Goal: Information Seeking & Learning: Compare options

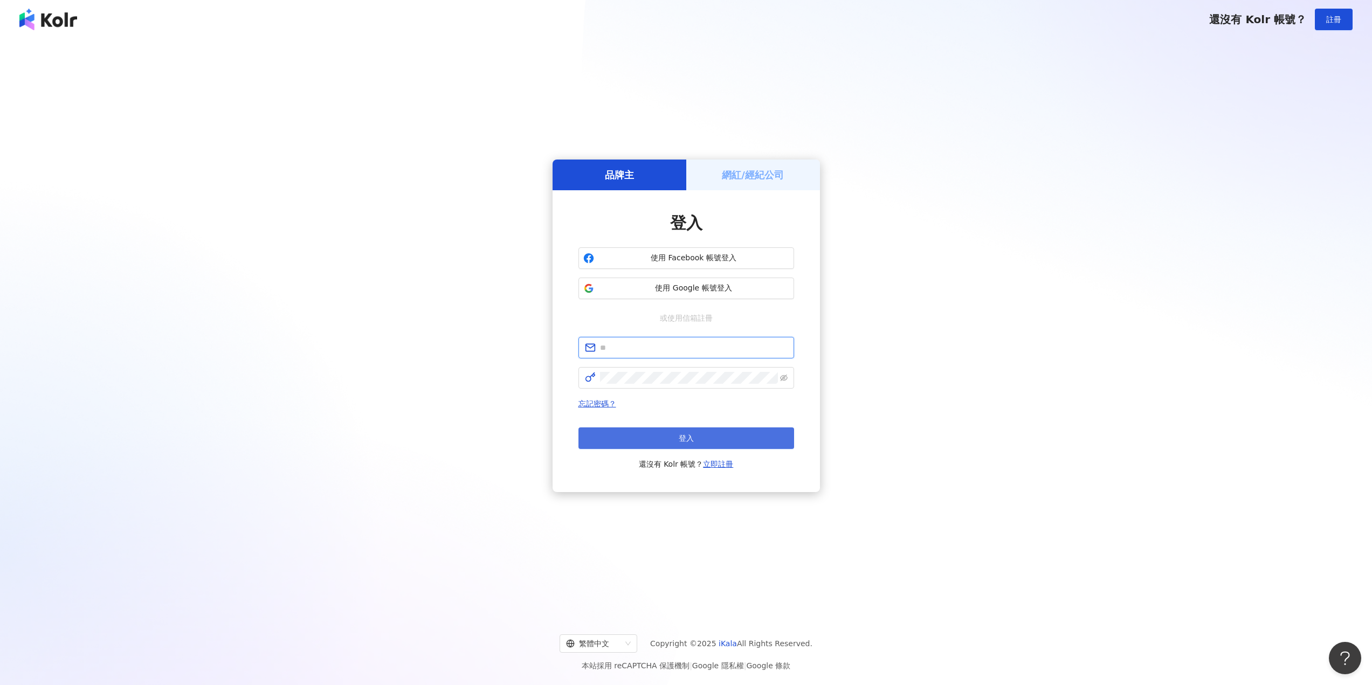
type input "**********"
click at [667, 444] on button "登入" at bounding box center [687, 439] width 216 height 22
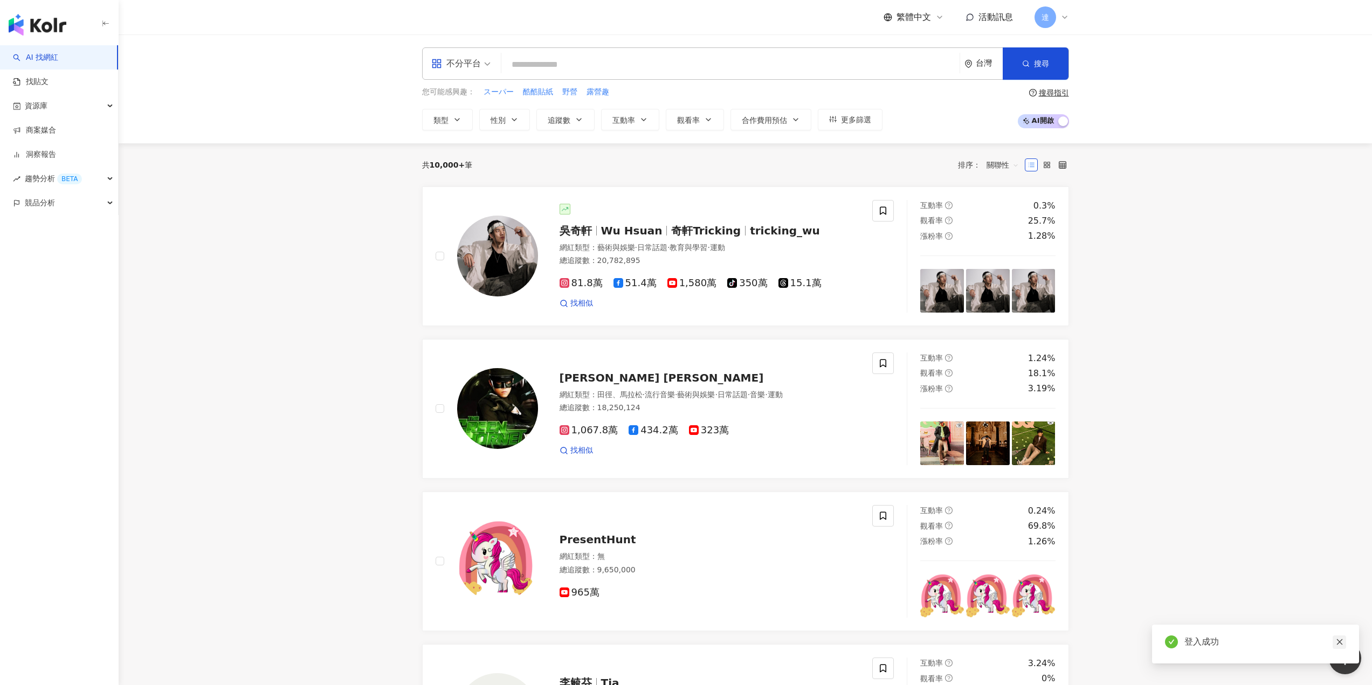
click at [1344, 643] on link at bounding box center [1339, 642] width 13 height 13
click at [526, 65] on input "search" at bounding box center [731, 64] width 450 height 20
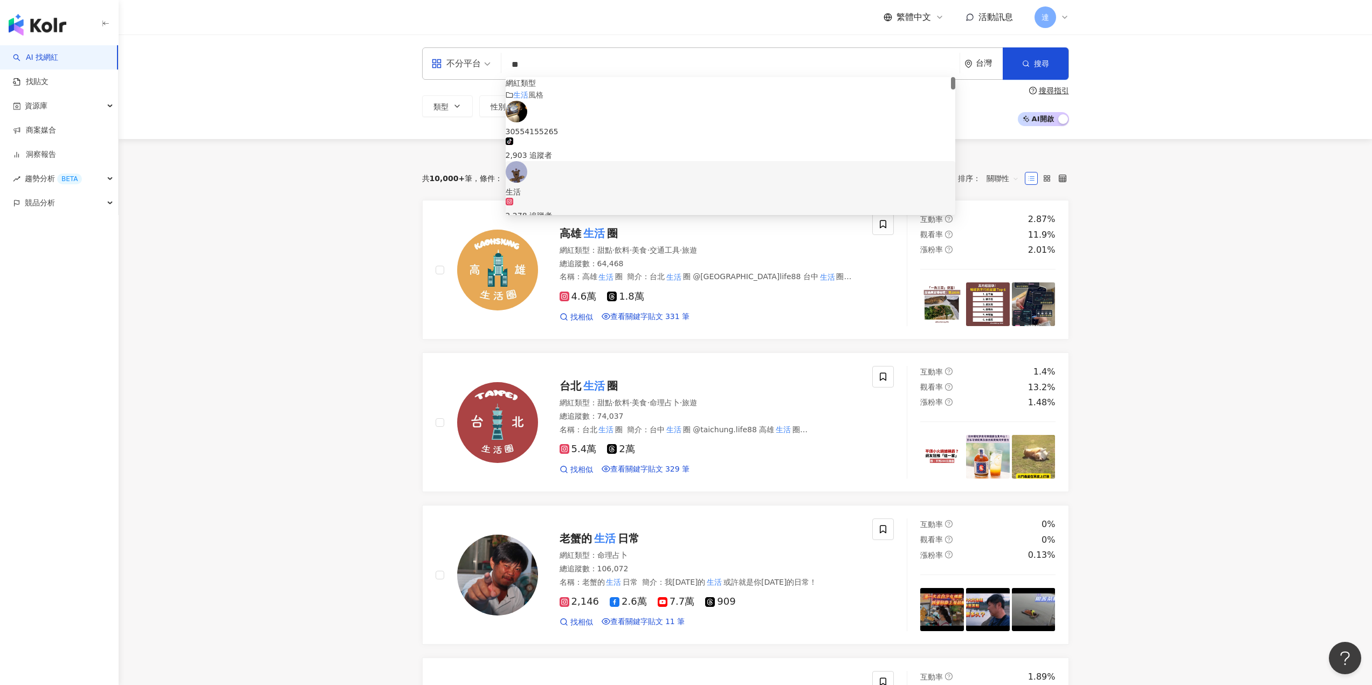
type input "**"
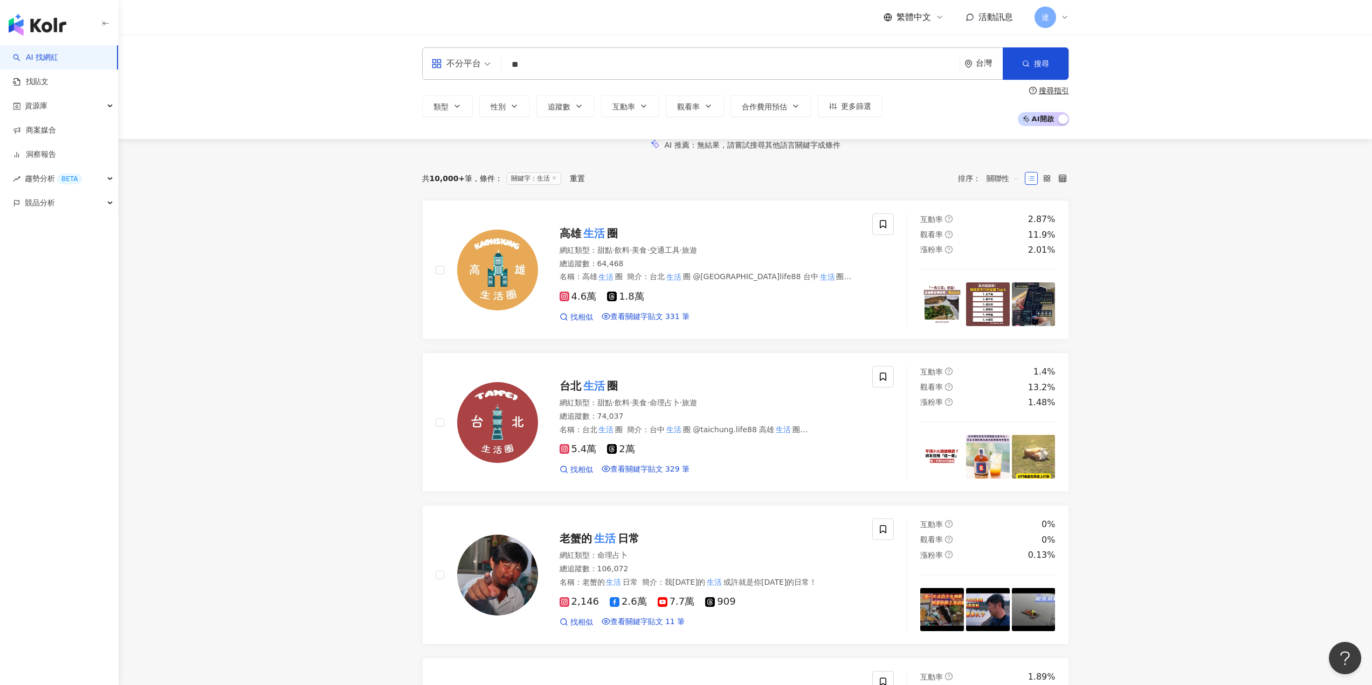
click at [625, 108] on span "互動率" at bounding box center [624, 106] width 23 height 9
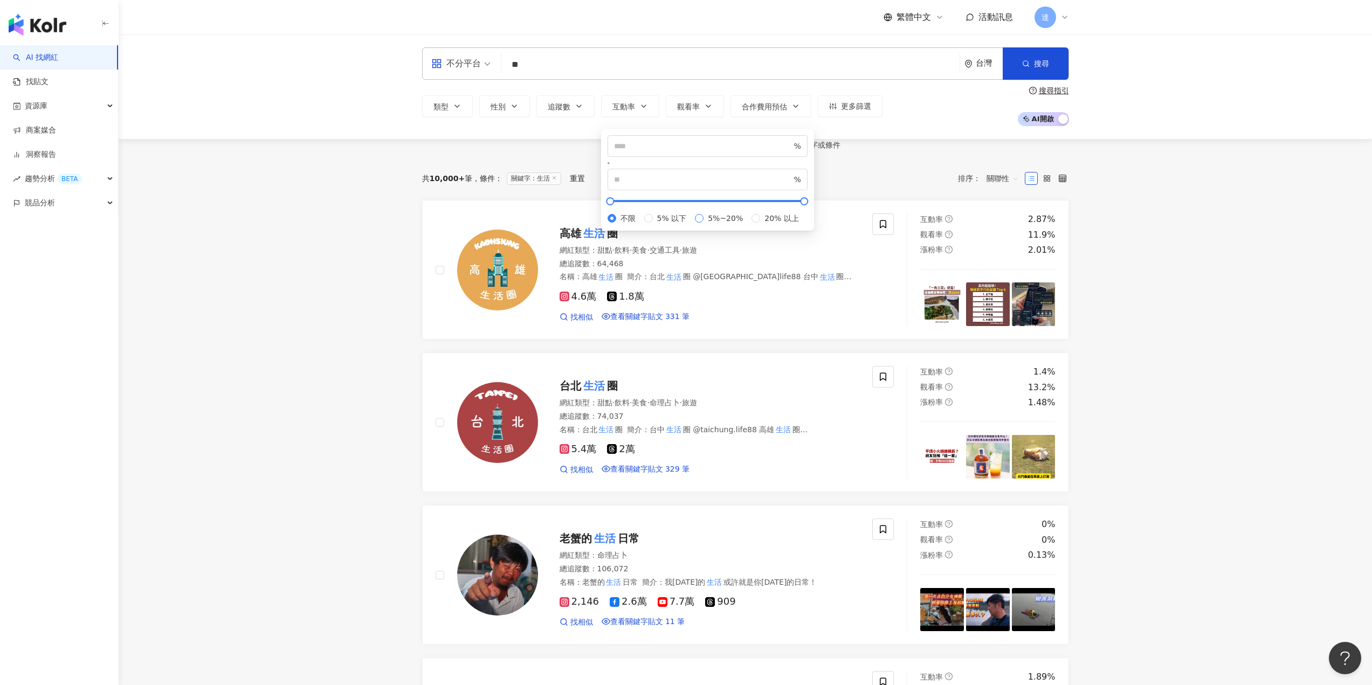
click at [704, 224] on span "5%~20%" at bounding box center [726, 218] width 44 height 12
type input "*"
type input "**"
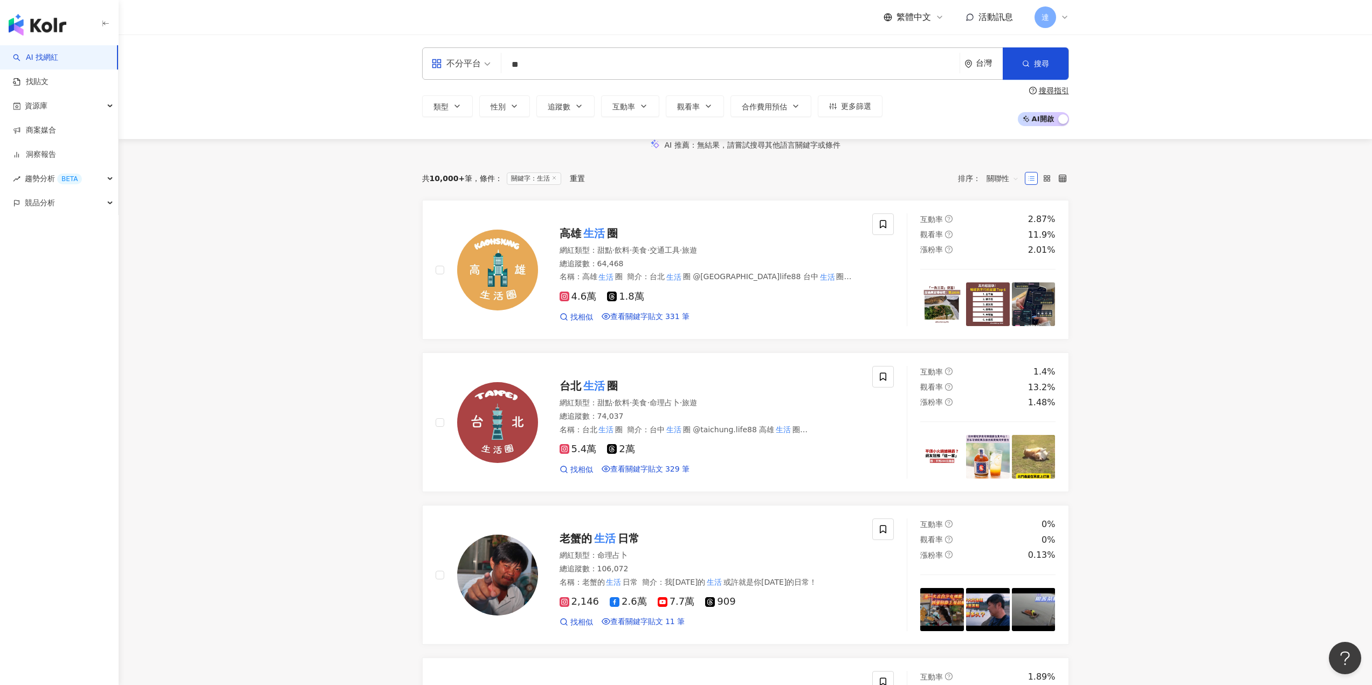
click at [572, 149] on div "AI 推薦 ： 無結果，請嘗試搜尋其他語言關鍵字或條件" at bounding box center [746, 144] width 1254 height 11
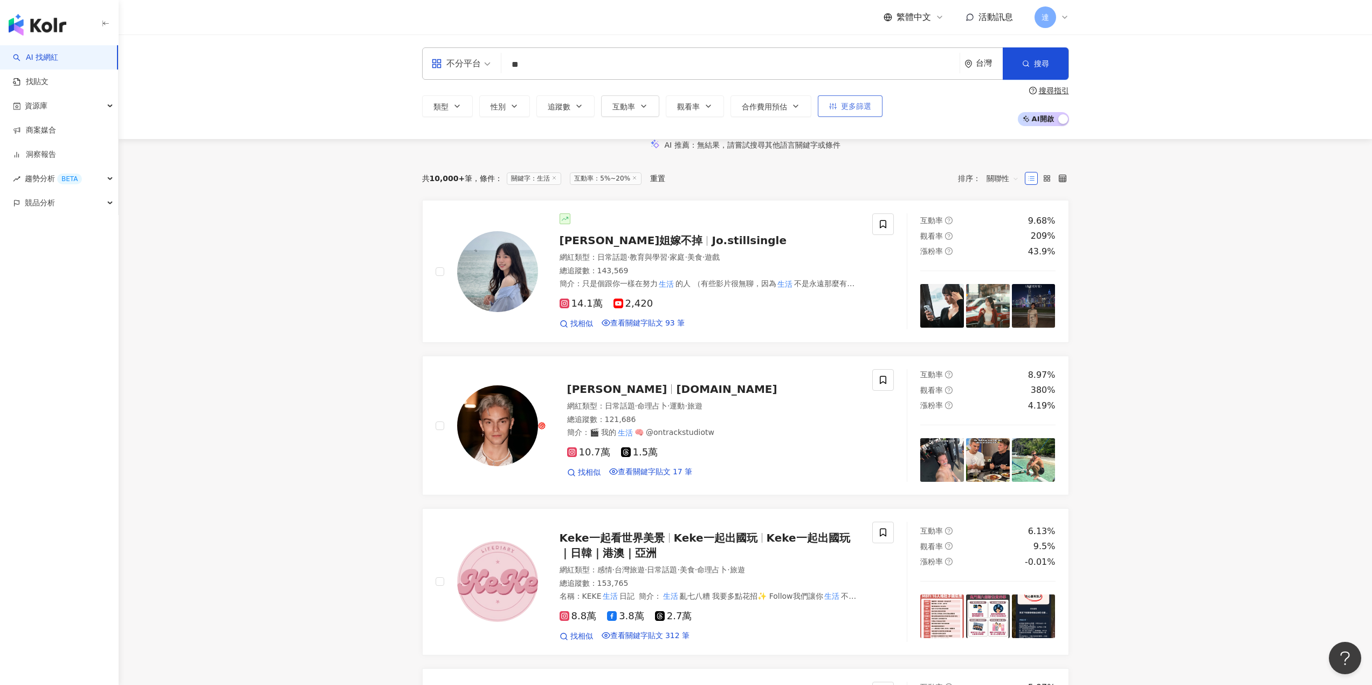
click at [861, 107] on span "更多篩選" at bounding box center [856, 106] width 30 height 9
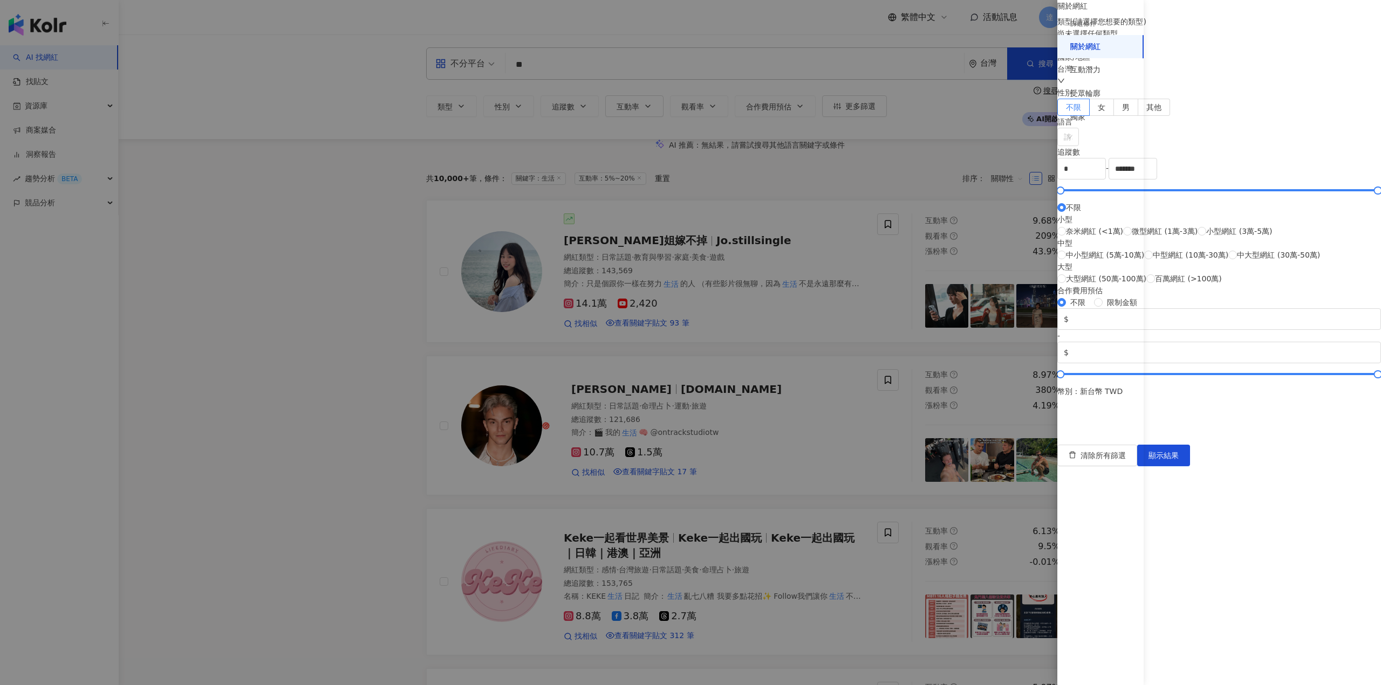
scroll to position [129, 0]
click at [1095, 63] on div "互動潛力" at bounding box center [1100, 70] width 86 height 24
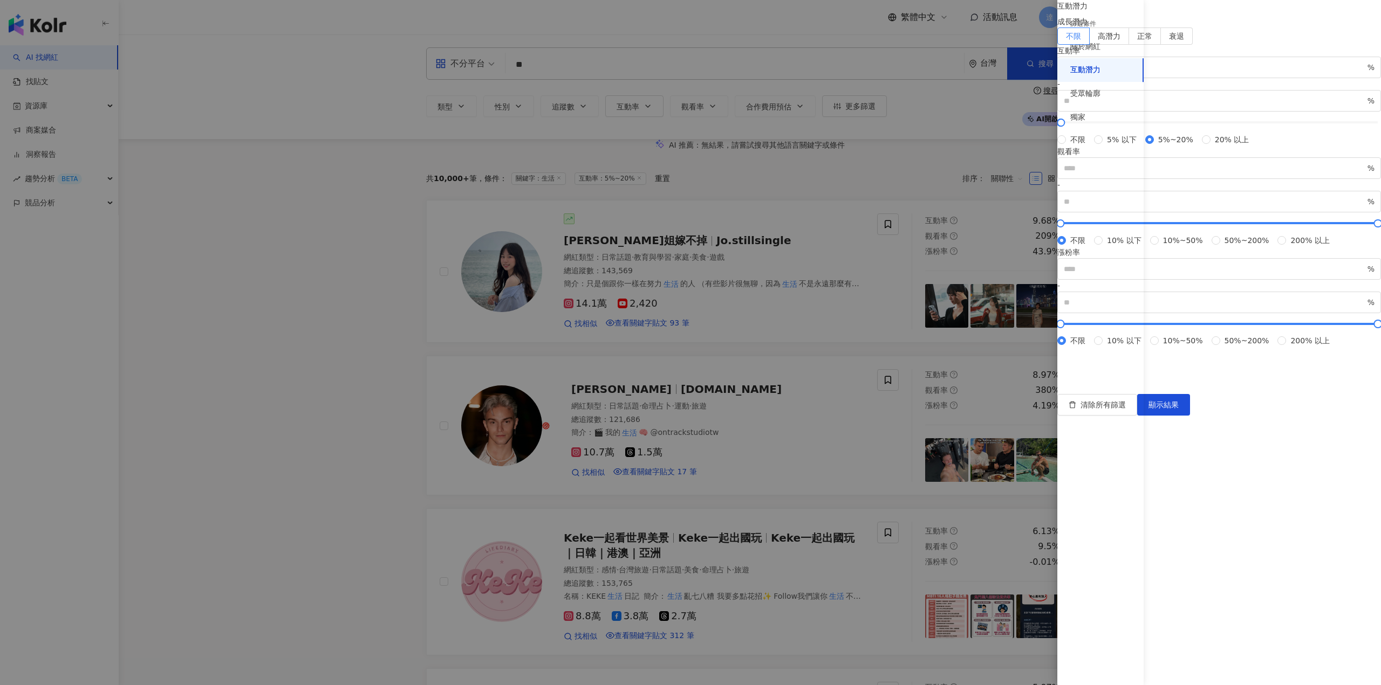
scroll to position [38, 0]
click at [1093, 93] on div "受眾輪廓" at bounding box center [1085, 93] width 30 height 11
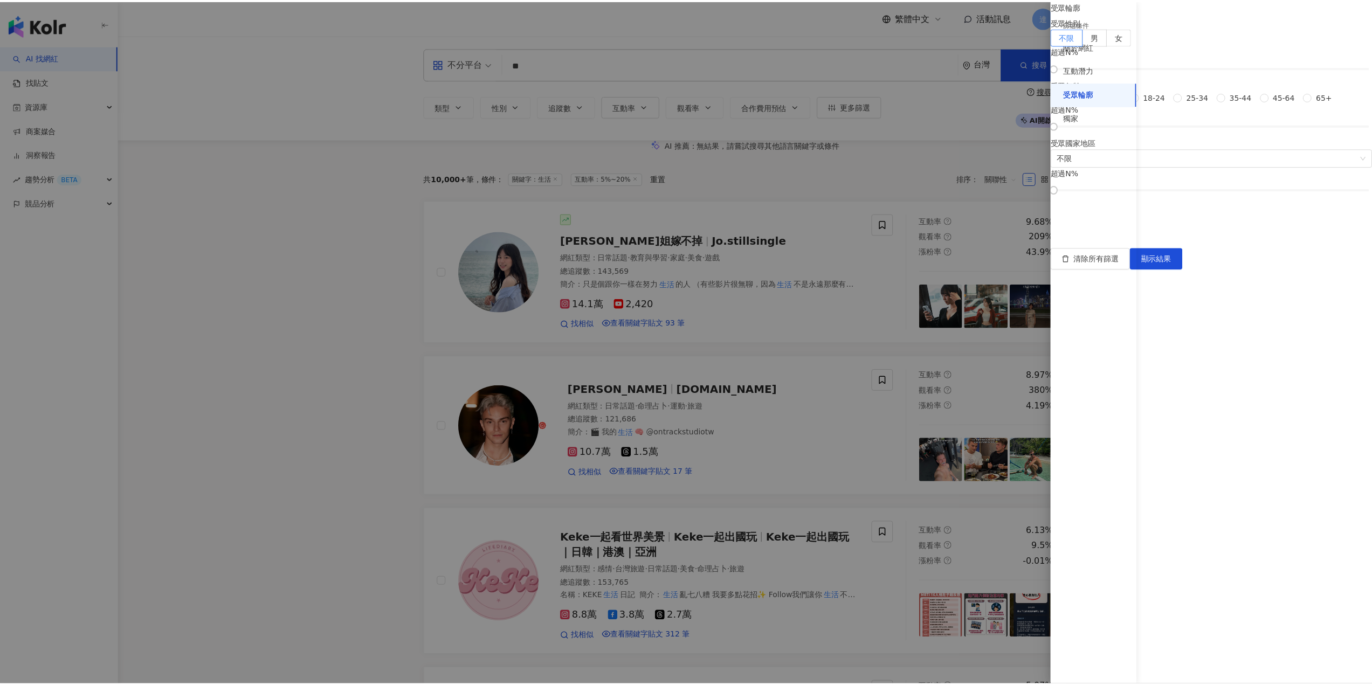
scroll to position [0, 0]
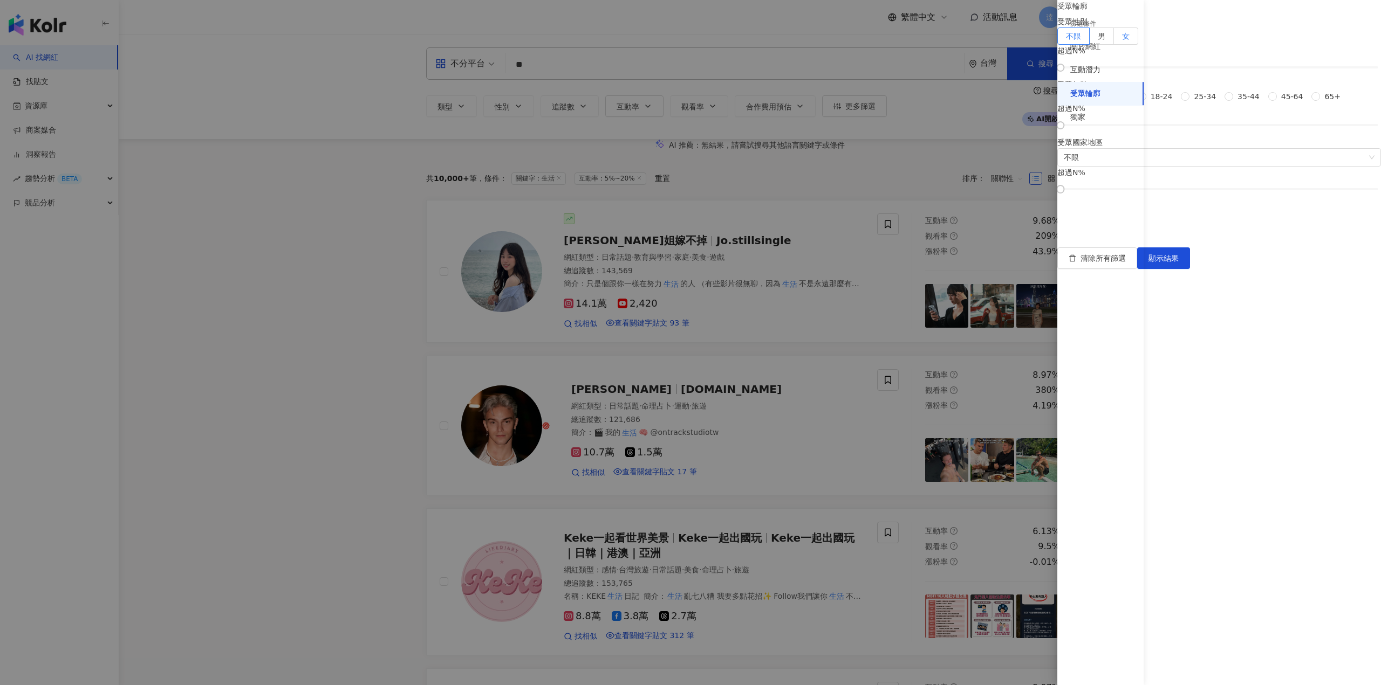
click at [1129, 40] on span "女" at bounding box center [1126, 36] width 8 height 9
click at [1250, 71] on div at bounding box center [1219, 67] width 318 height 6
click at [1273, 71] on div at bounding box center [1219, 67] width 318 height 6
click at [1190, 269] on button "顯示結果" at bounding box center [1163, 259] width 53 height 22
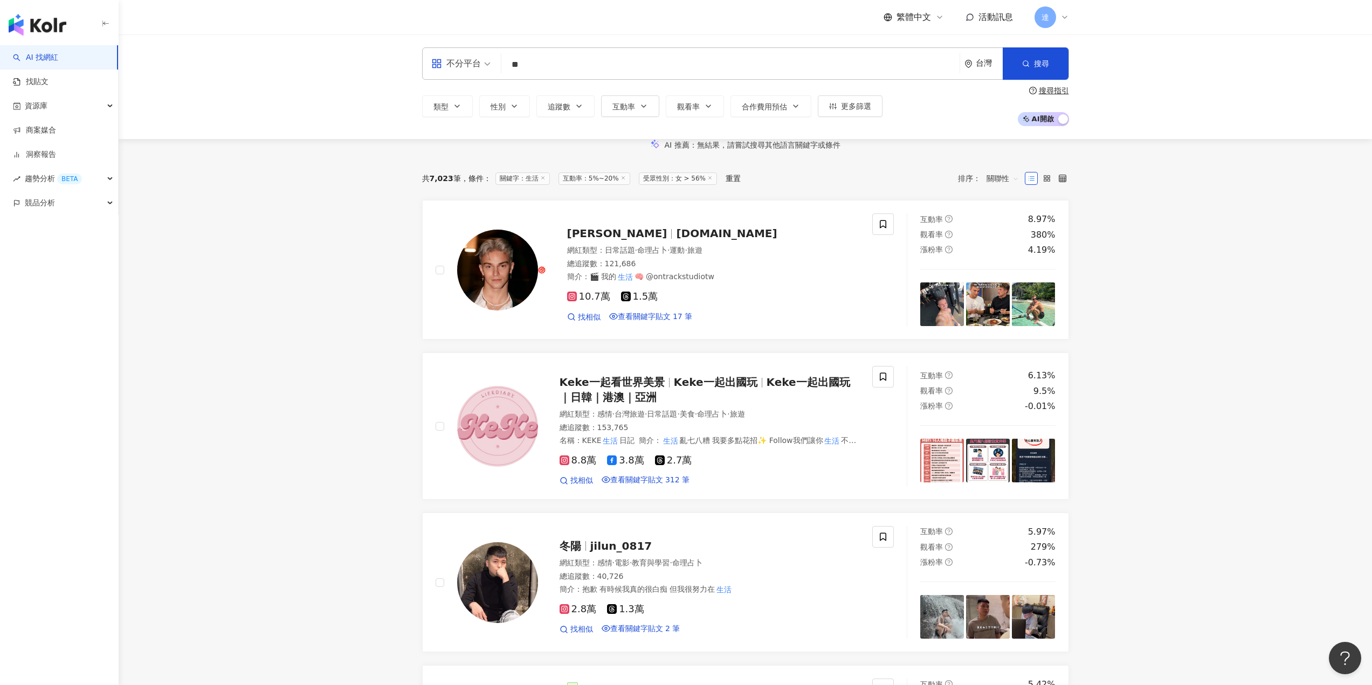
click at [589, 68] on input "**" at bounding box center [731, 64] width 450 height 20
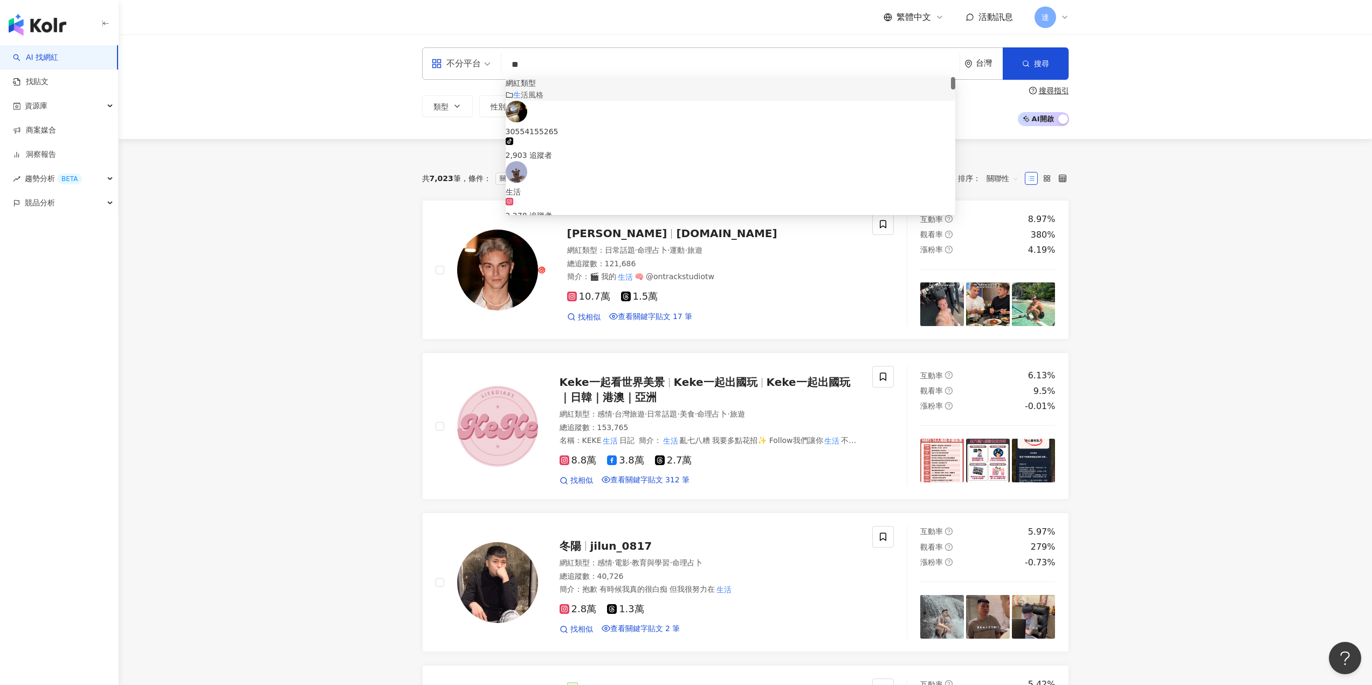
type input "*"
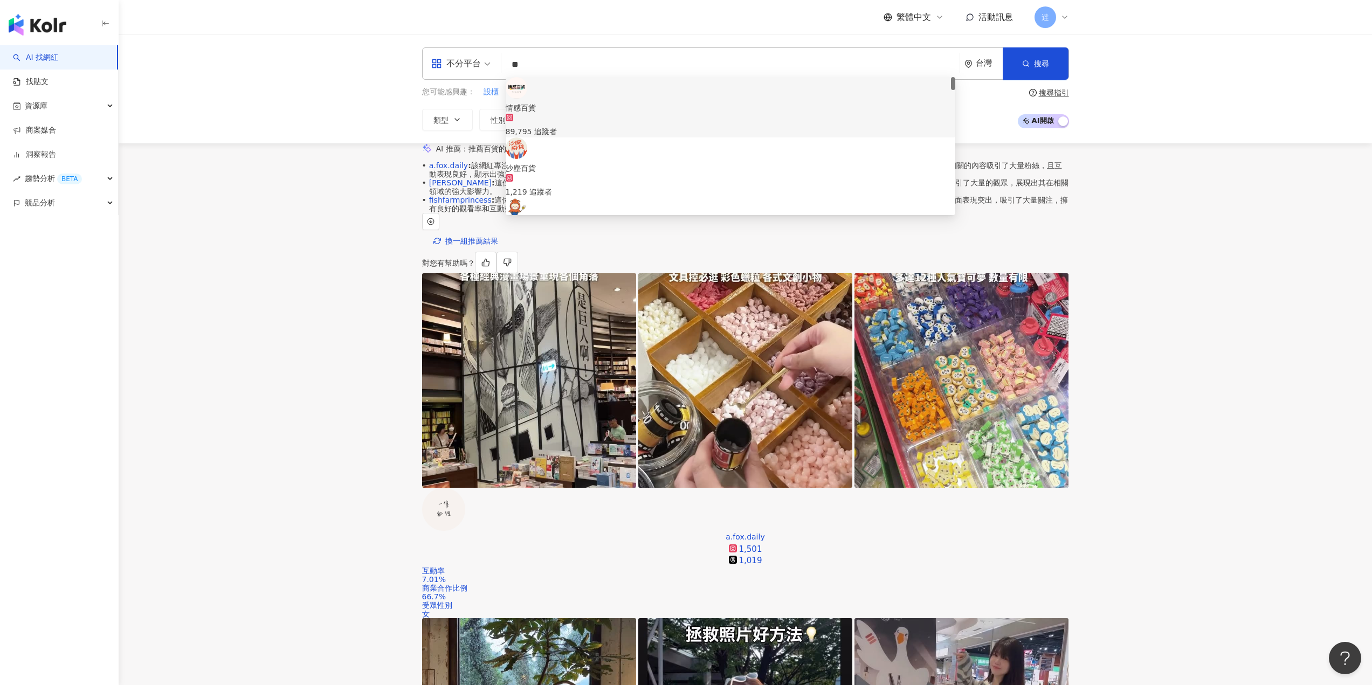
type input "*"
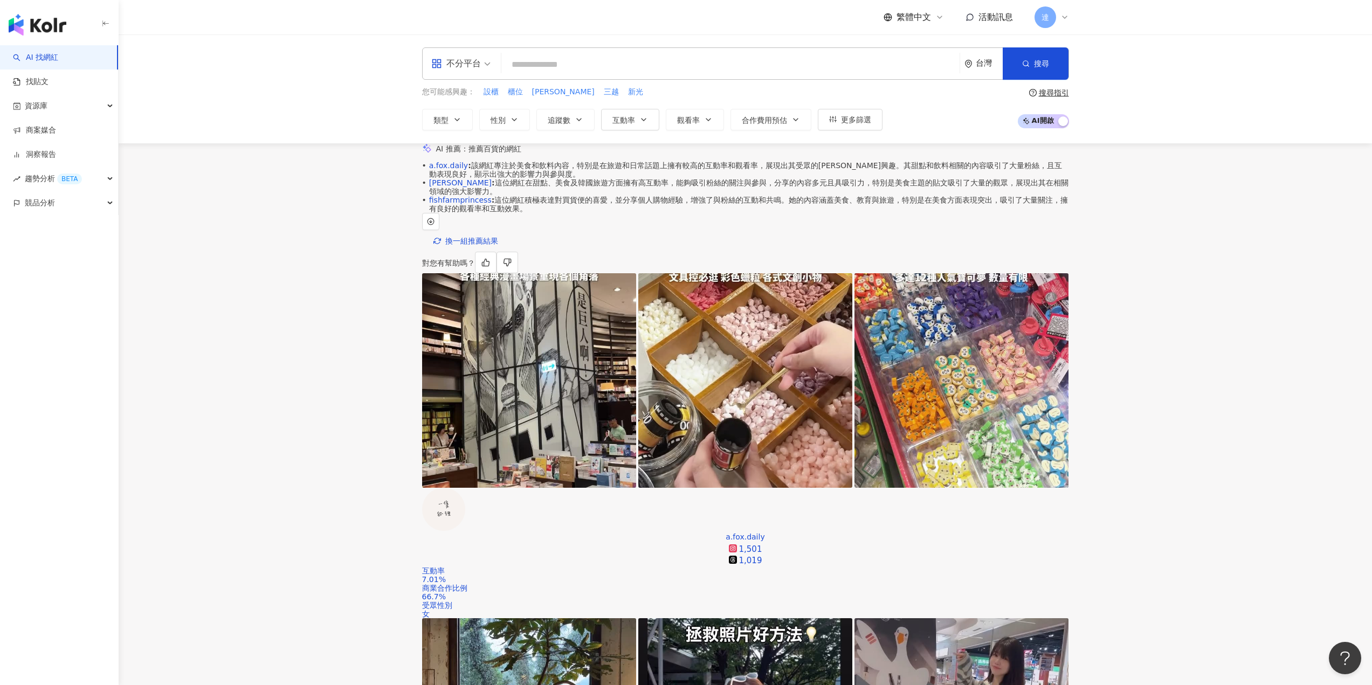
click at [548, 65] on input "search" at bounding box center [731, 64] width 450 height 20
type input "*"
click at [448, 127] on button "類型" at bounding box center [447, 120] width 51 height 22
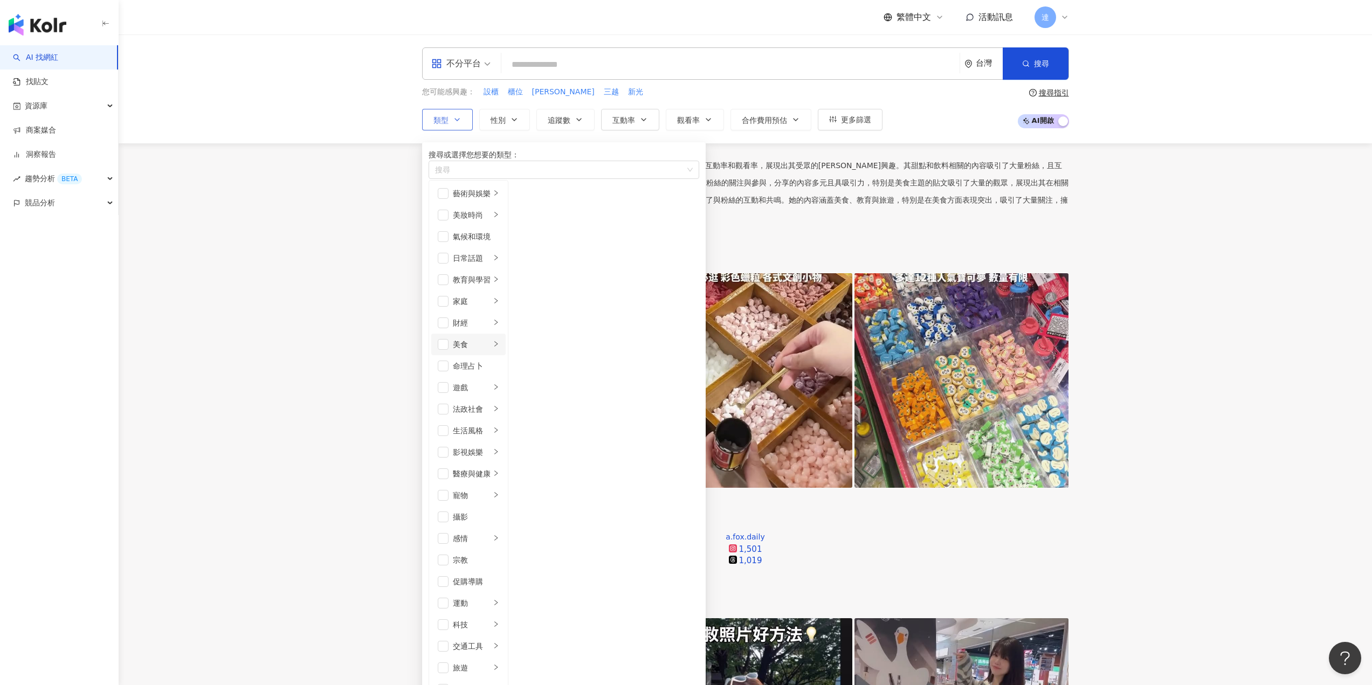
scroll to position [54, 0]
click at [491, 252] on div "日常話題" at bounding box center [472, 258] width 38 height 12
click at [481, 252] on div "日常話題" at bounding box center [472, 258] width 38 height 12
click at [491, 296] on div "家庭" at bounding box center [472, 302] width 38 height 12
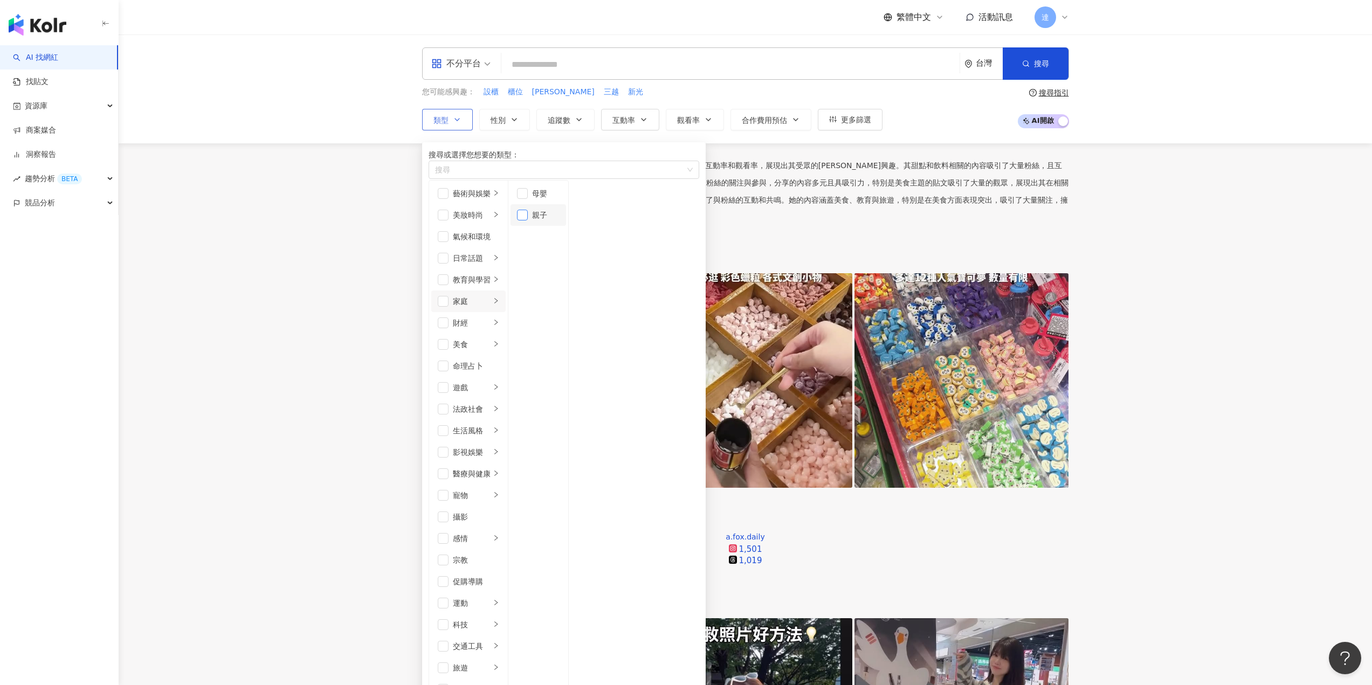
click at [528, 221] on span "button" at bounding box center [522, 215] width 11 height 11
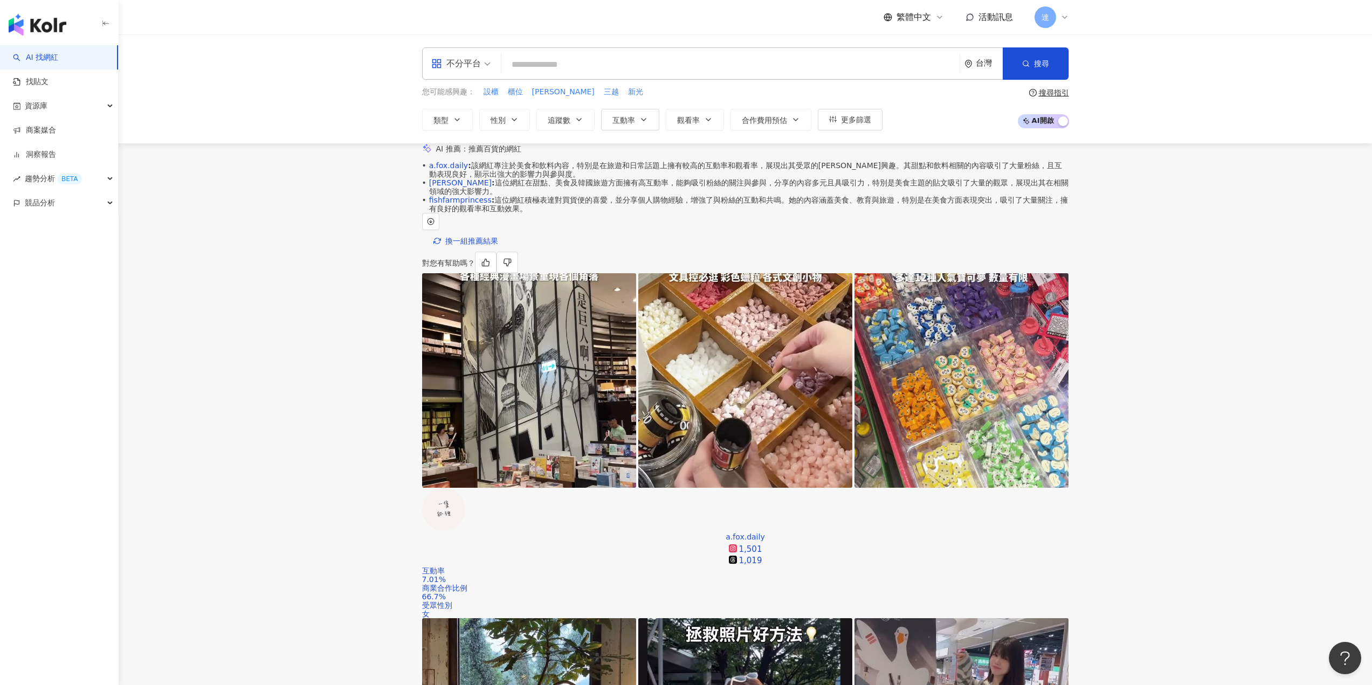
click at [731, 155] on div "AI 推薦 ： 推薦百貨的網紅" at bounding box center [745, 148] width 647 height 11
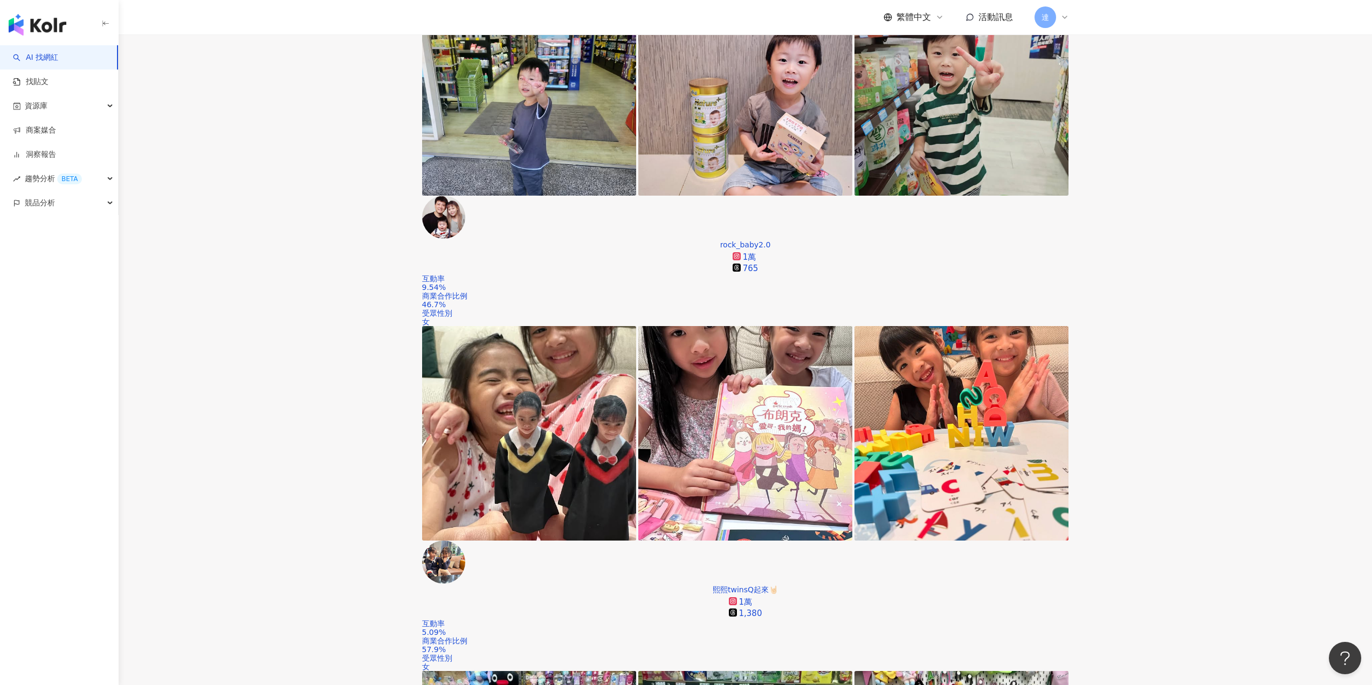
scroll to position [485, 0]
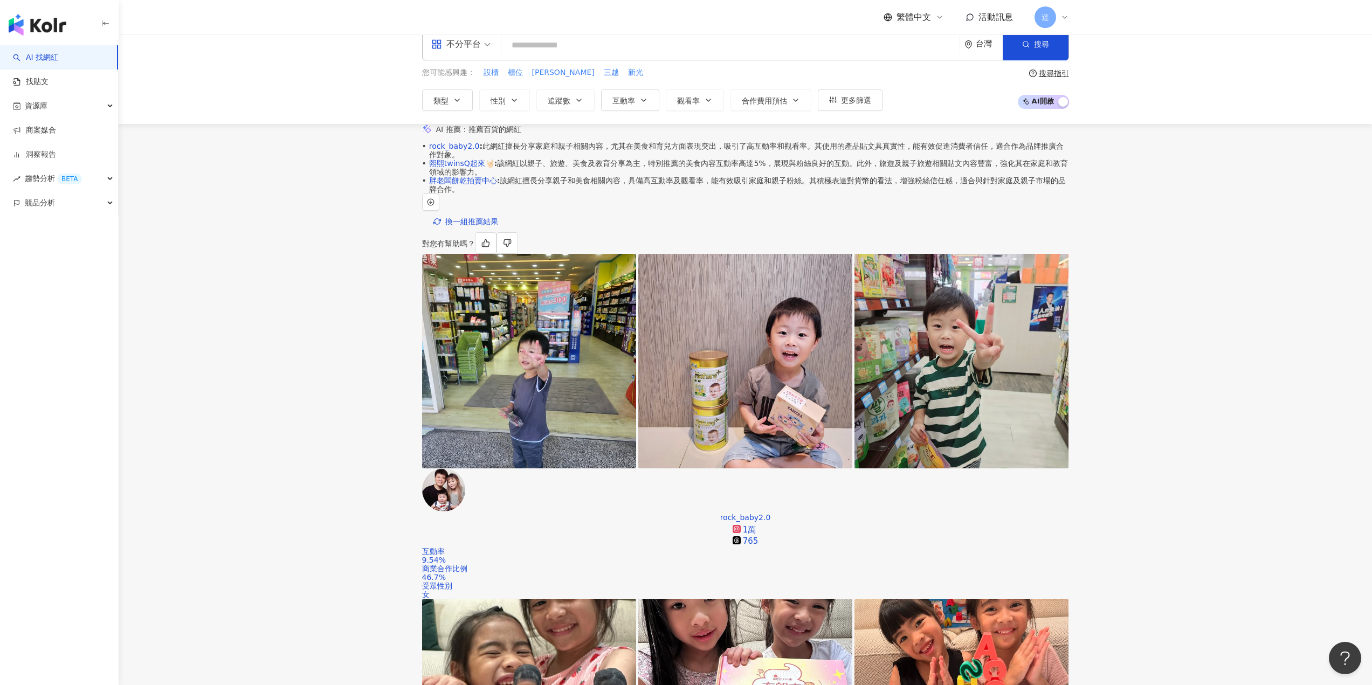
scroll to position [0, 0]
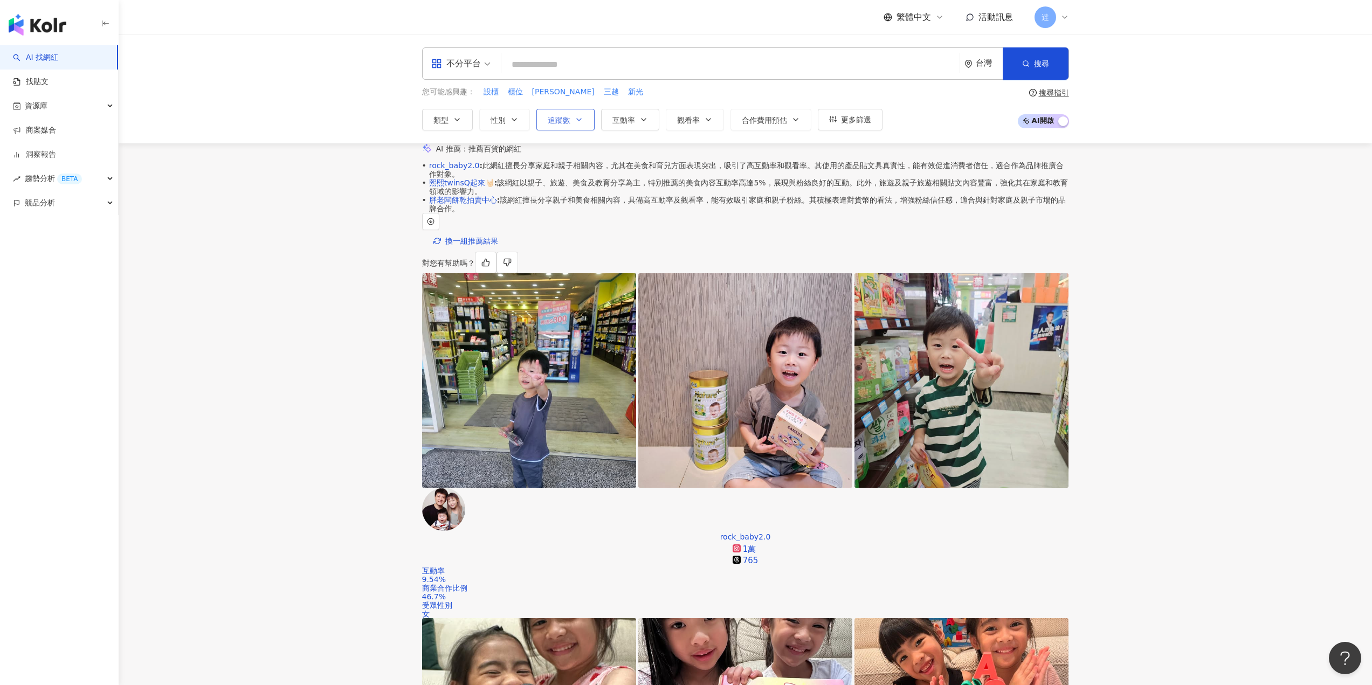
click at [564, 122] on span "追蹤數" at bounding box center [559, 120] width 23 height 9
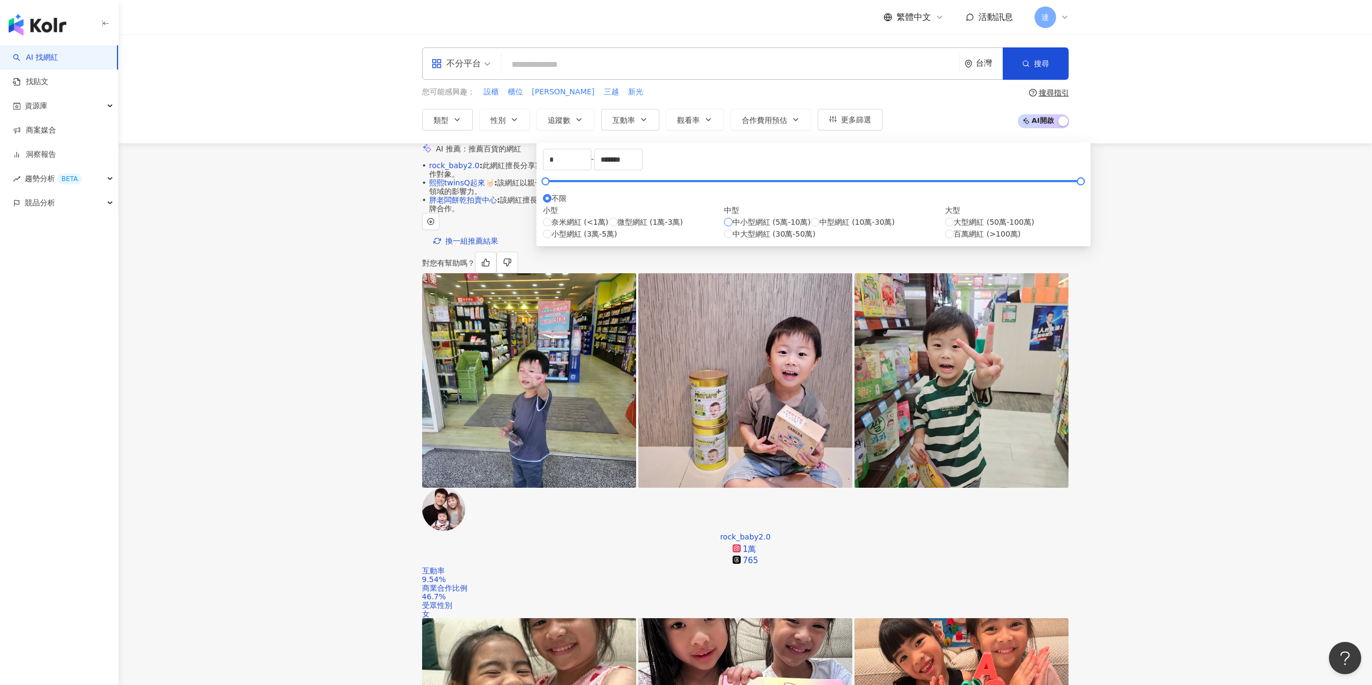
type input "*****"
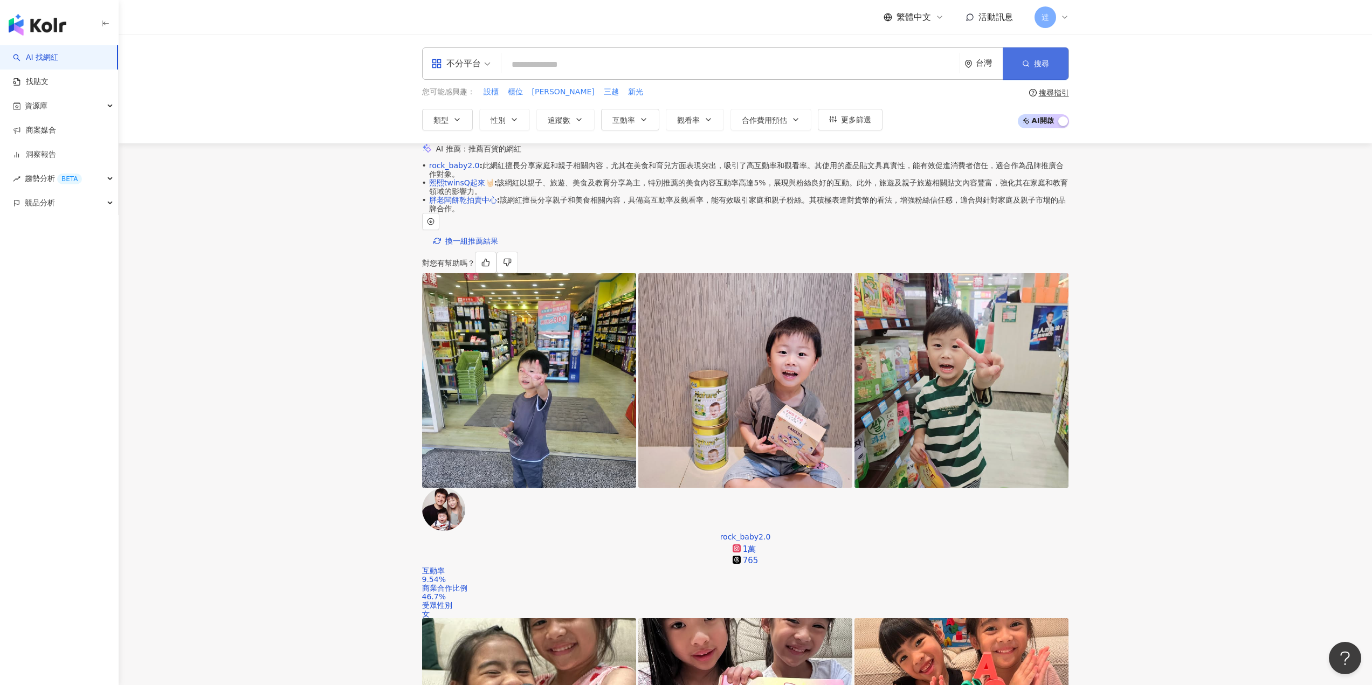
click at [1039, 47] on button "搜尋" at bounding box center [1036, 63] width 66 height 32
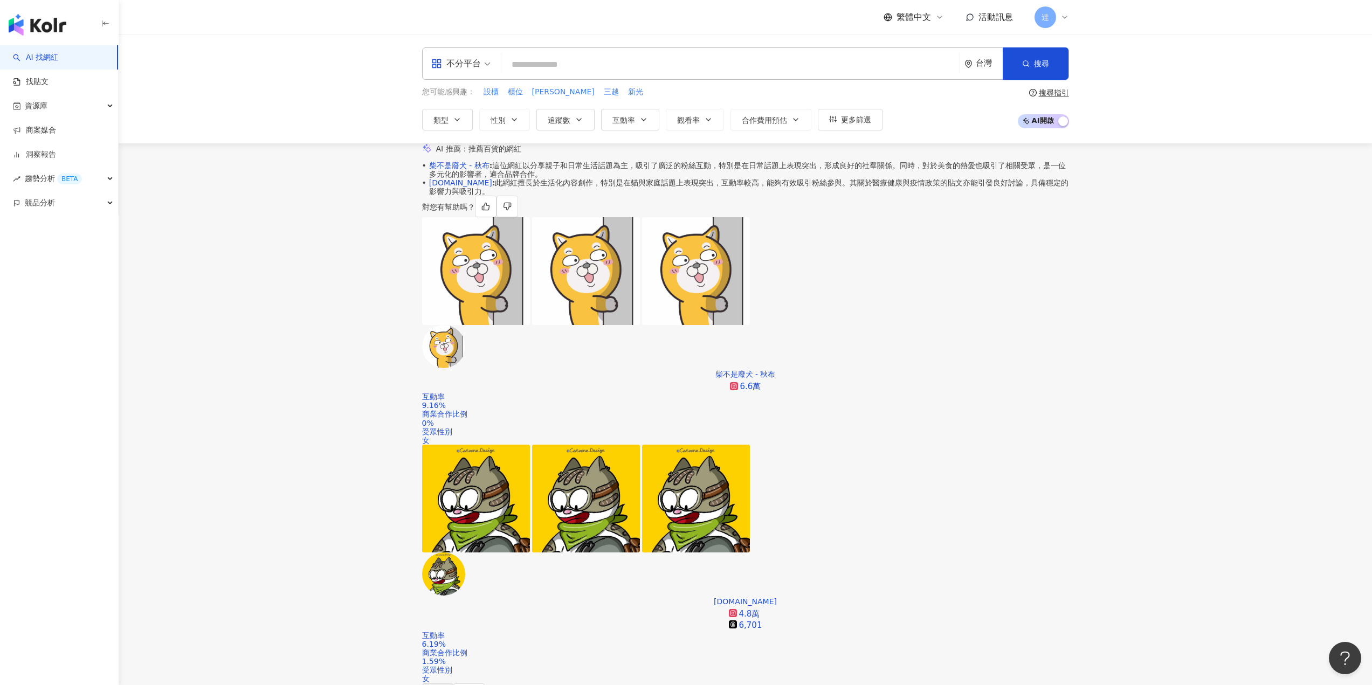
click at [456, 127] on button "類型" at bounding box center [447, 120] width 51 height 22
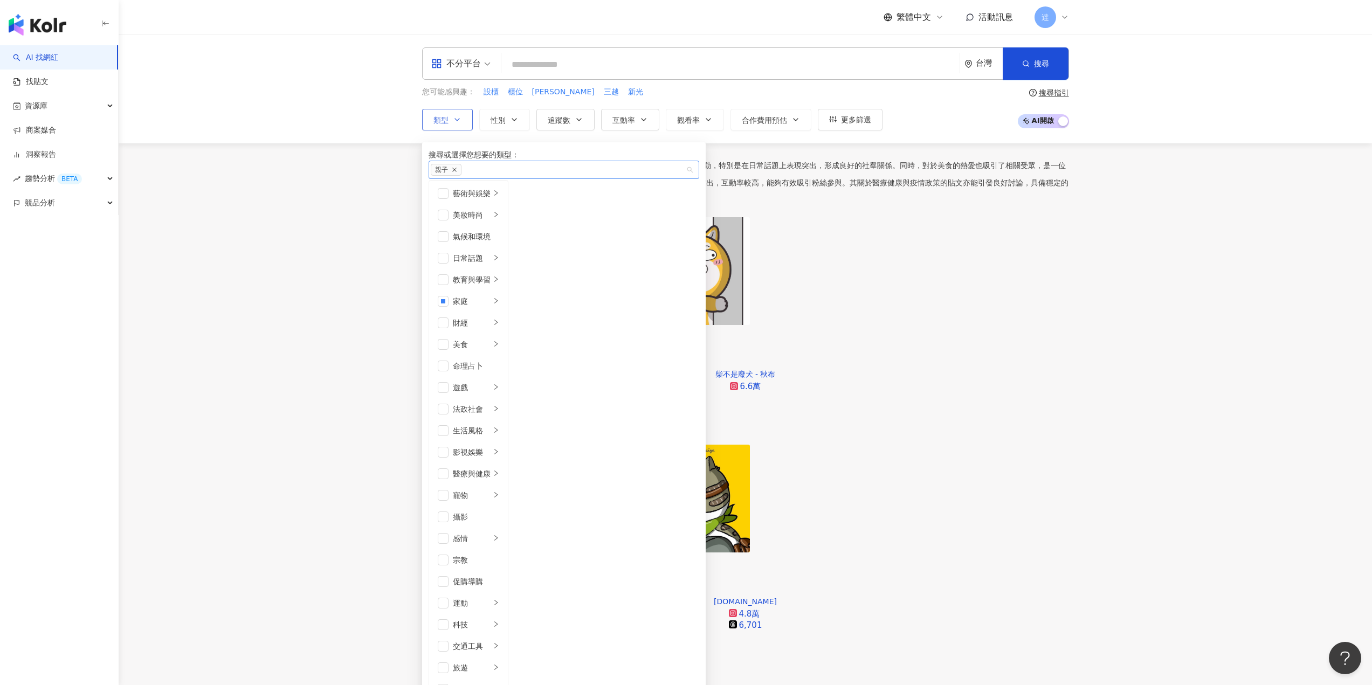
click at [457, 172] on icon "close" at bounding box center [454, 170] width 4 height 4
drag, startPoint x: 195, startPoint y: 318, endPoint x: 237, endPoint y: 333, distance: 44.2
click at [209, 325] on div "AI 推薦 ： 推薦百貨的網紅 • 柴不是廢犬 - 秋布 : 這位網紅以分享親子和日常生活話題為主，吸引了廣泛的粉絲互動，特別是在日常話題上表現突出，形成良好…" at bounding box center [746, 441] width 1254 height 596
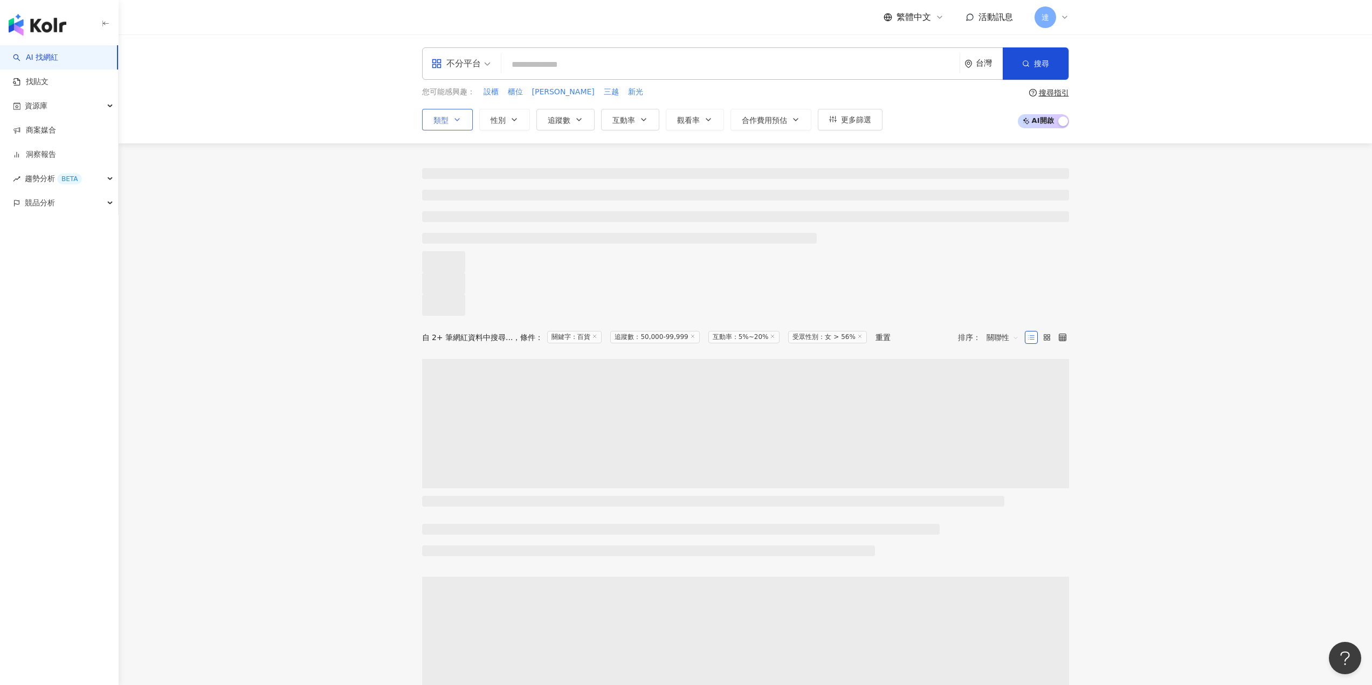
click at [597, 339] on icon at bounding box center [594, 336] width 5 height 5
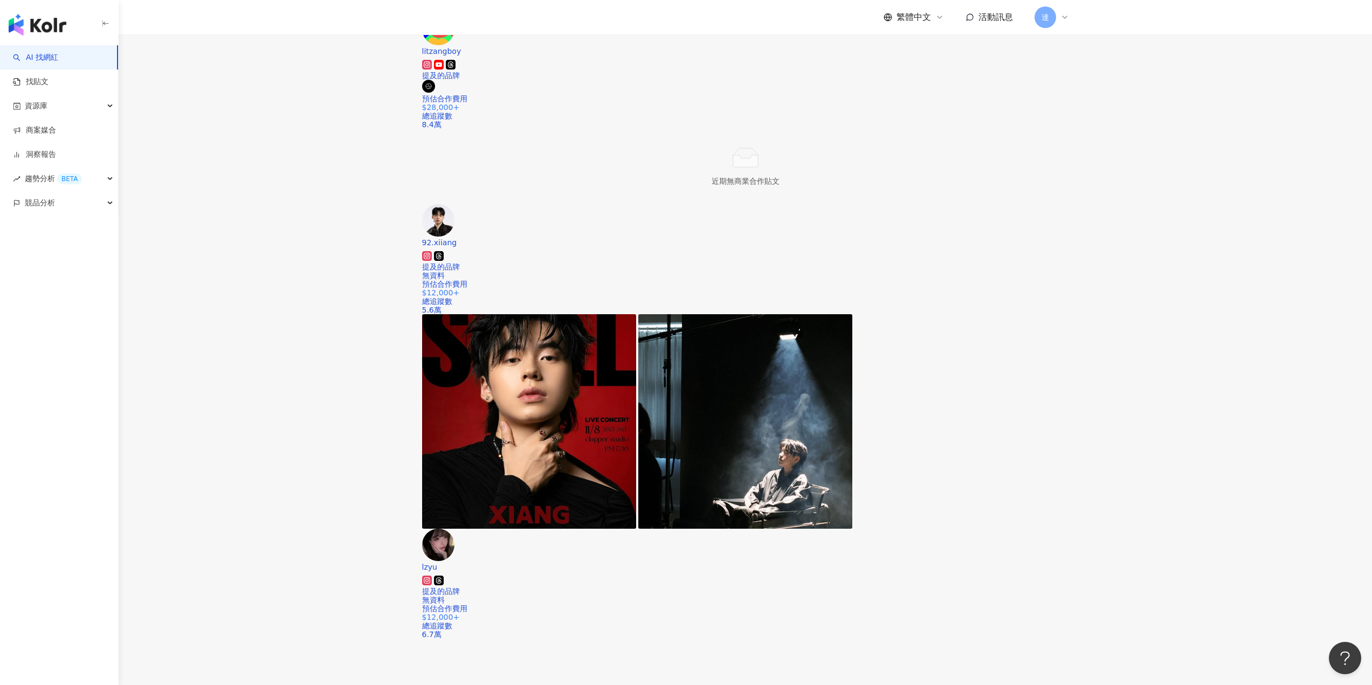
scroll to position [324, 0]
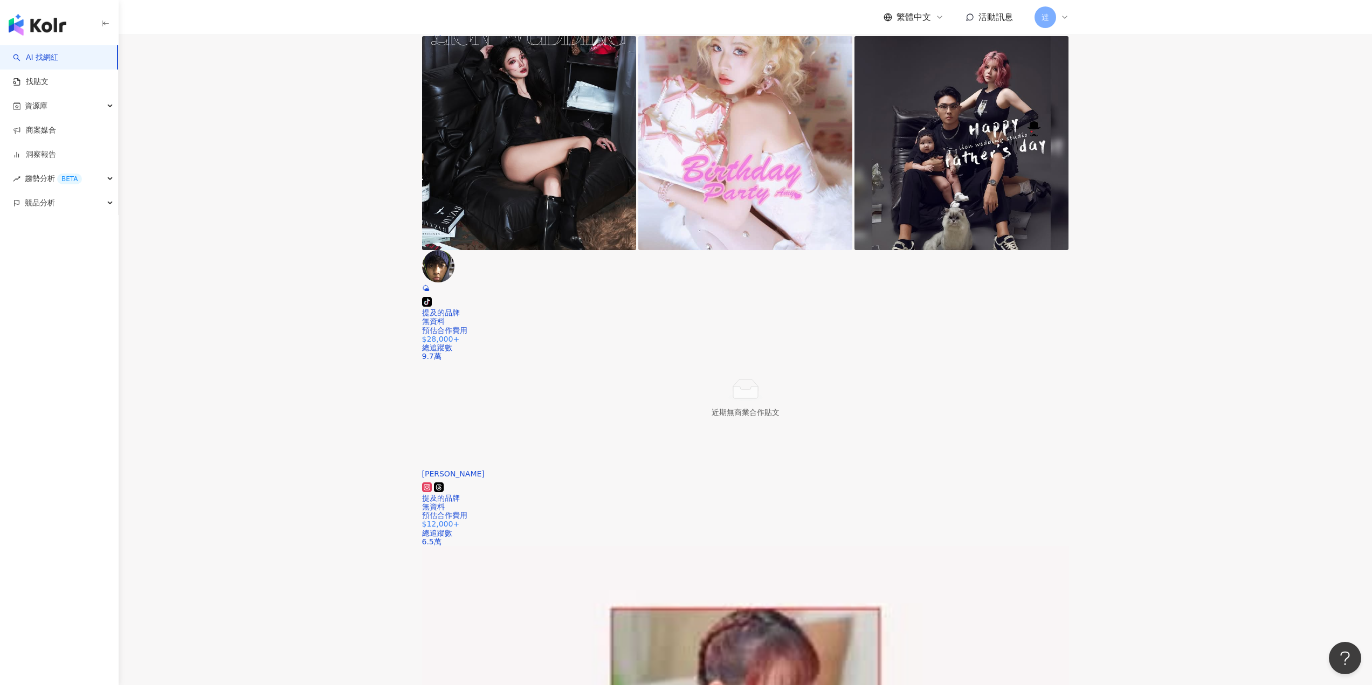
scroll to position [1780, 0]
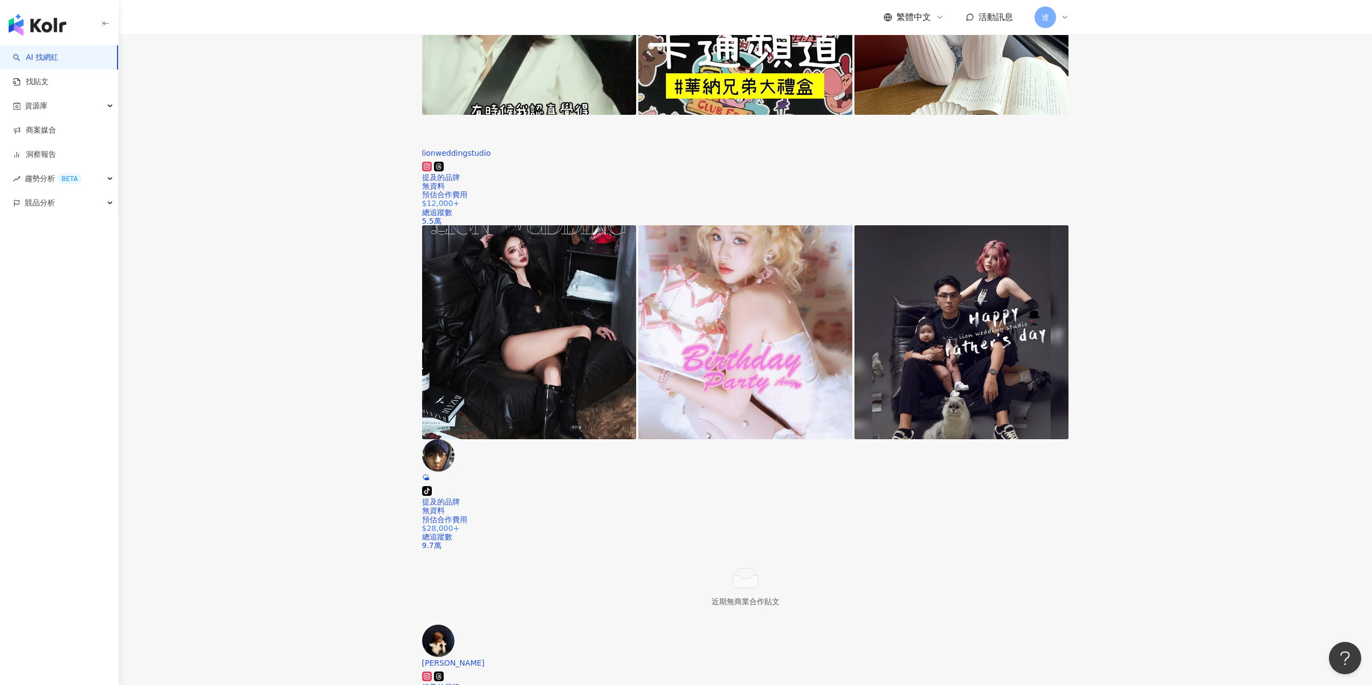
scroll to position [1665, 0]
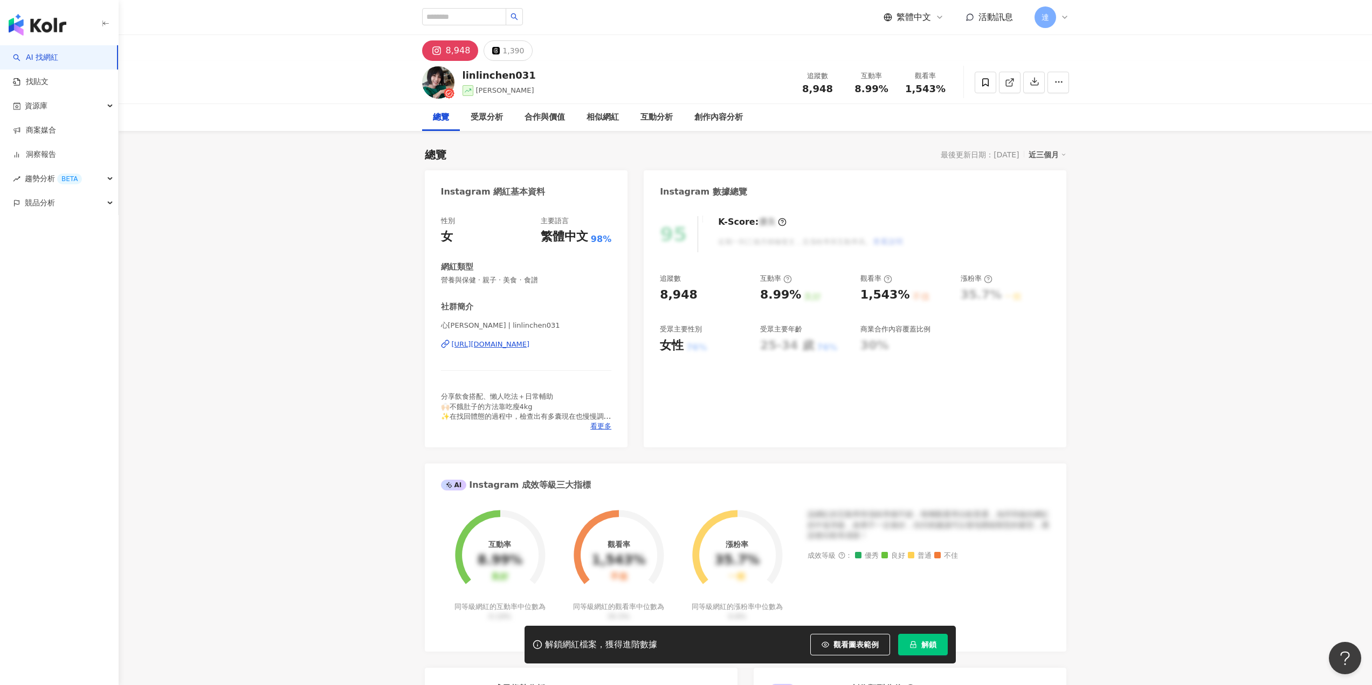
click at [530, 341] on div "https://www.instagram.com/linlinchen031/" at bounding box center [491, 345] width 78 height 10
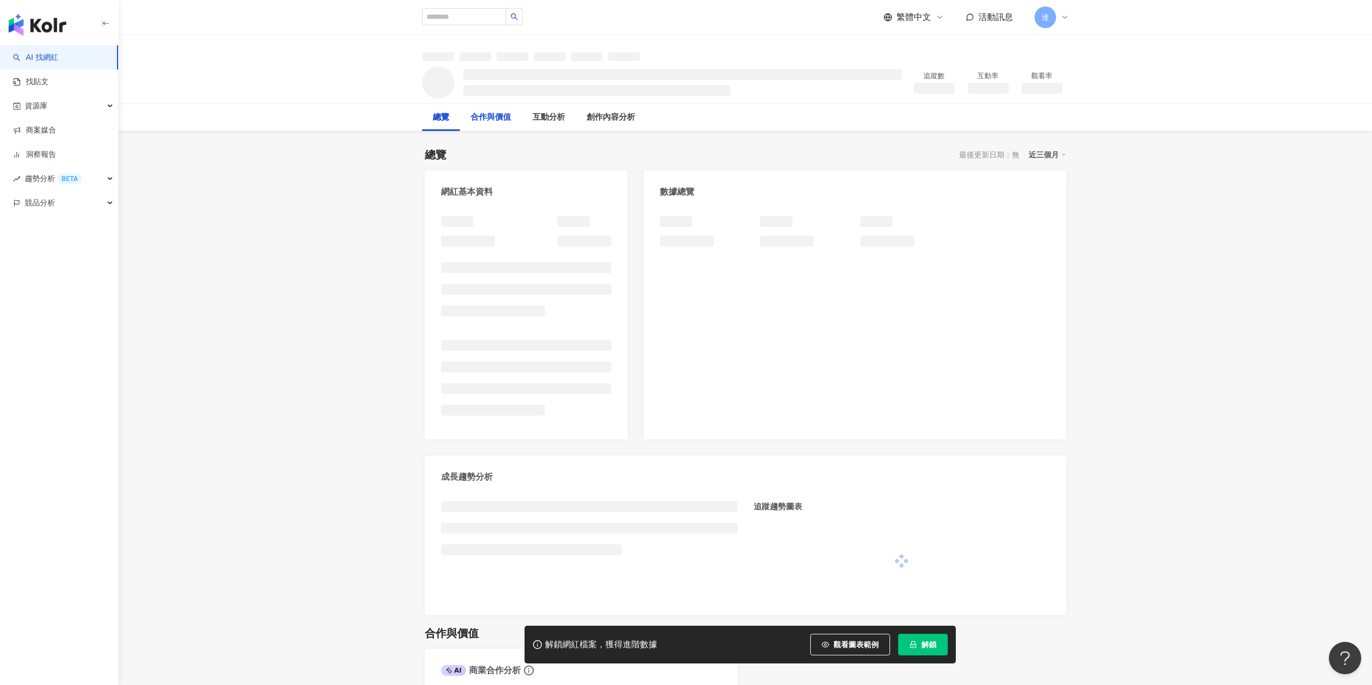
click at [484, 121] on div "合作與價值" at bounding box center [491, 117] width 40 height 13
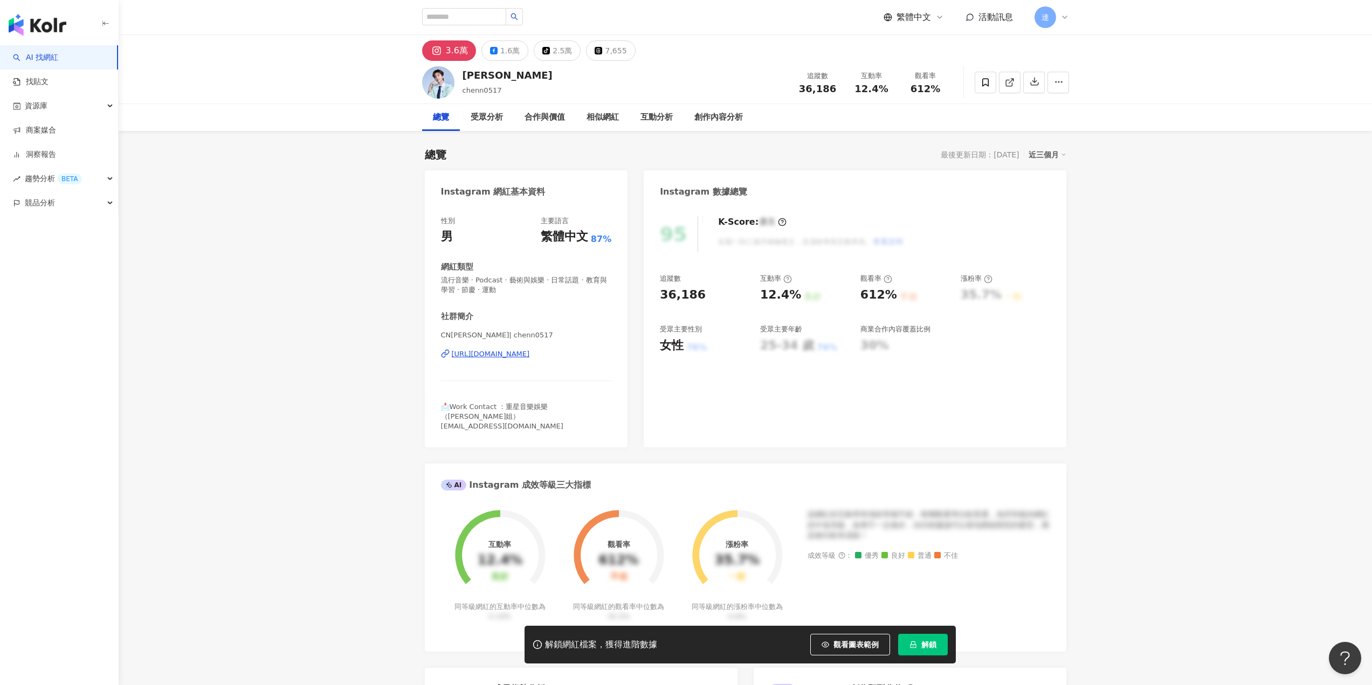
click at [530, 349] on div "https://www.instagram.com/chenn0517/" at bounding box center [491, 354] width 78 height 10
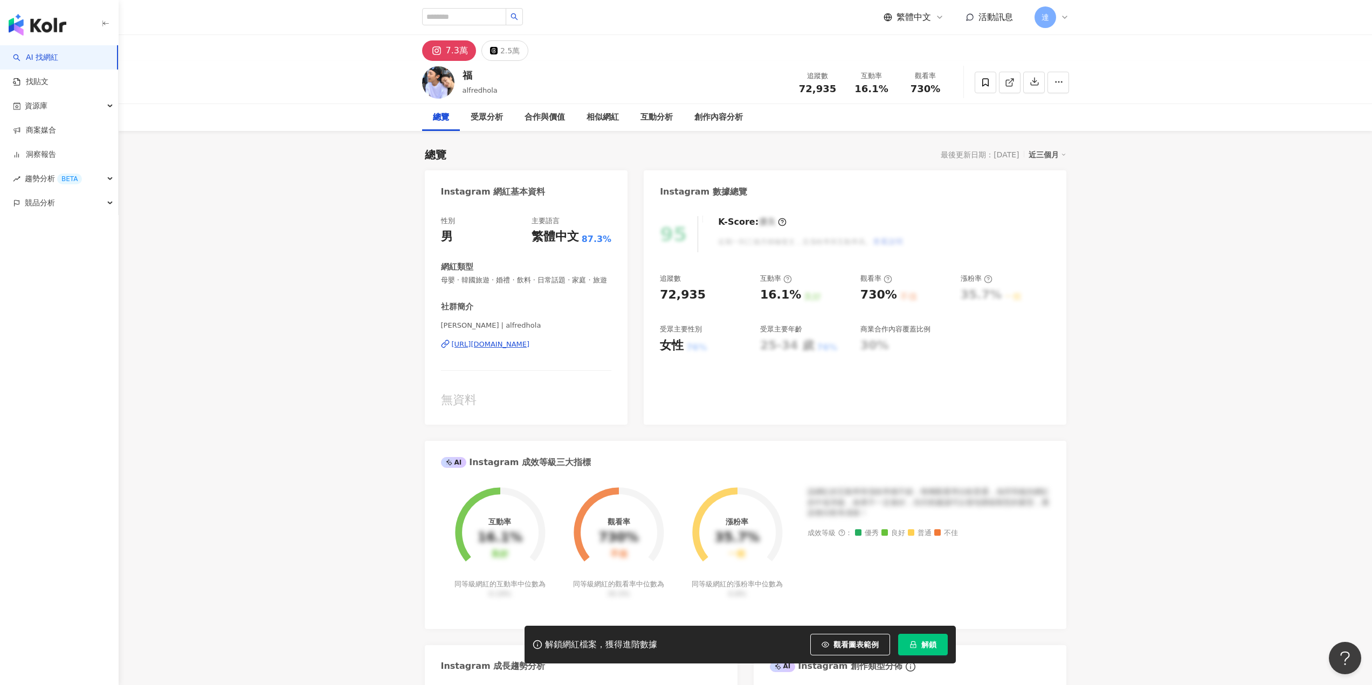
click at [525, 349] on div "Alfred | alfredhola https://www.instagram.com/alfredhola/" at bounding box center [526, 352] width 171 height 63
drag, startPoint x: 566, startPoint y: 351, endPoint x: 556, endPoint y: 361, distance: 14.1
click at [556, 361] on div "Alfred | alfredhola https://www.instagram.com/alfredhola/" at bounding box center [526, 352] width 171 height 63
click at [530, 349] on div "[URL][DOMAIN_NAME]" at bounding box center [491, 345] width 78 height 10
drag, startPoint x: 290, startPoint y: 195, endPoint x: 188, endPoint y: 15, distance: 206.7
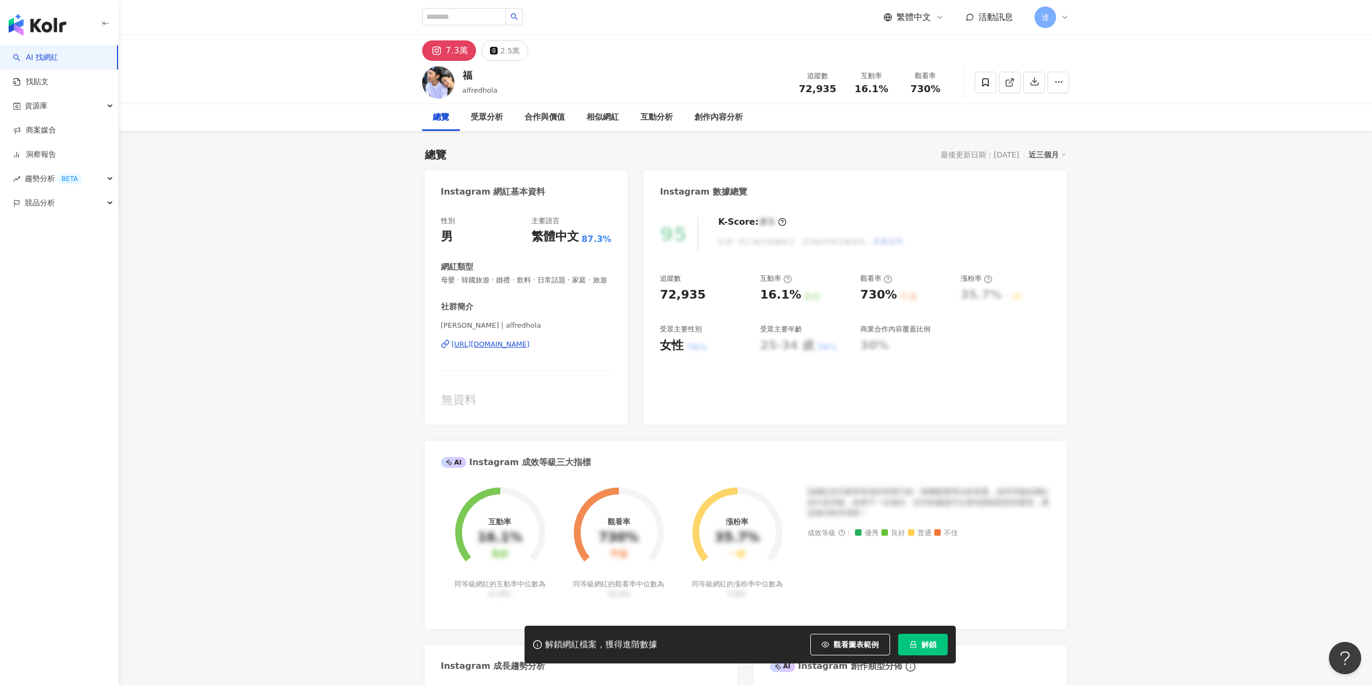
click at [530, 349] on div "[URL][DOMAIN_NAME]" at bounding box center [491, 345] width 78 height 10
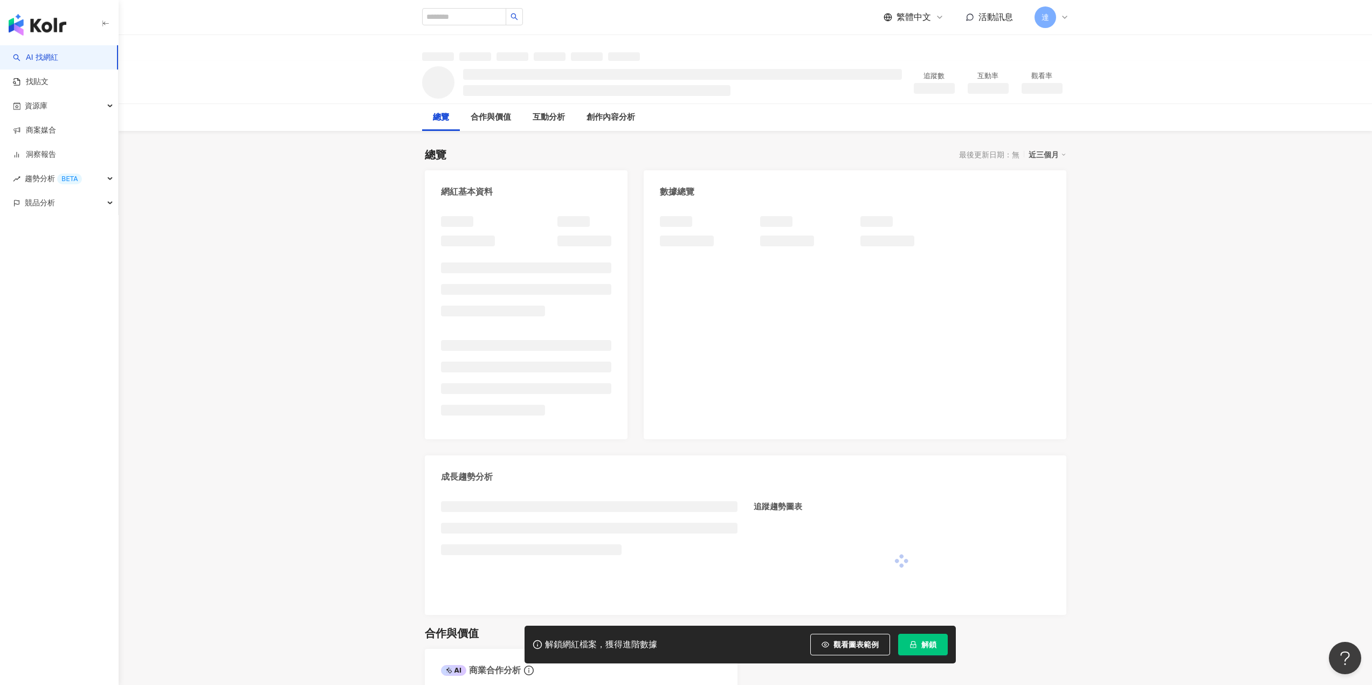
click at [46, 25] on img "button" at bounding box center [38, 25] width 58 height 22
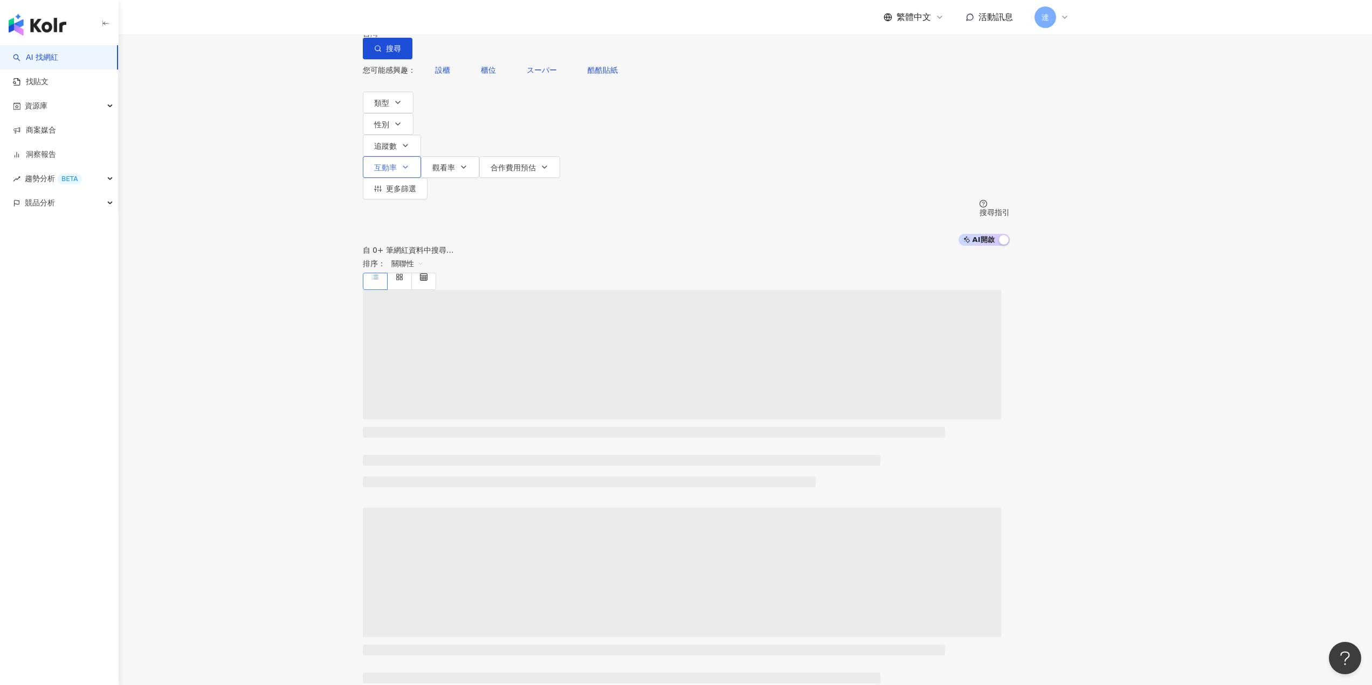
click at [421, 156] on button "互動率" at bounding box center [392, 167] width 58 height 22
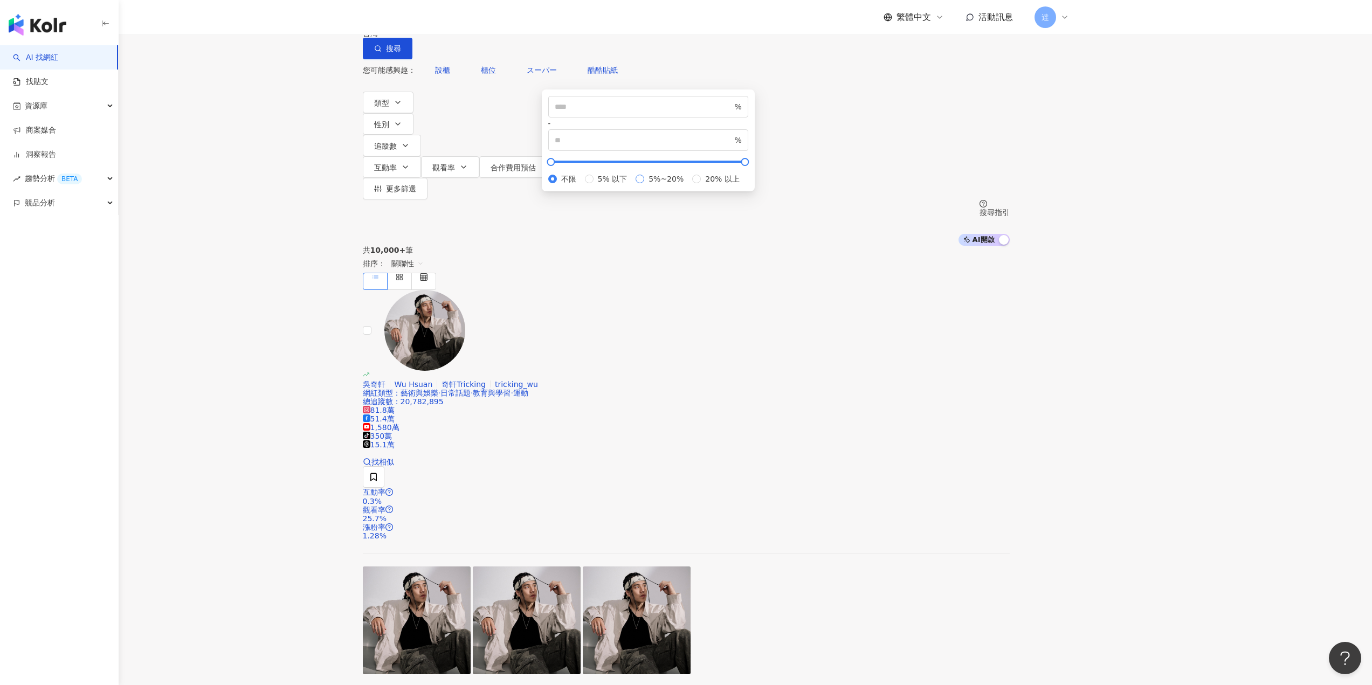
click at [644, 185] on span "5%~20%" at bounding box center [666, 179] width 44 height 12
type input "*"
type input "**"
click at [397, 142] on span "追蹤數" at bounding box center [385, 146] width 23 height 9
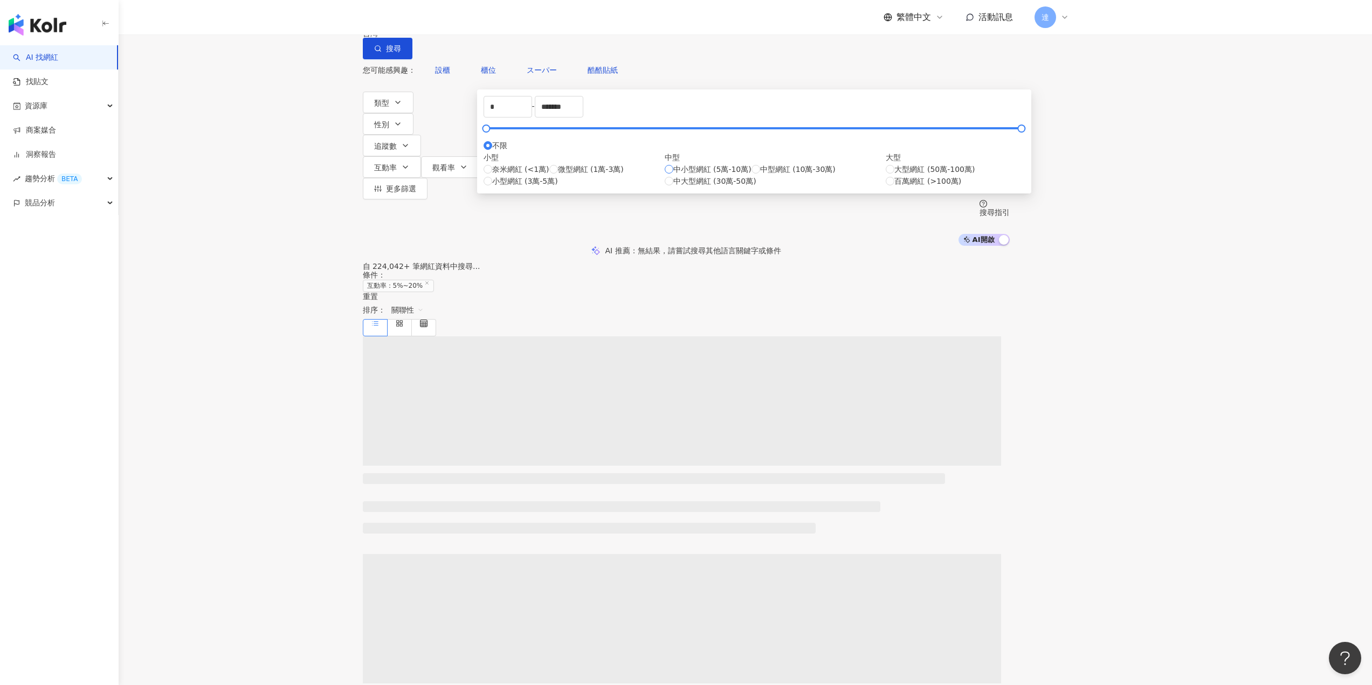
click at [674, 175] on span "中小型網紅 (5萬-10萬)" at bounding box center [713, 169] width 78 height 12
type input "*****"
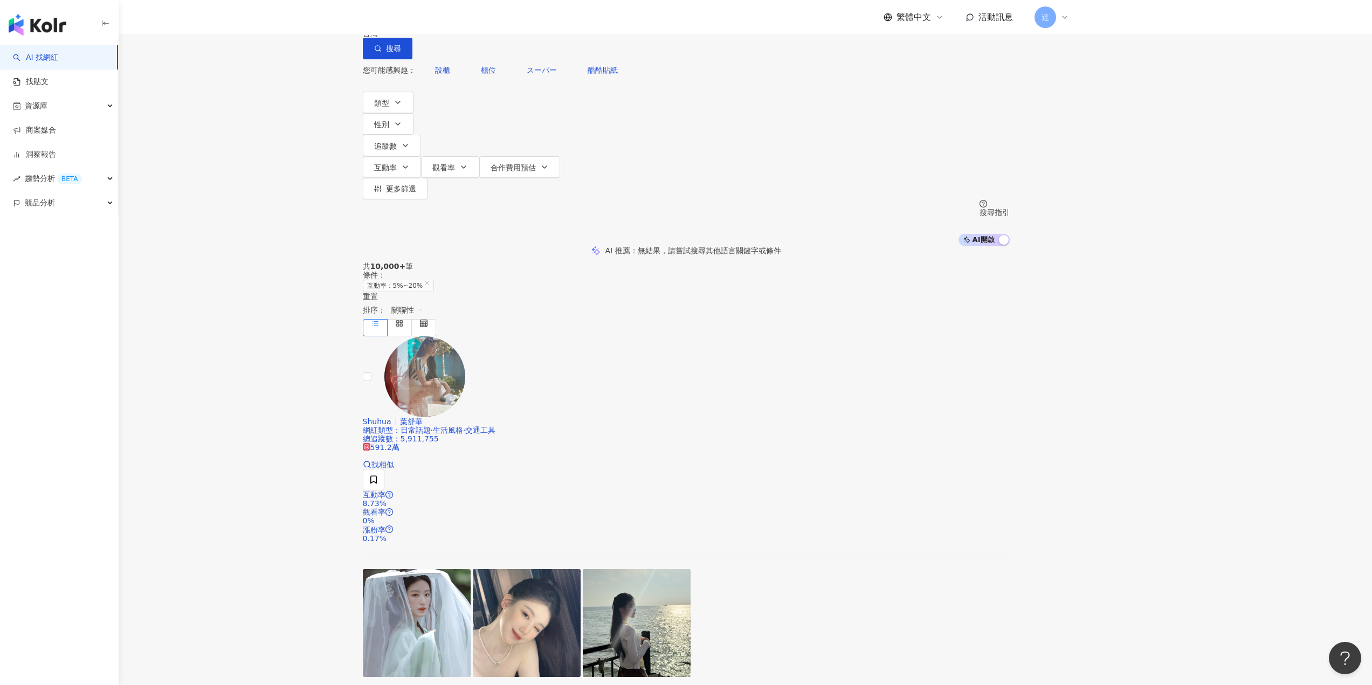
click at [946, 262] on div "共 10,000+ 筆 條件 ： 互動率：5%~20% 重置 排序： 關聯性" at bounding box center [686, 299] width 647 height 74
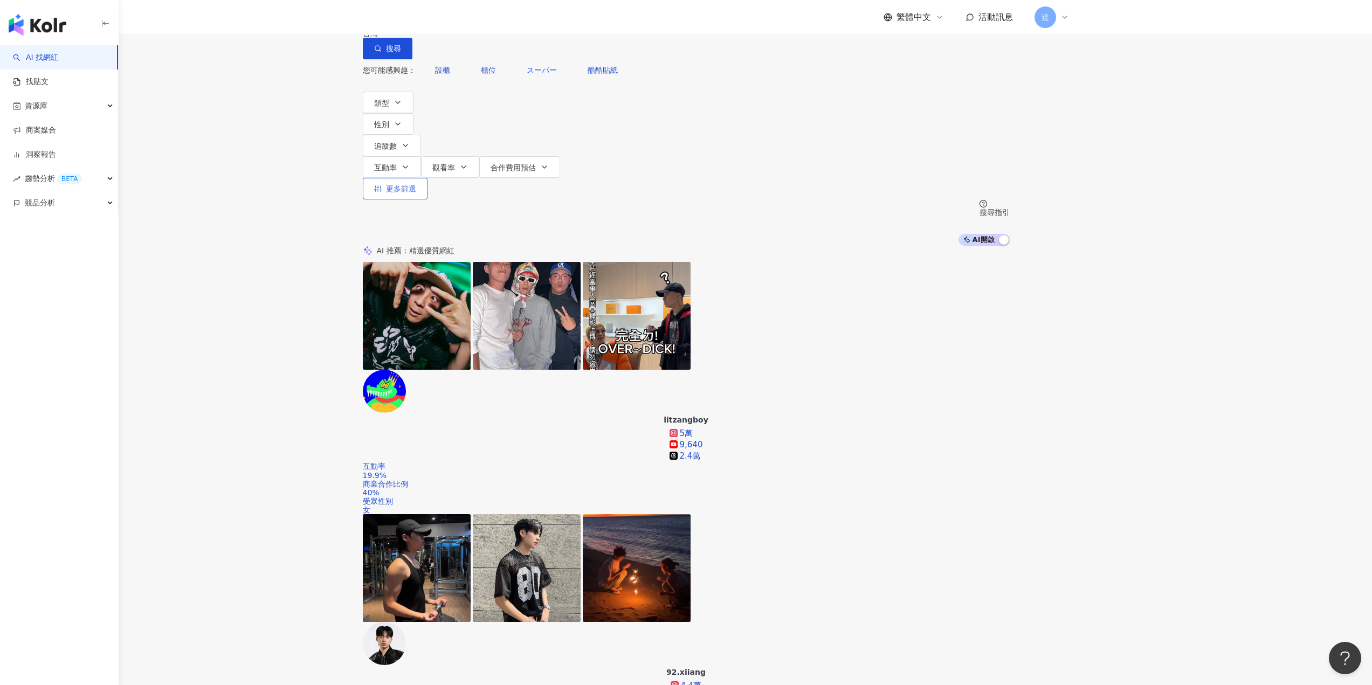
click at [416, 184] on span "更多篩選" at bounding box center [401, 188] width 30 height 9
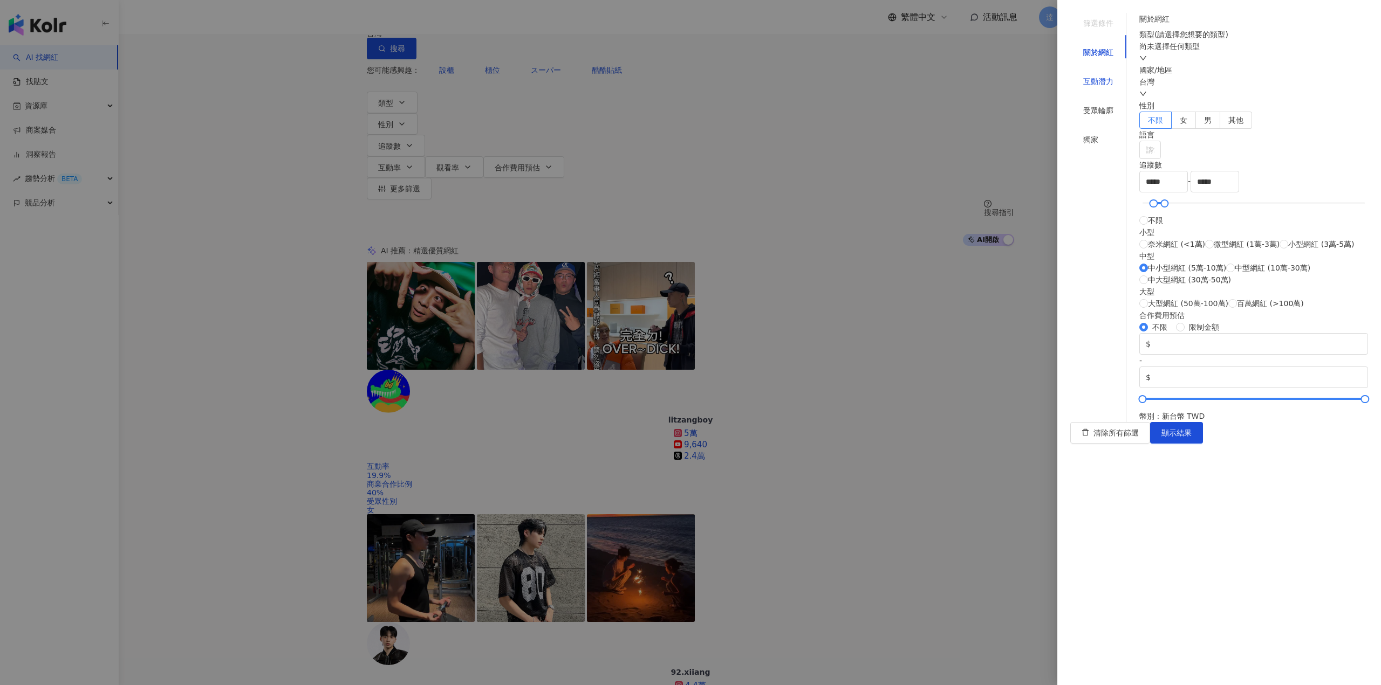
click at [1095, 75] on div "互動潛力" at bounding box center [1098, 81] width 30 height 12
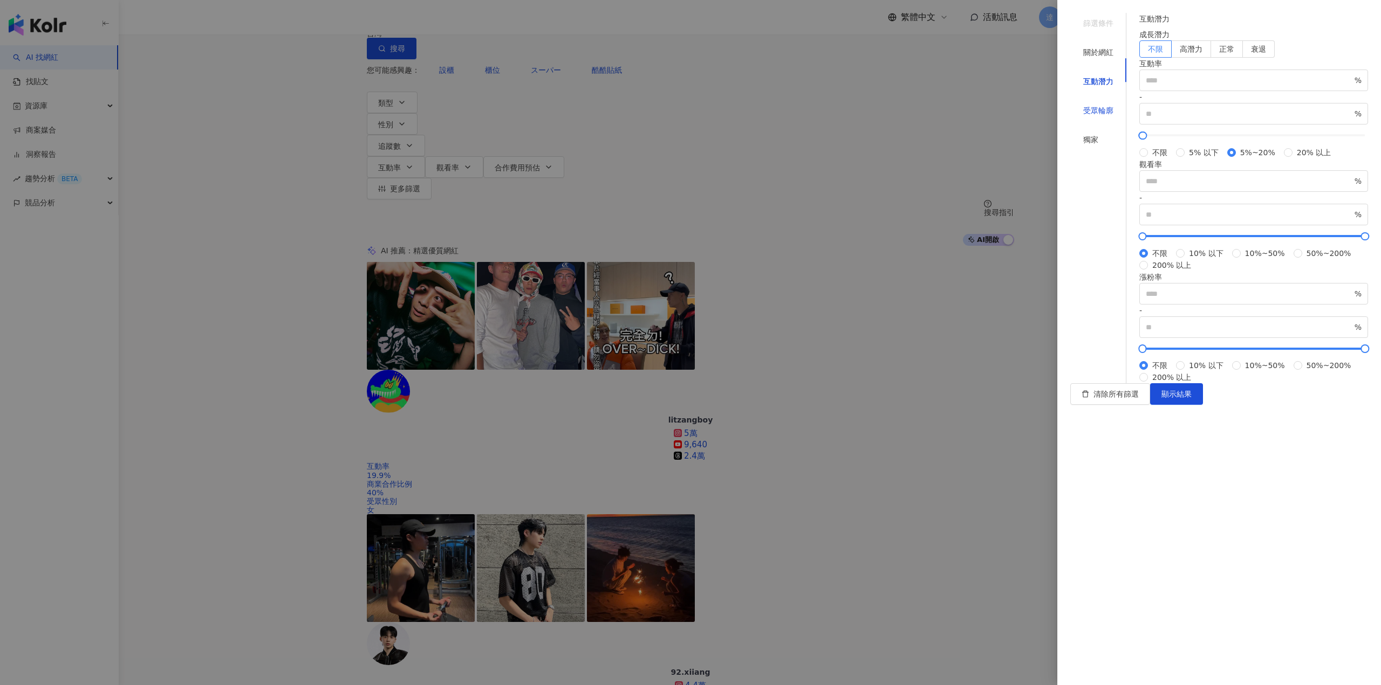
click at [1100, 105] on div "受眾輪廓" at bounding box center [1098, 111] width 30 height 12
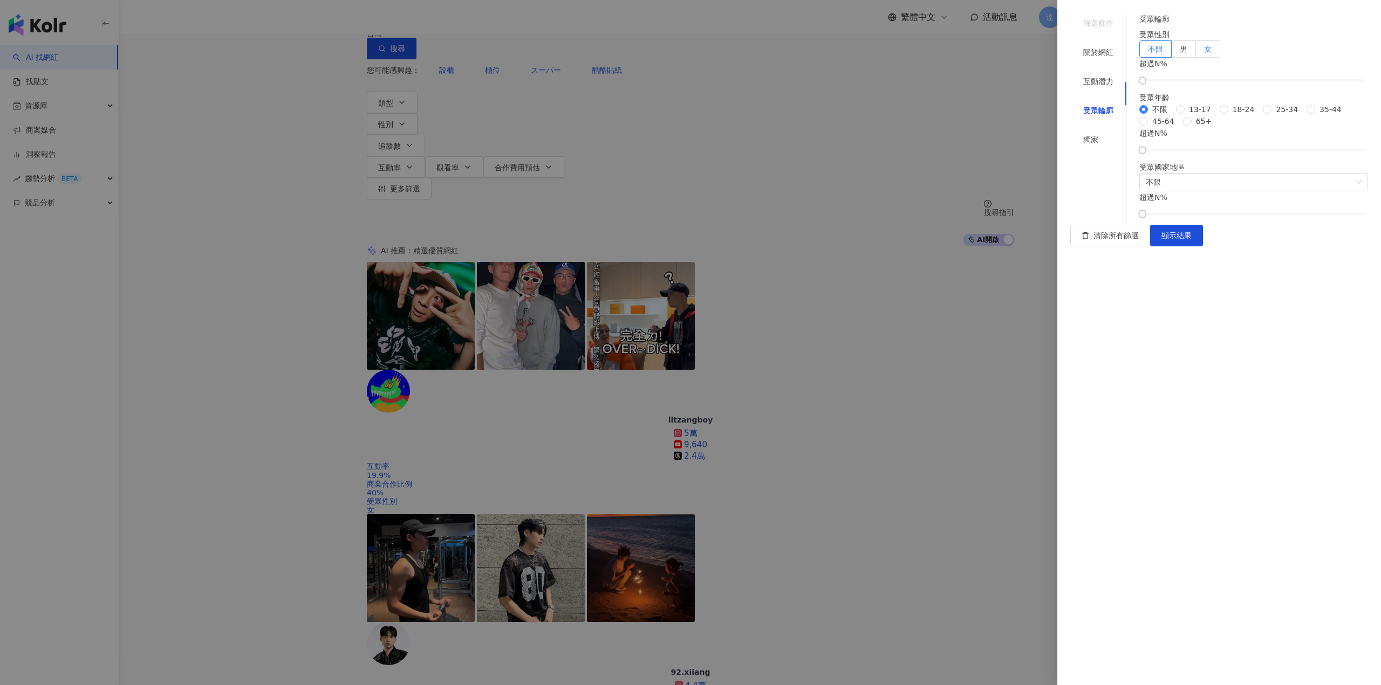
click at [1220, 58] on label "女" at bounding box center [1208, 48] width 24 height 17
drag, startPoint x: 1267, startPoint y: 125, endPoint x: 1272, endPoint y: 129, distance: 6.5
click at [1268, 84] on div at bounding box center [1253, 80] width 223 height 6
click at [1267, 84] on div at bounding box center [1264, 81] width 6 height 6
click at [1191, 240] on span "顯示結果" at bounding box center [1176, 235] width 30 height 9
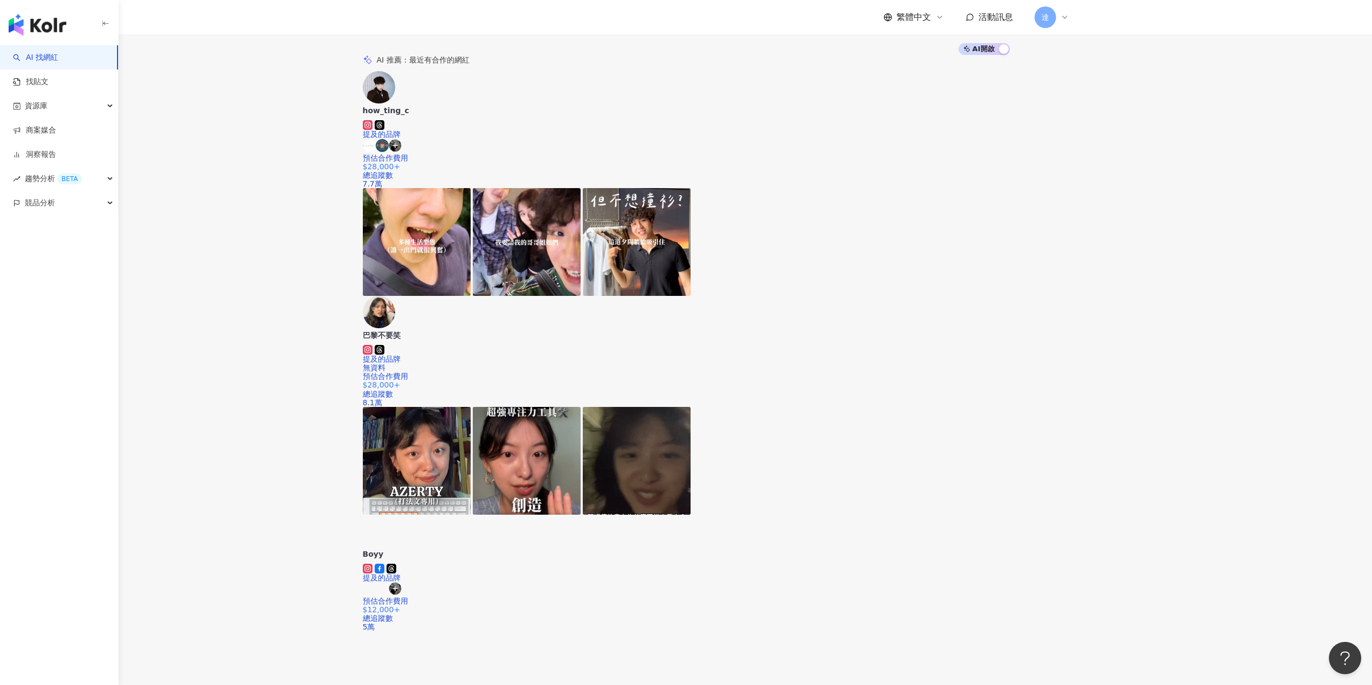
scroll to position [108, 0]
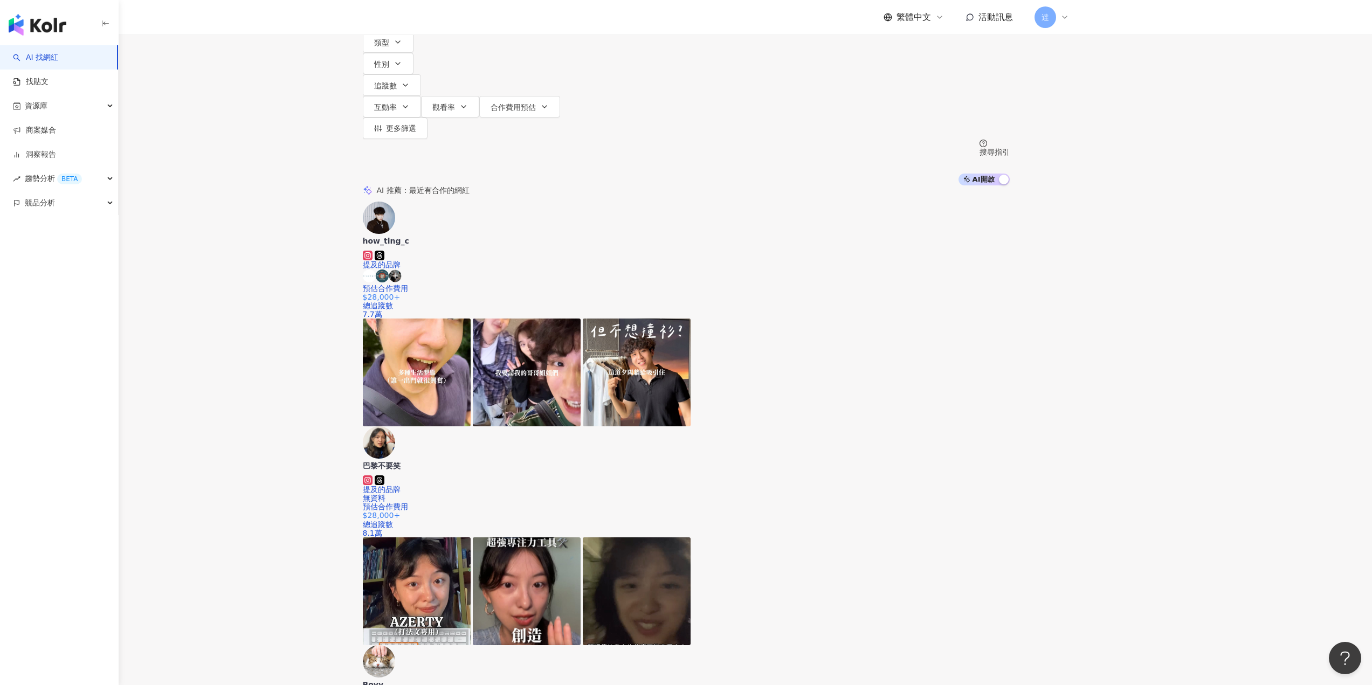
scroll to position [54, 0]
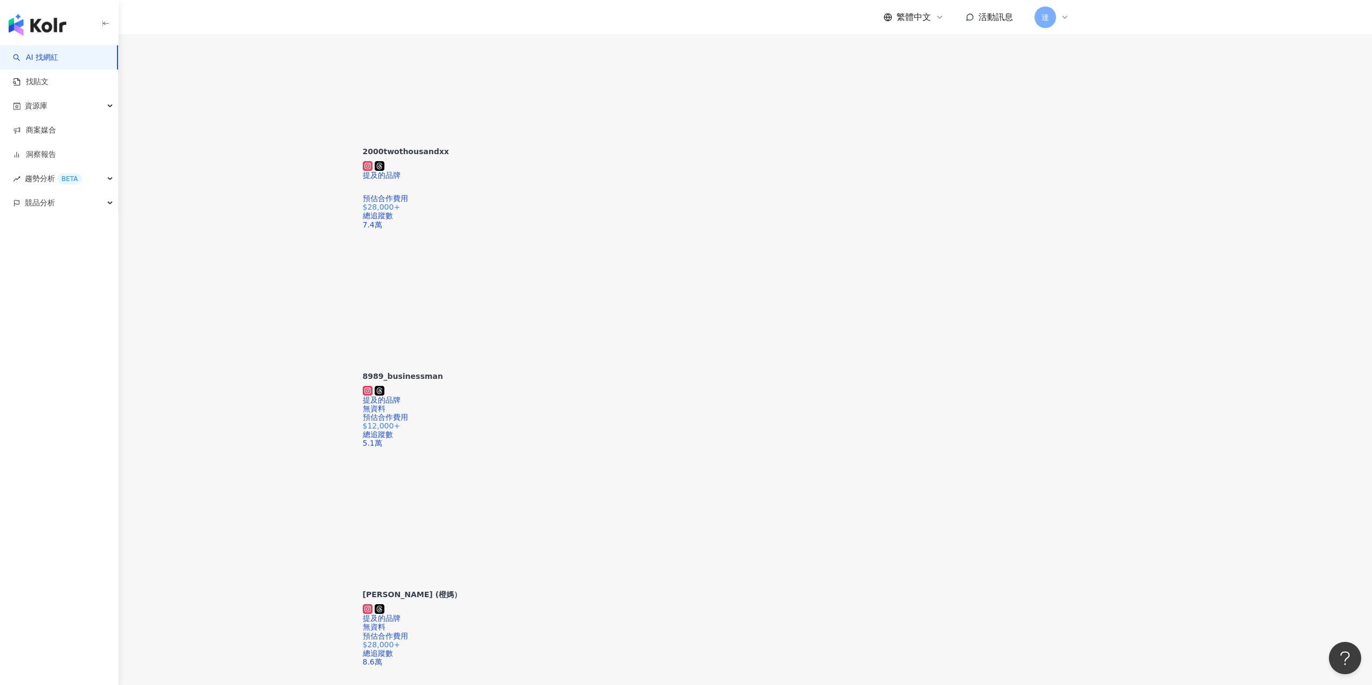
scroll to position [1811, 0]
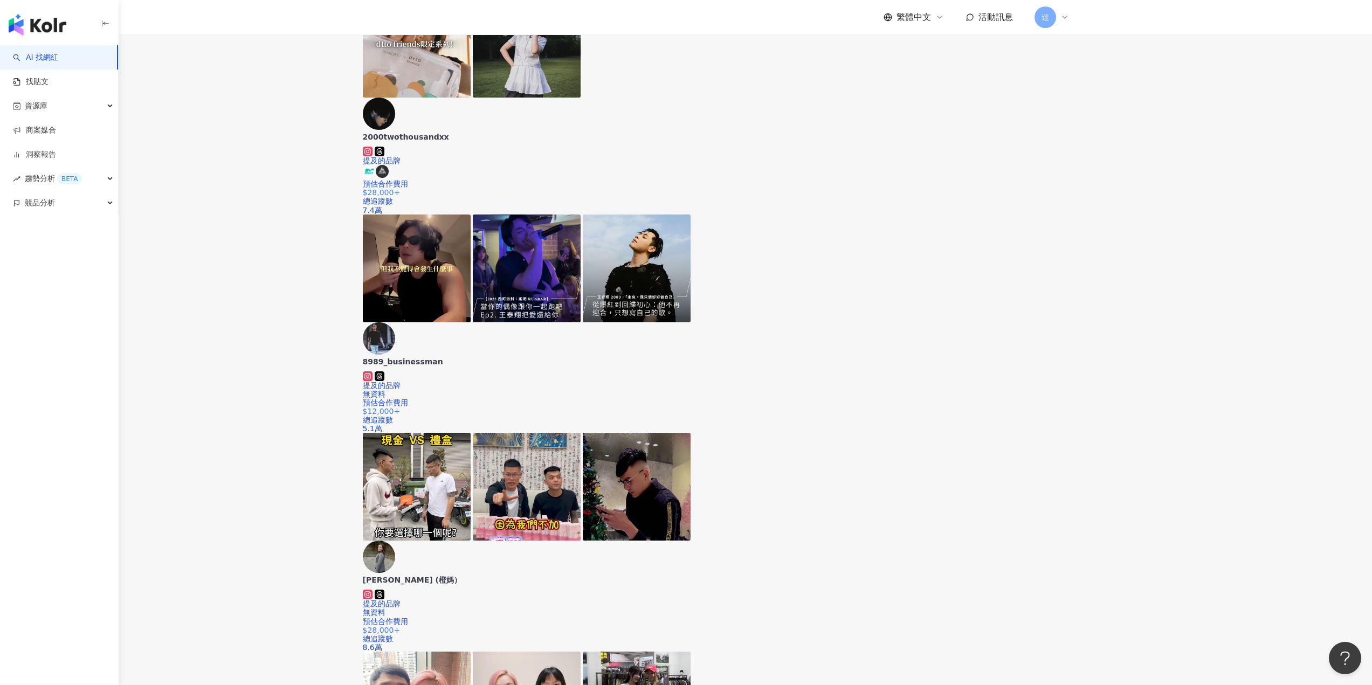
scroll to position [1804, 0]
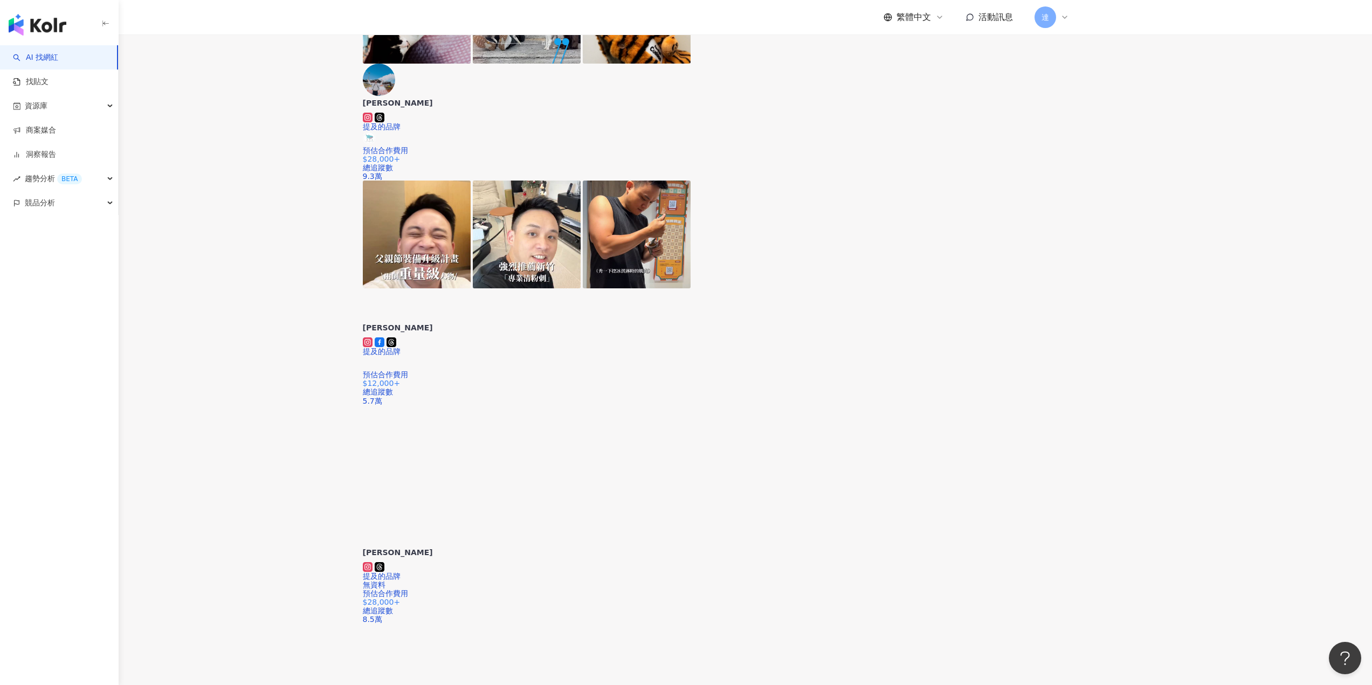
scroll to position [863, 0]
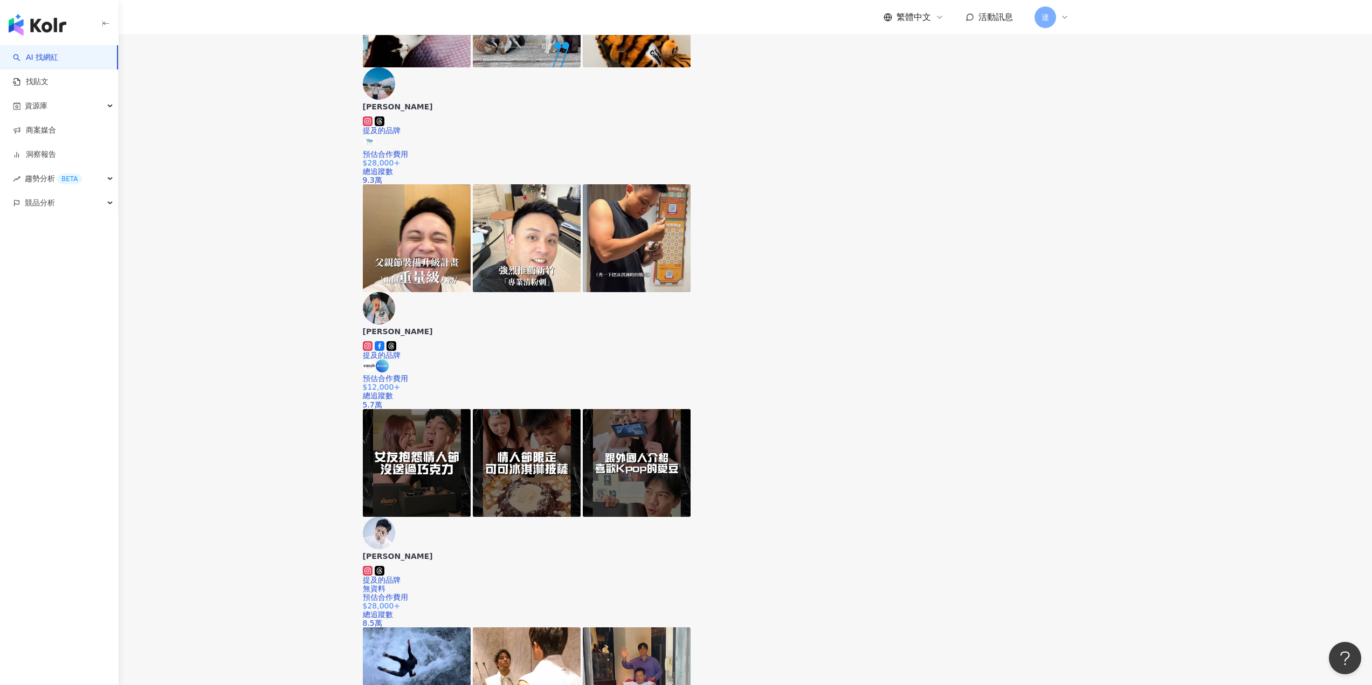
drag, startPoint x: 634, startPoint y: 214, endPoint x: 694, endPoint y: 219, distance: 60.1
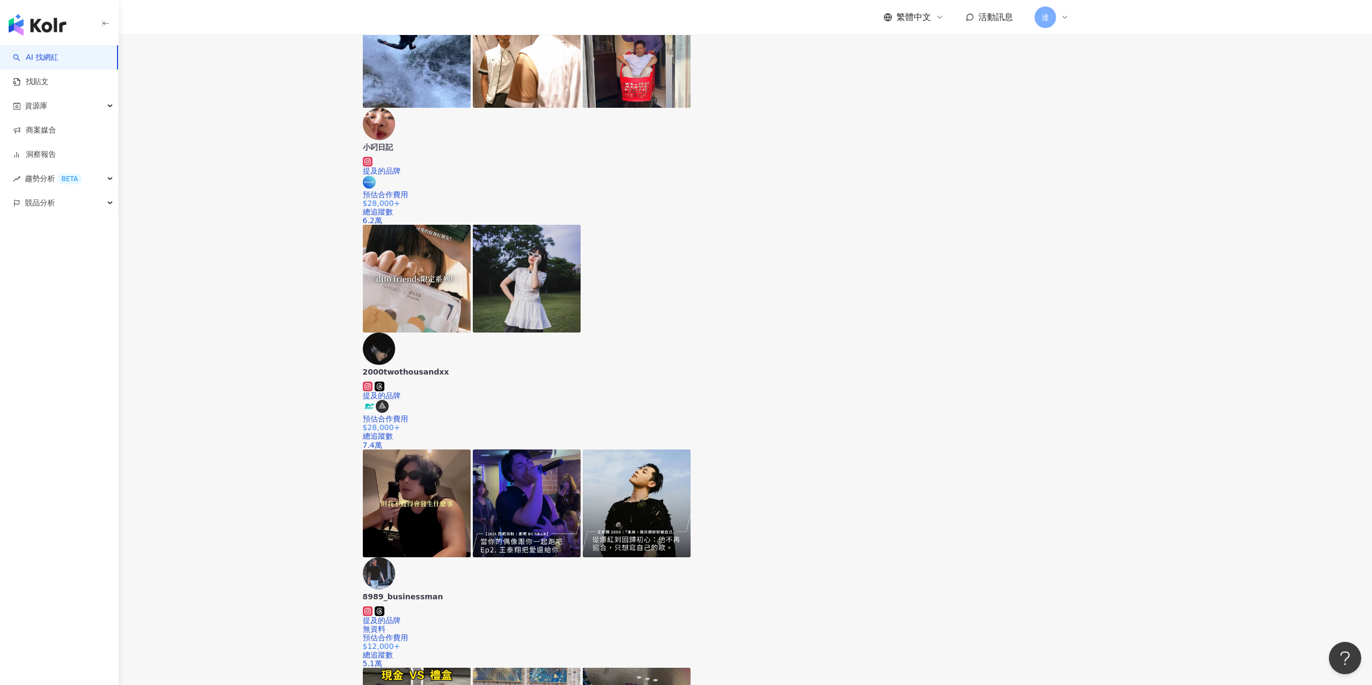
scroll to position [1726, 0]
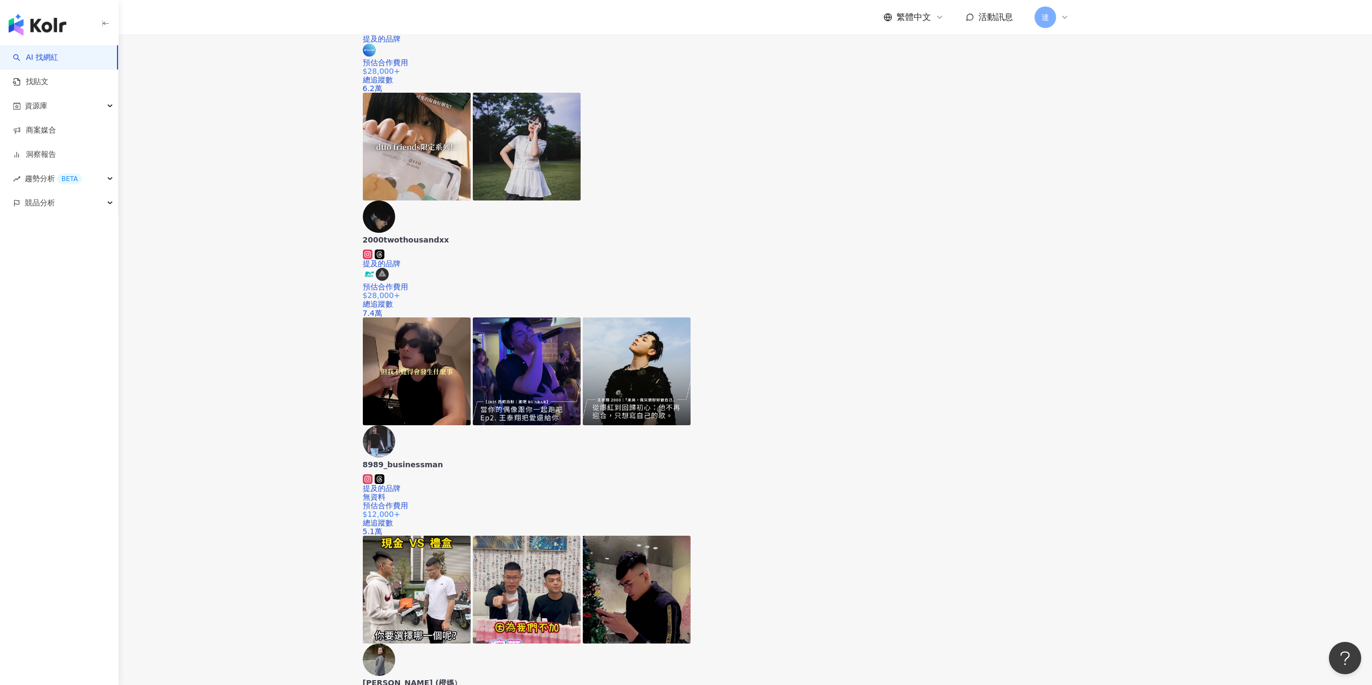
scroll to position [1728, 0]
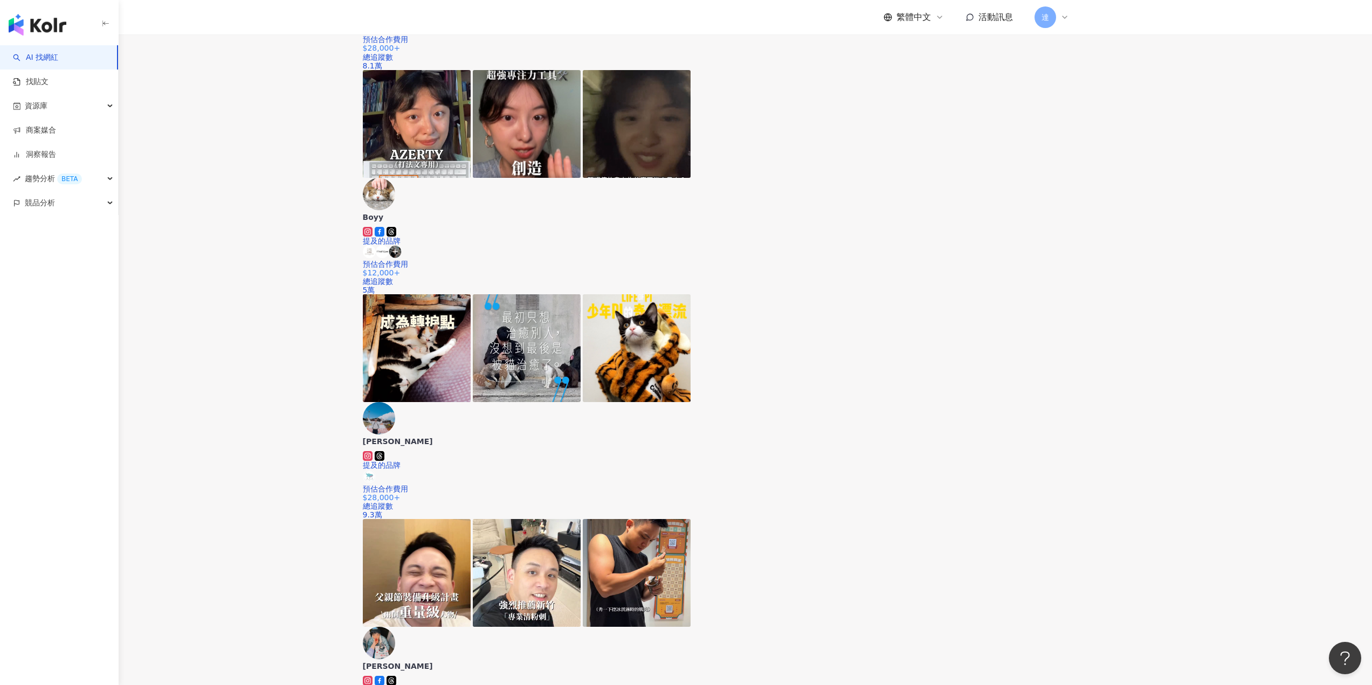
scroll to position [377, 0]
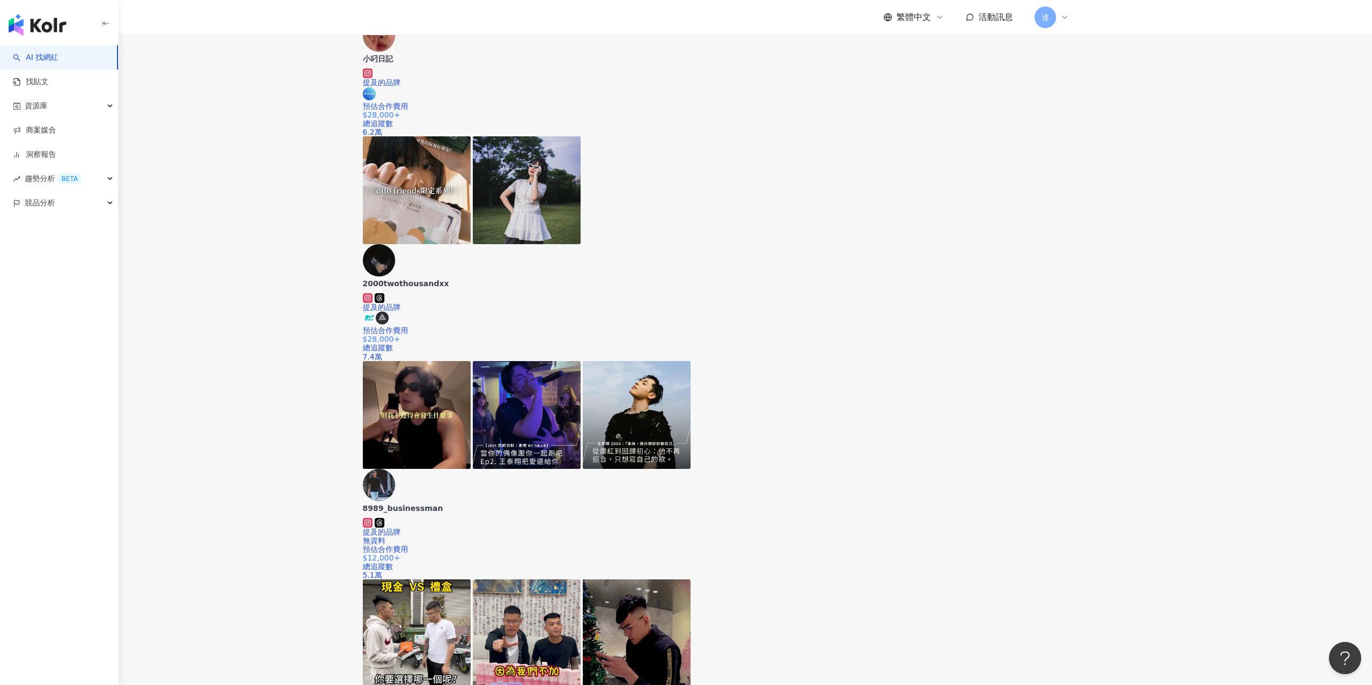
scroll to position [1672, 0]
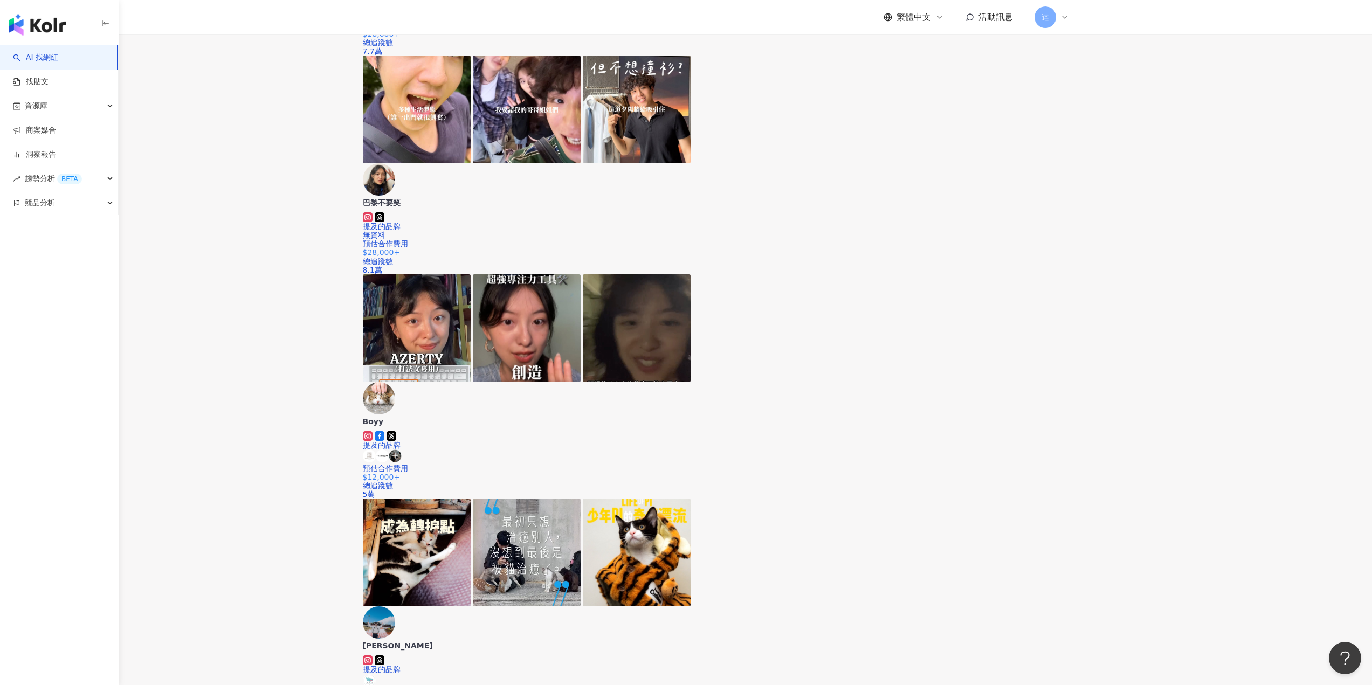
scroll to position [0, 0]
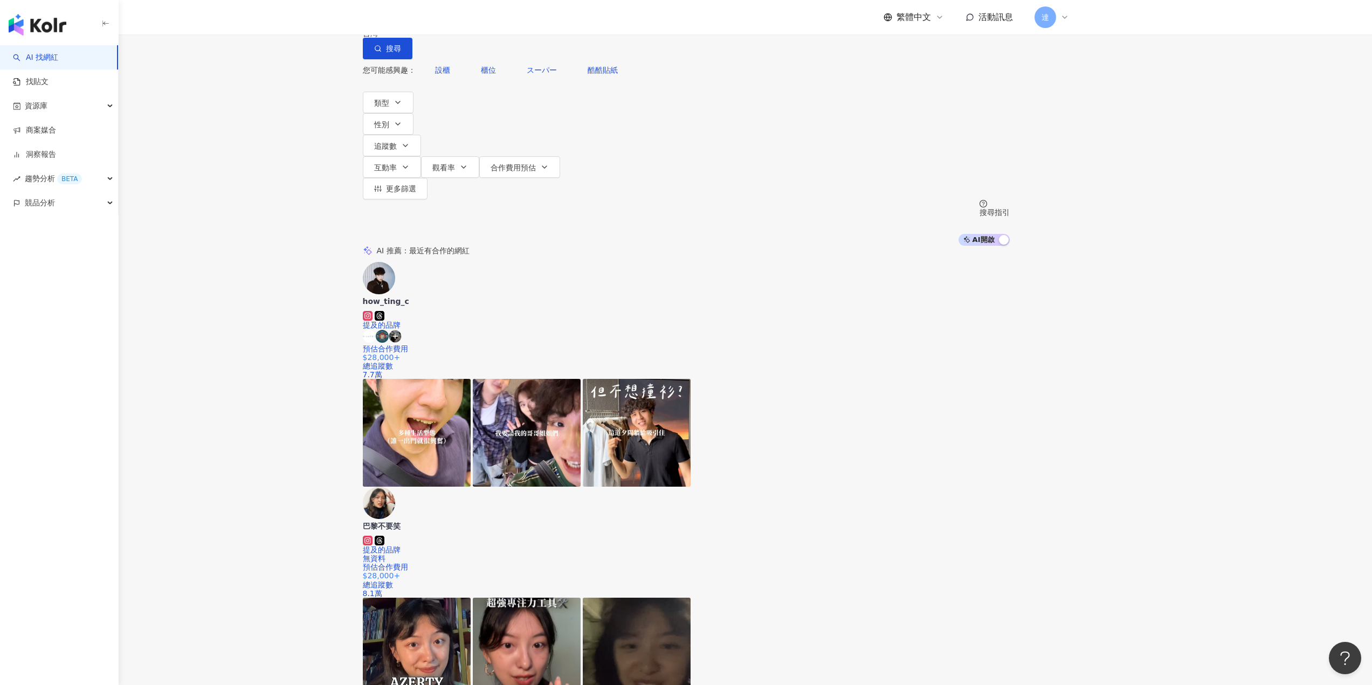
click at [520, 20] on input "search" at bounding box center [476, 10] width 87 height 20
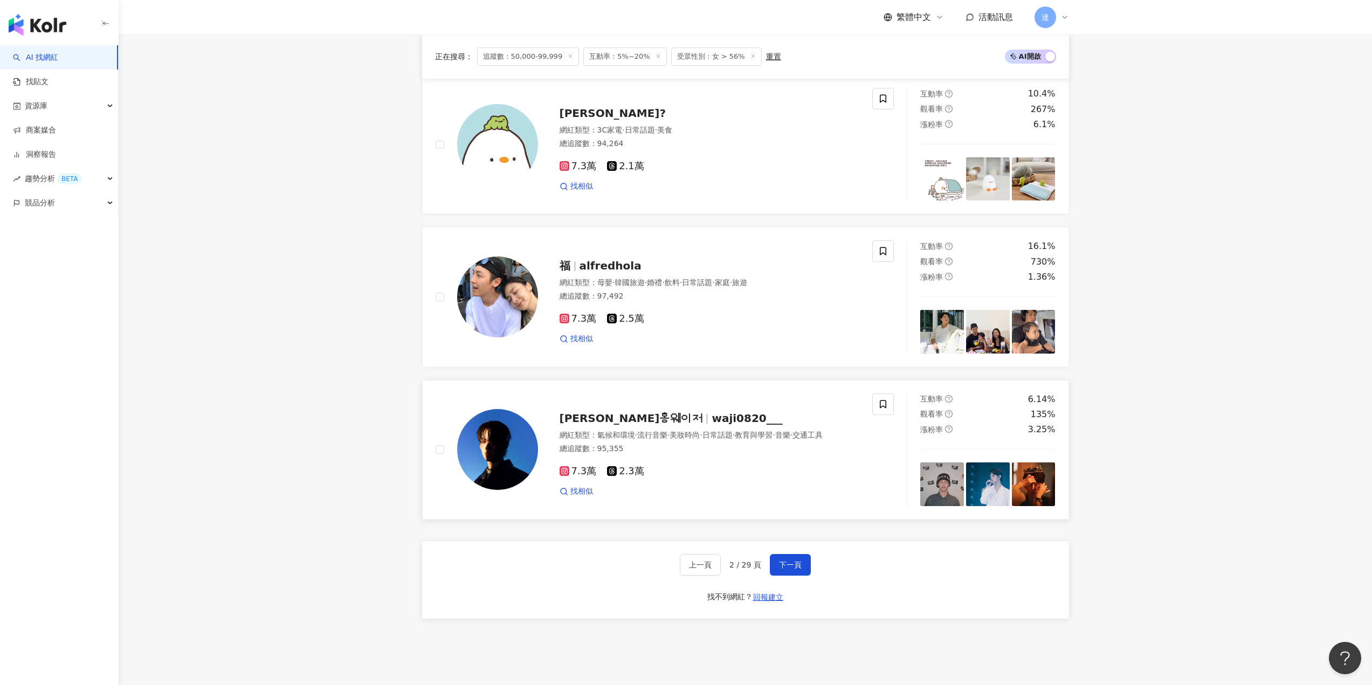
scroll to position [1804, 0]
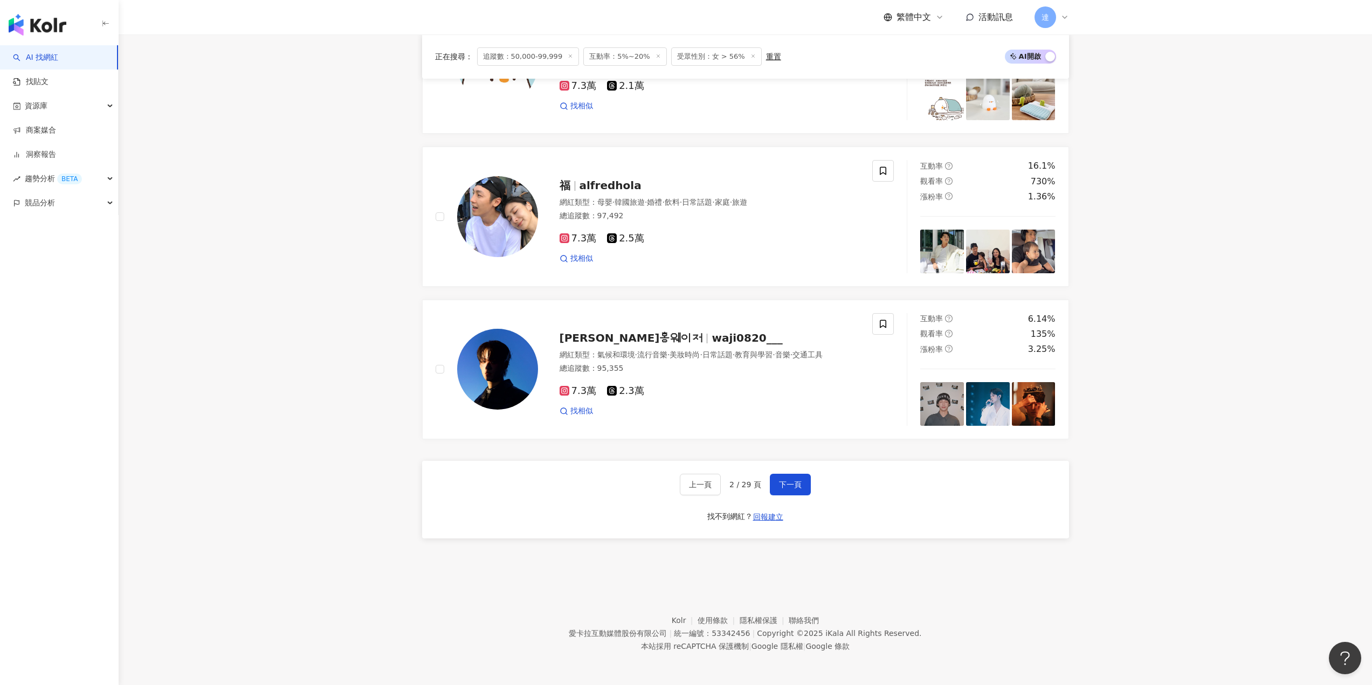
drag, startPoint x: 796, startPoint y: 486, endPoint x: 877, endPoint y: 566, distance: 113.6
click at [799, 484] on span "下一頁" at bounding box center [790, 485] width 23 height 9
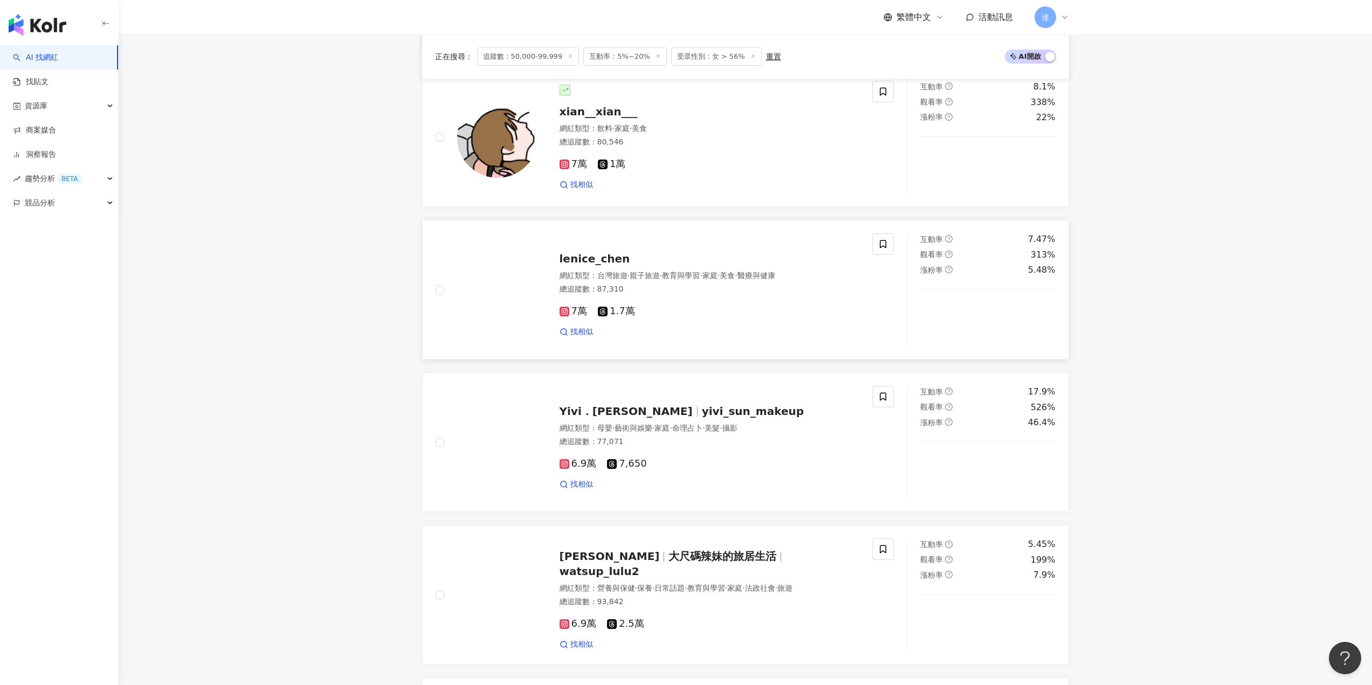
scroll to position [1103, 0]
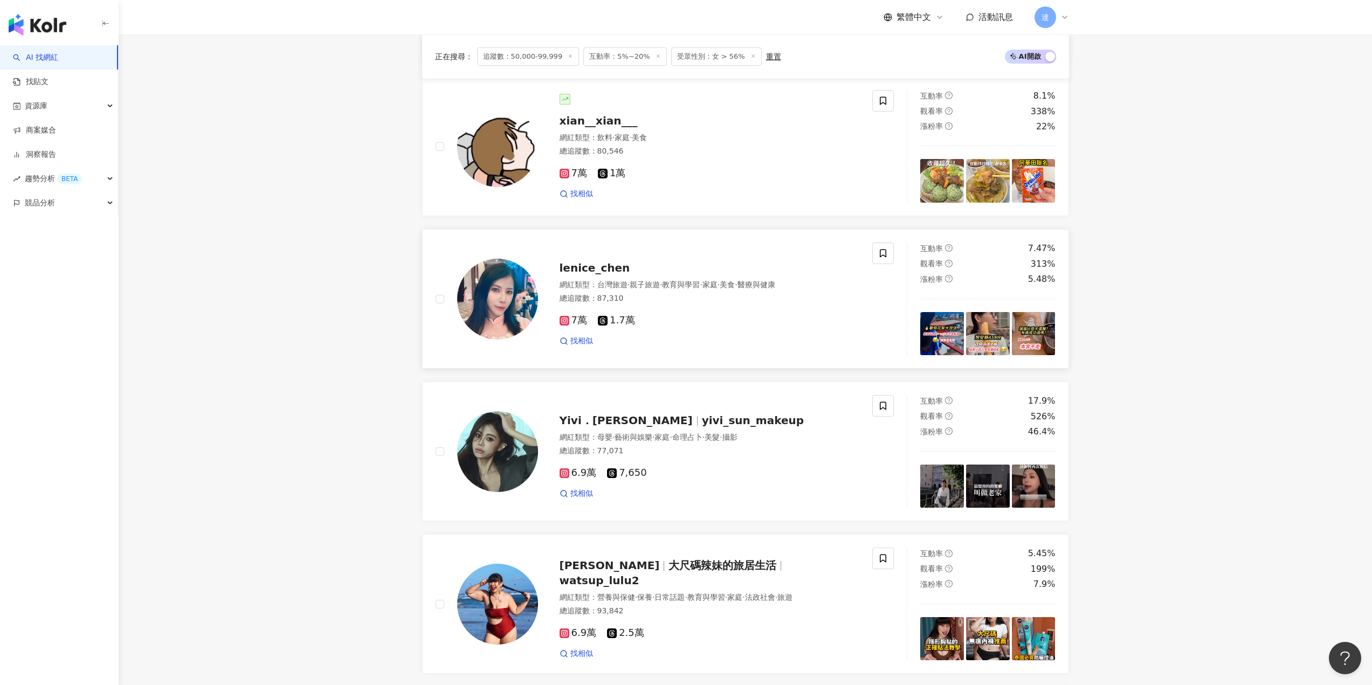
click at [577, 274] on span "lenice_chen" at bounding box center [595, 268] width 71 height 13
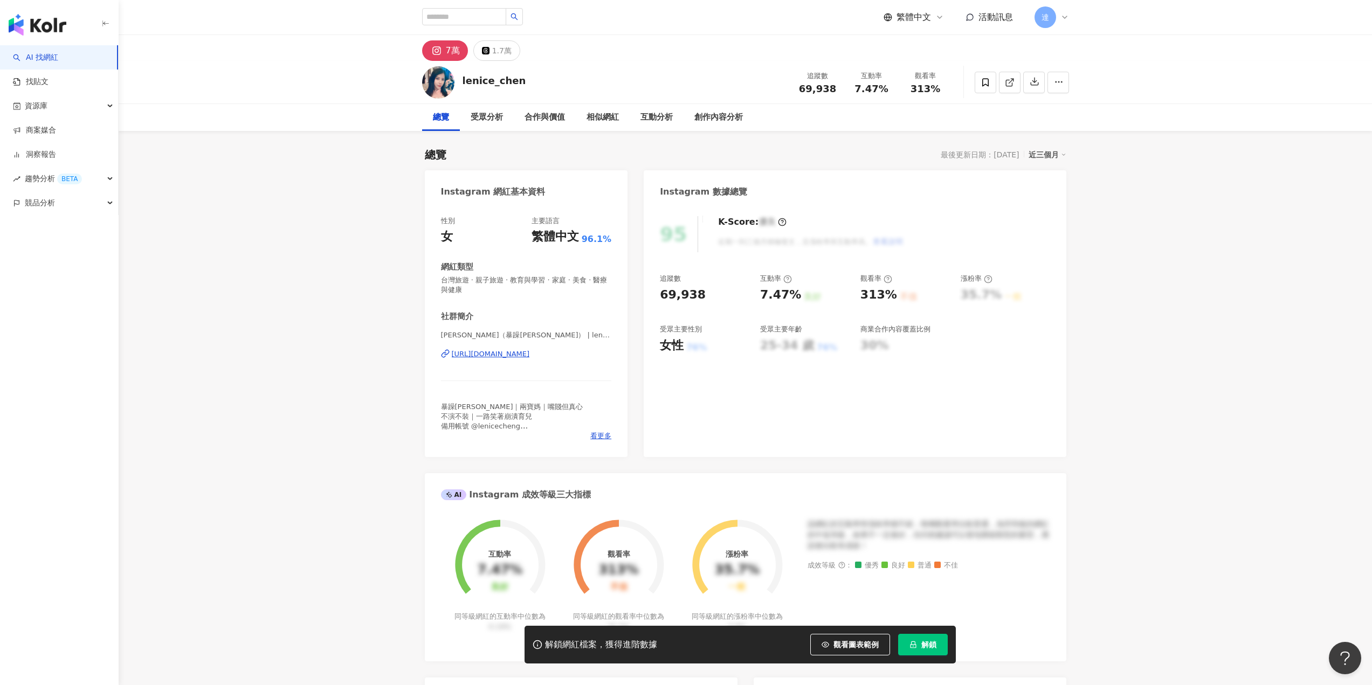
click at [500, 355] on div "[URL][DOMAIN_NAME]" at bounding box center [491, 354] width 78 height 10
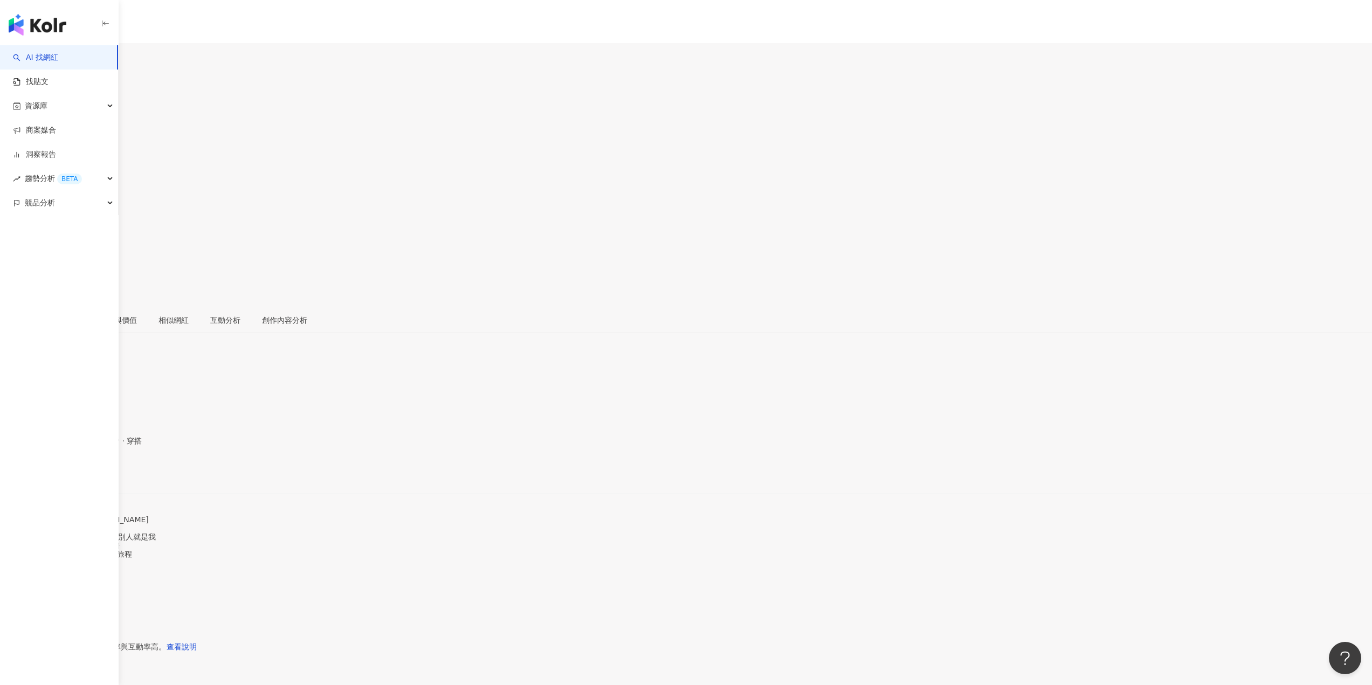
click at [95, 471] on div "https://www.instagram.com/how_ting_c/" at bounding box center [53, 475] width 84 height 9
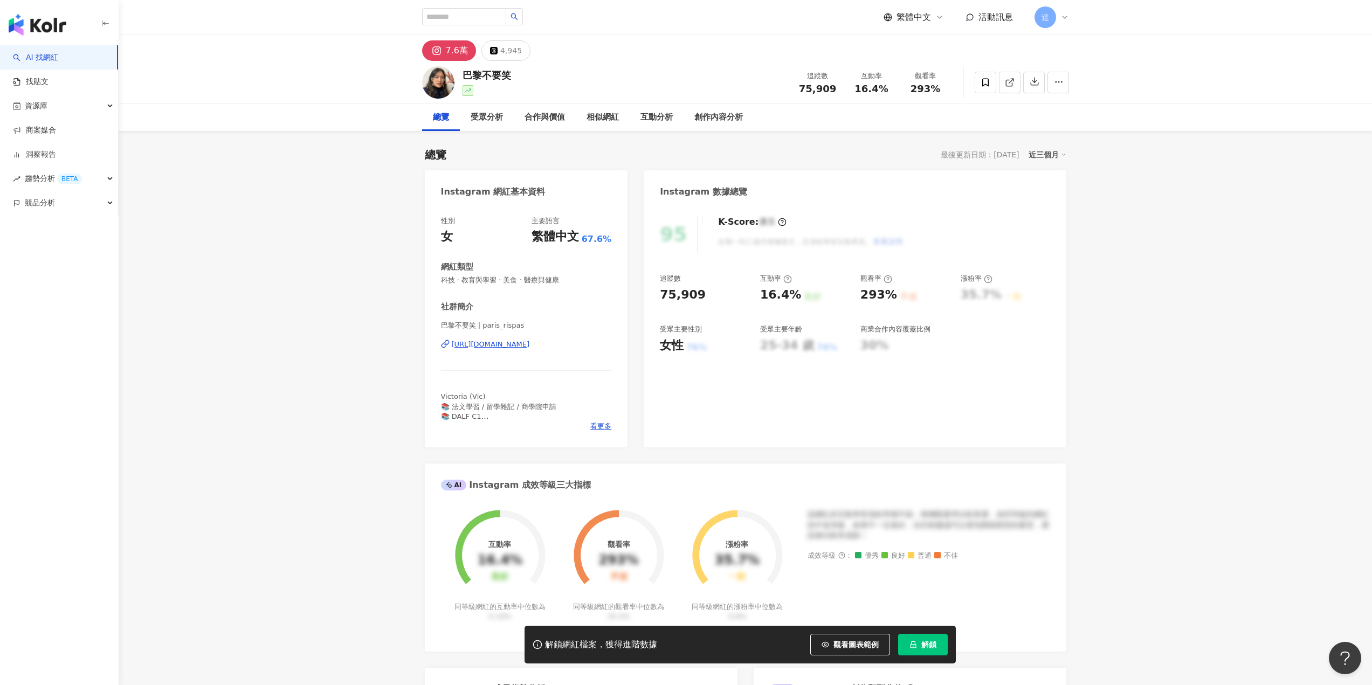
click at [530, 342] on div "[URL][DOMAIN_NAME]" at bounding box center [491, 345] width 78 height 10
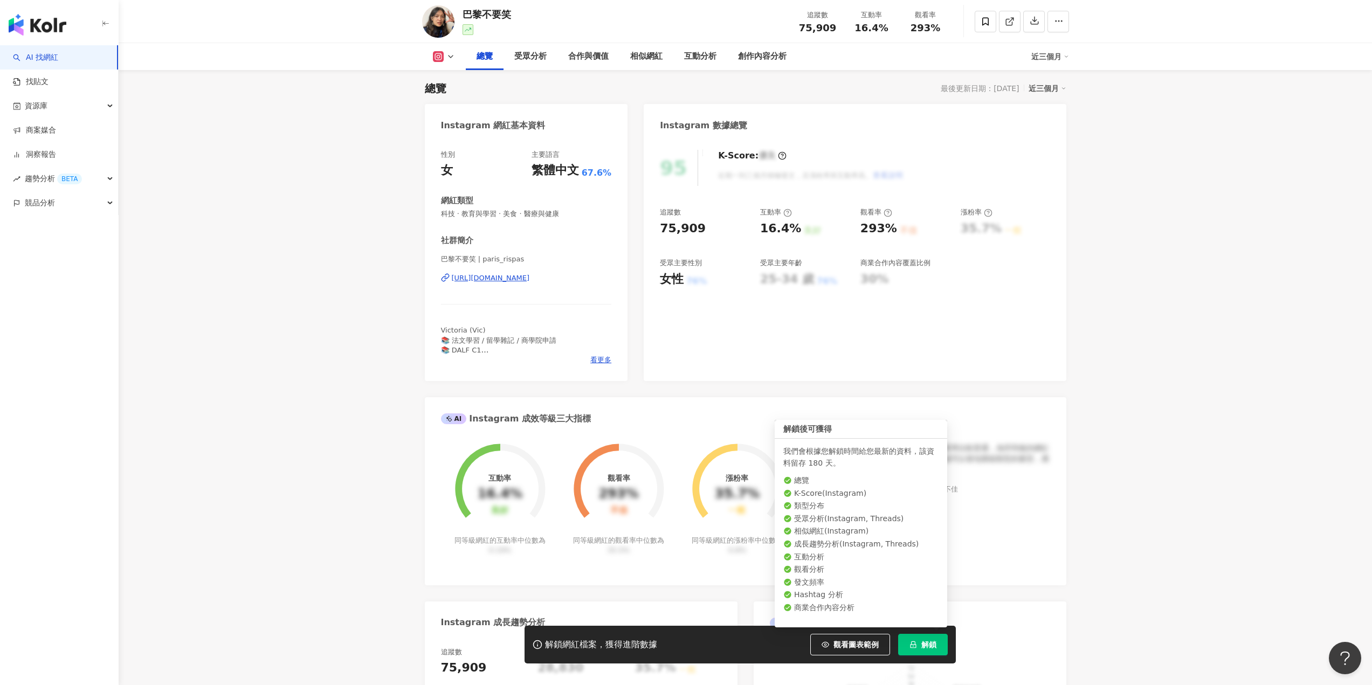
click at [926, 651] on button "解鎖" at bounding box center [923, 645] width 50 height 22
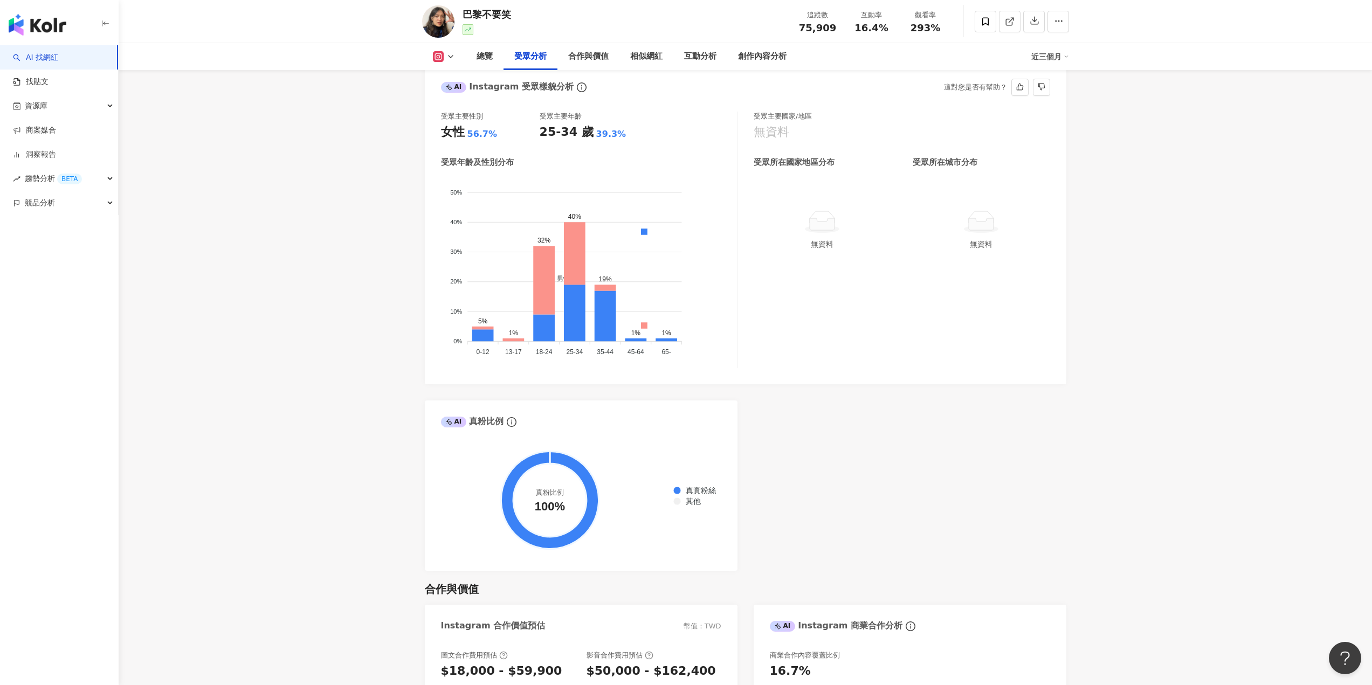
scroll to position [929, 0]
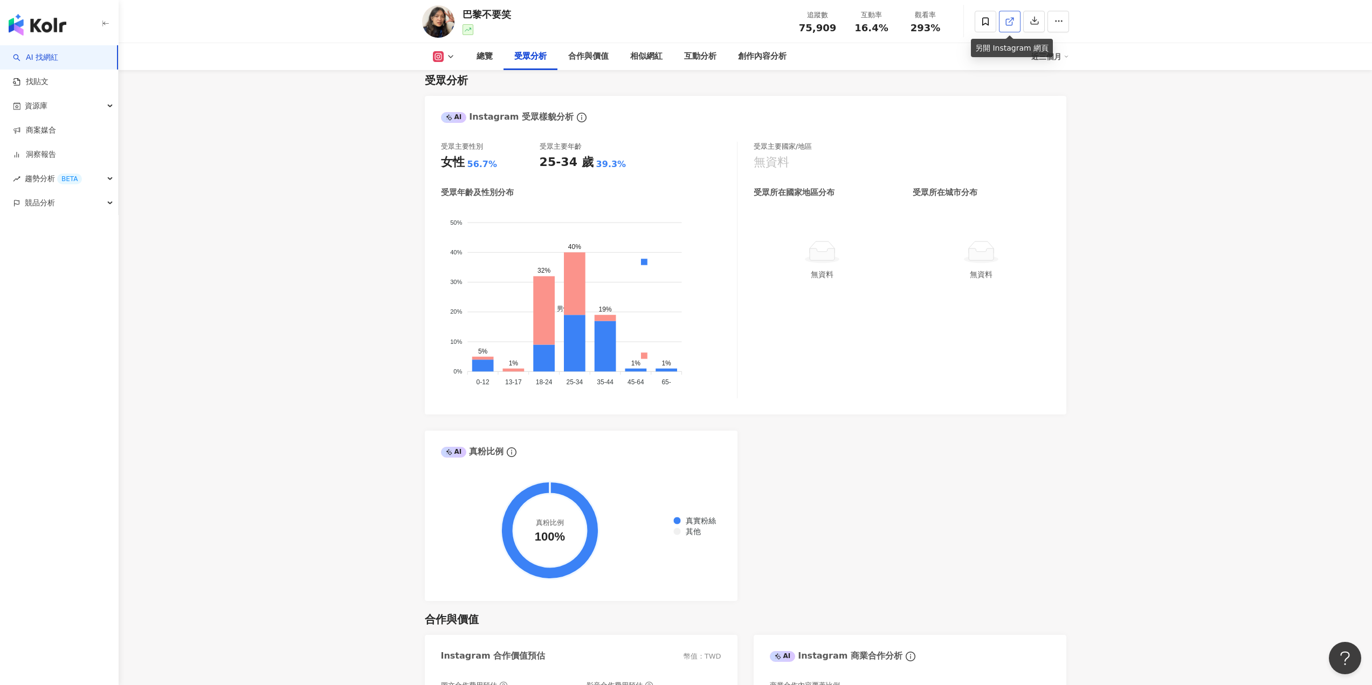
click at [1005, 25] on icon at bounding box center [1010, 22] width 10 height 10
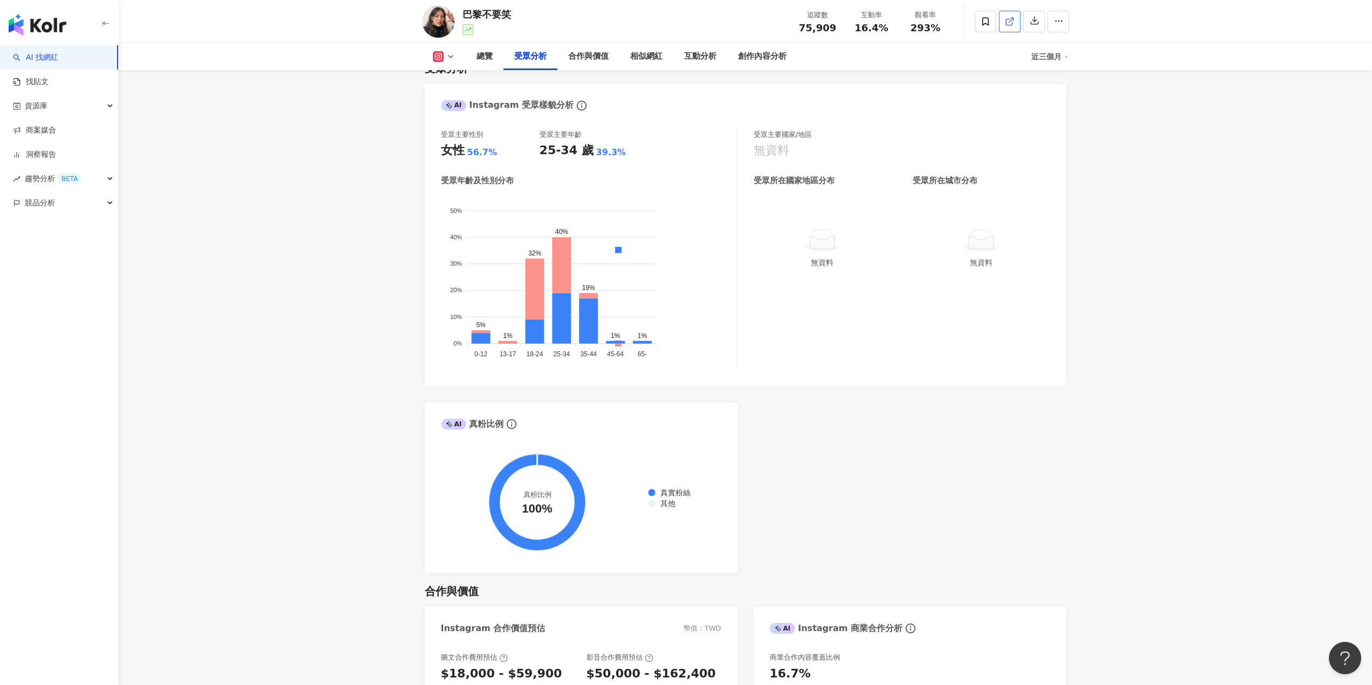
scroll to position [917, 0]
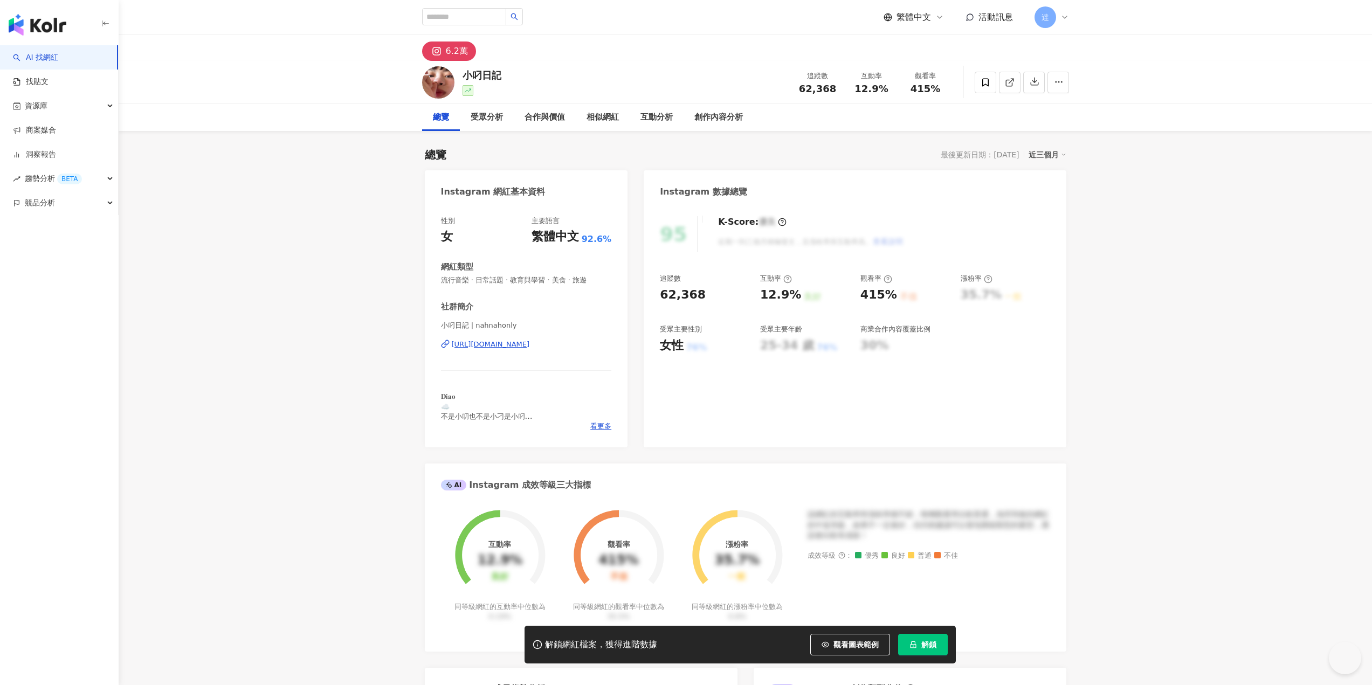
click at [530, 341] on div "[URL][DOMAIN_NAME]" at bounding box center [491, 345] width 78 height 10
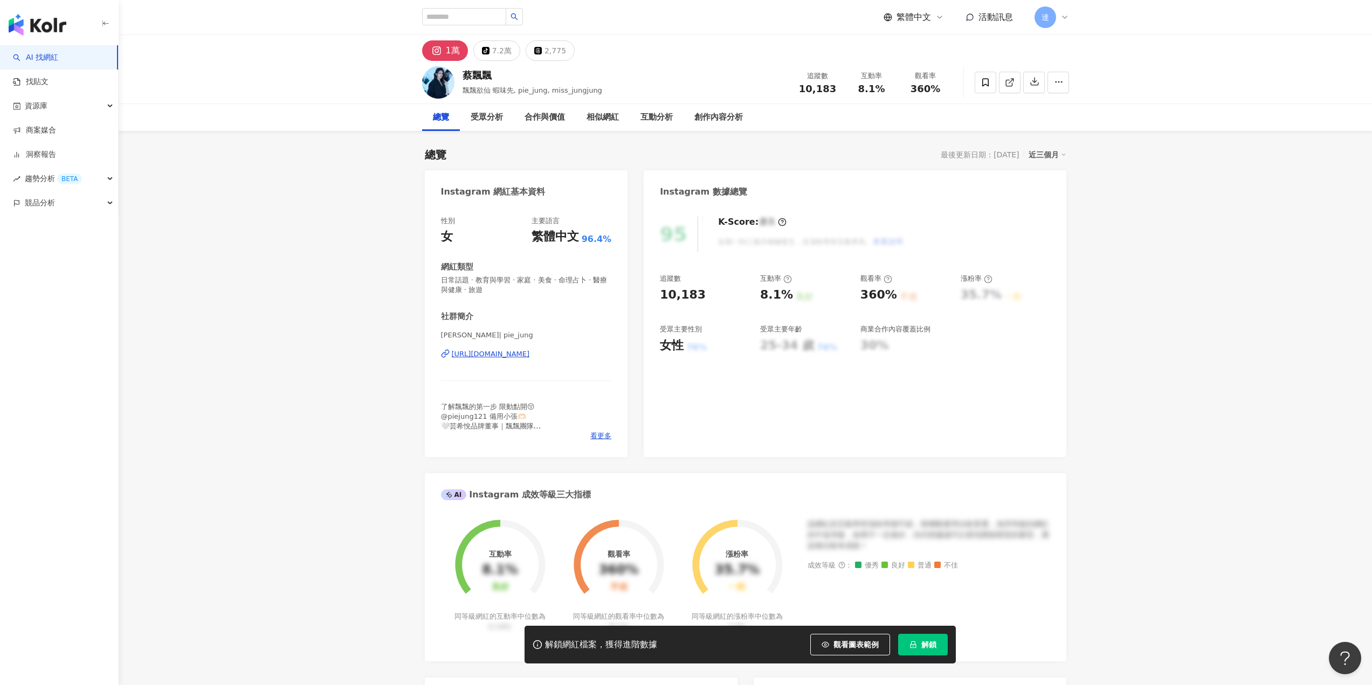
click at [530, 351] on div "https://www.instagram.com/pie_jung/" at bounding box center [491, 354] width 78 height 10
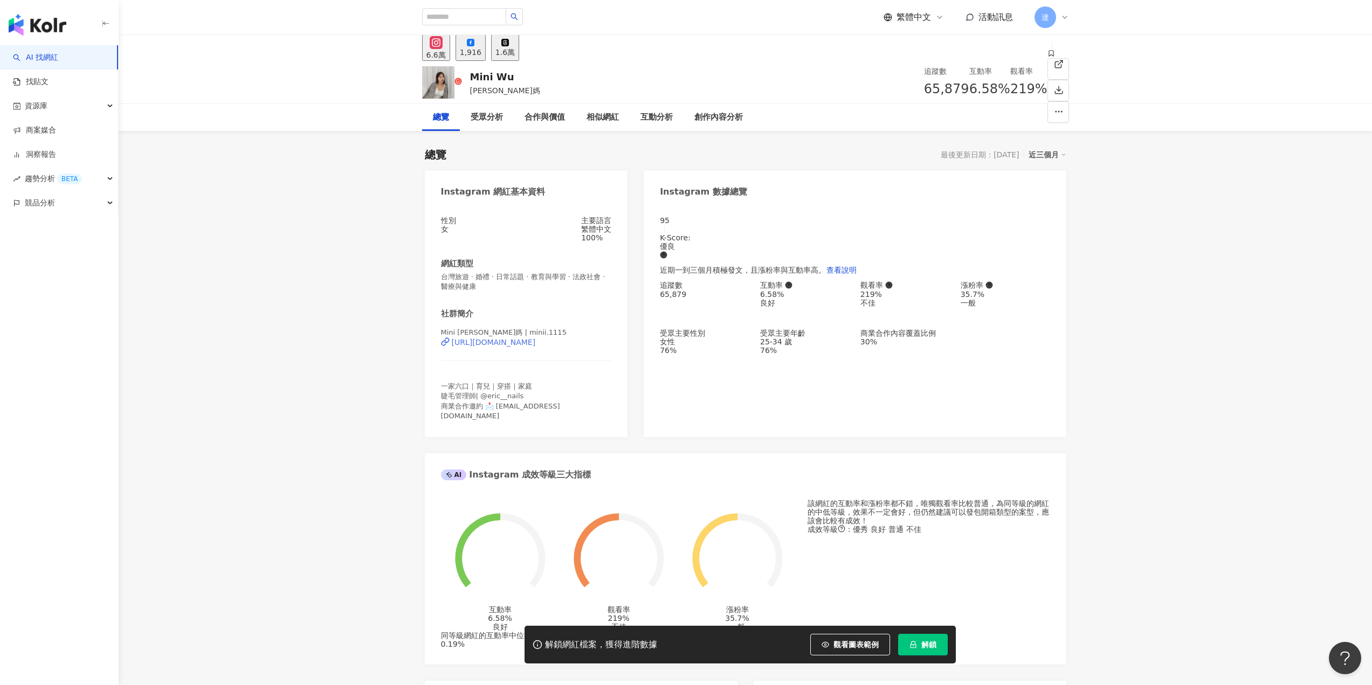
click at [517, 347] on div "[URL][DOMAIN_NAME]" at bounding box center [494, 342] width 84 height 9
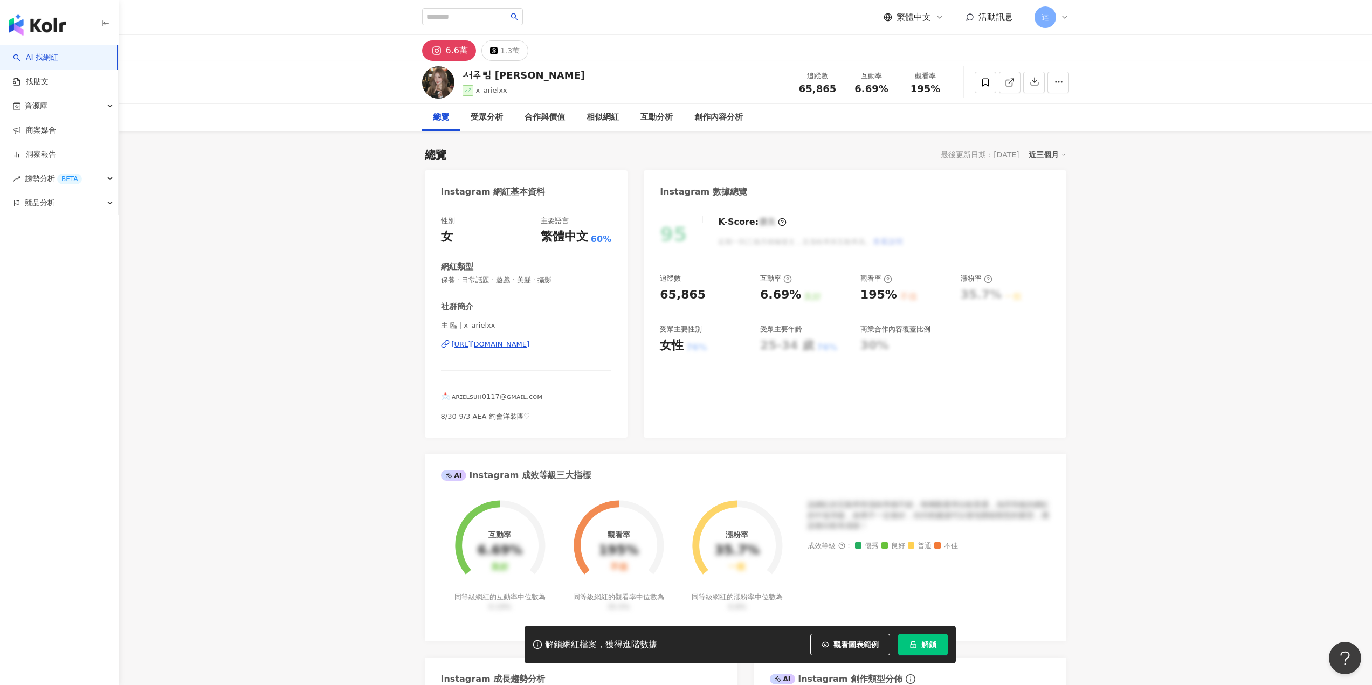
click at [530, 345] on div "[URL][DOMAIN_NAME]" at bounding box center [491, 345] width 78 height 10
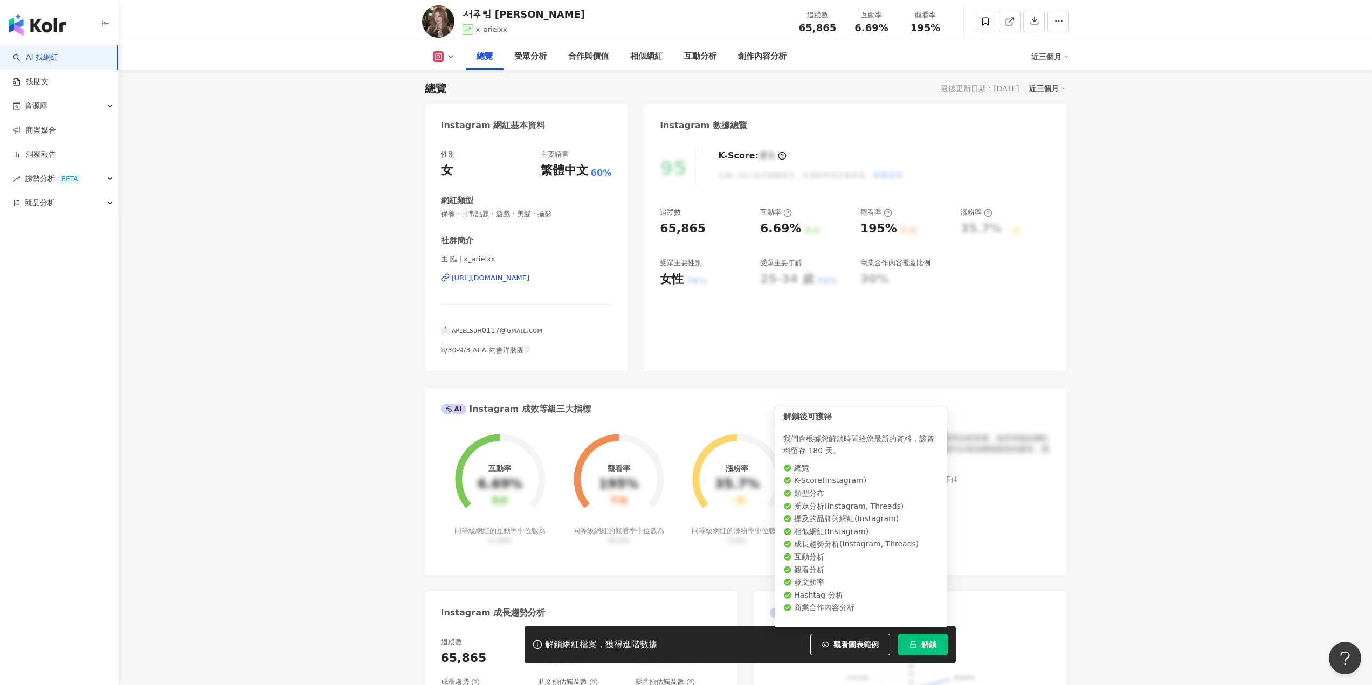
click at [924, 646] on span "解鎖" at bounding box center [929, 645] width 15 height 9
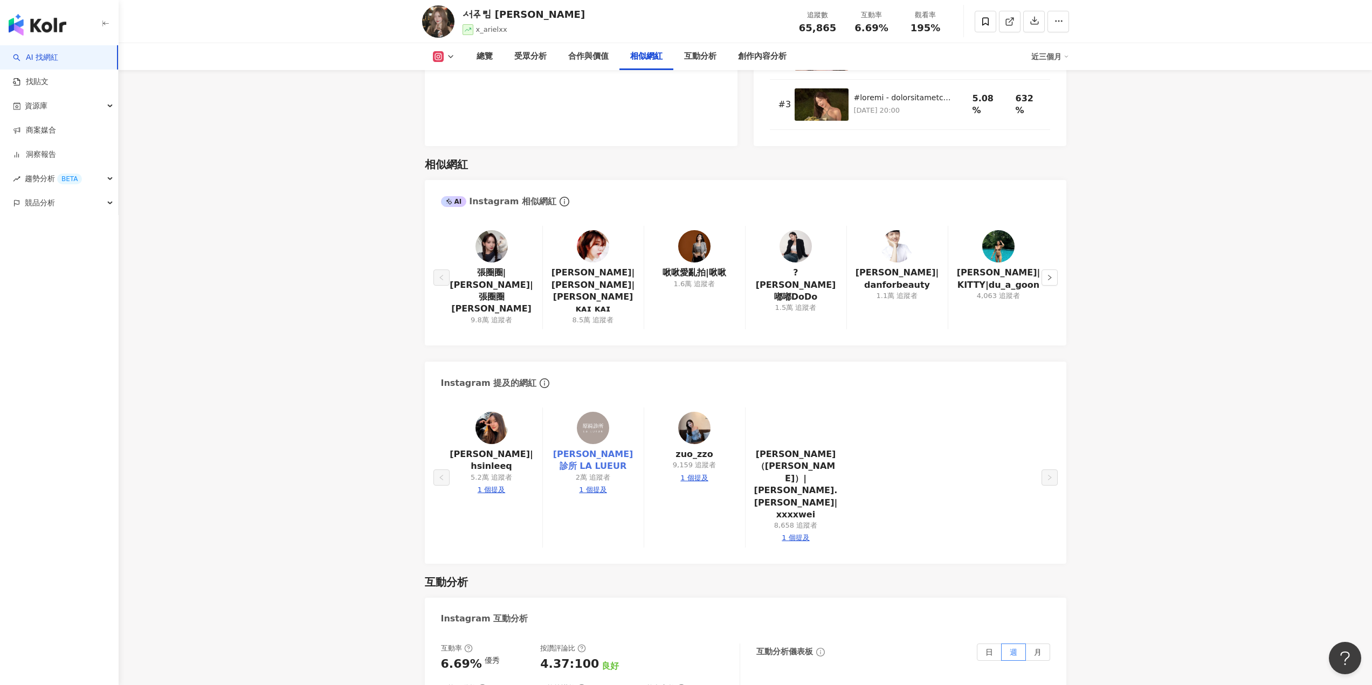
scroll to position [1707, 0]
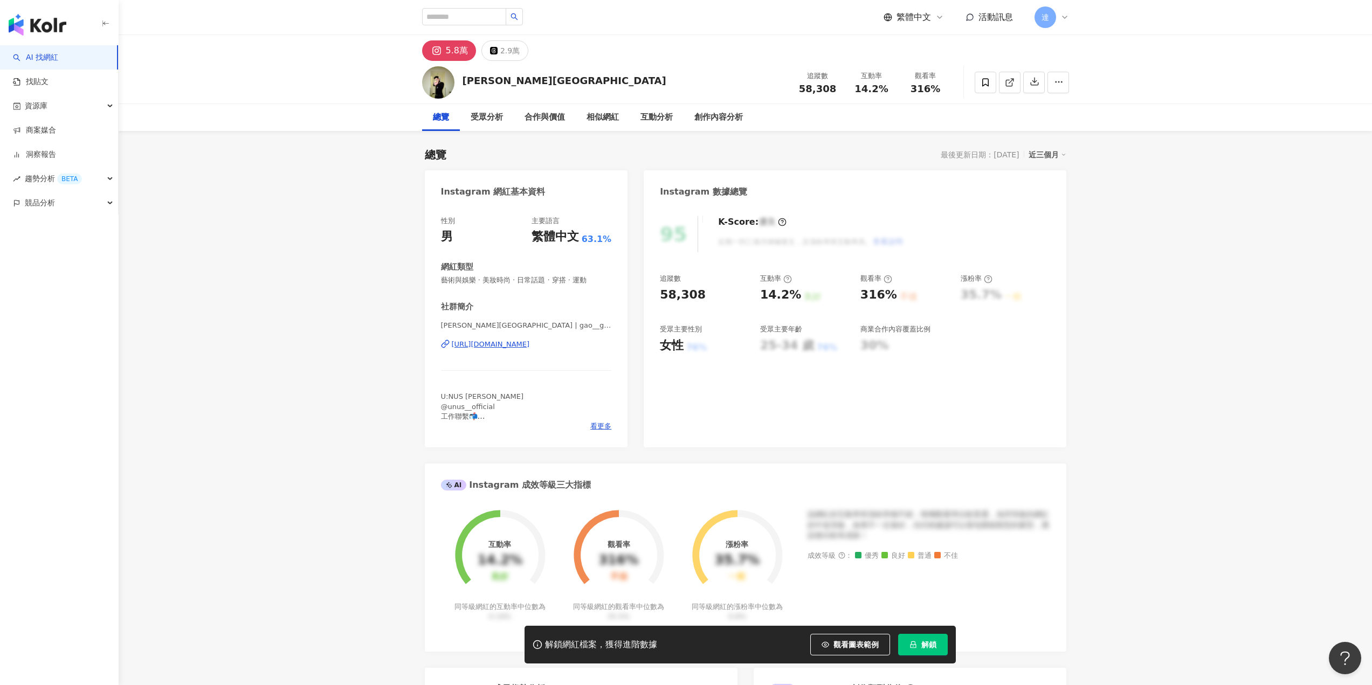
click at [530, 348] on div "https://www.instagram.com/gao__guei/" at bounding box center [491, 345] width 78 height 10
click at [512, 344] on div "https://www.instagram.com/vincentdadi_/" at bounding box center [491, 345] width 78 height 10
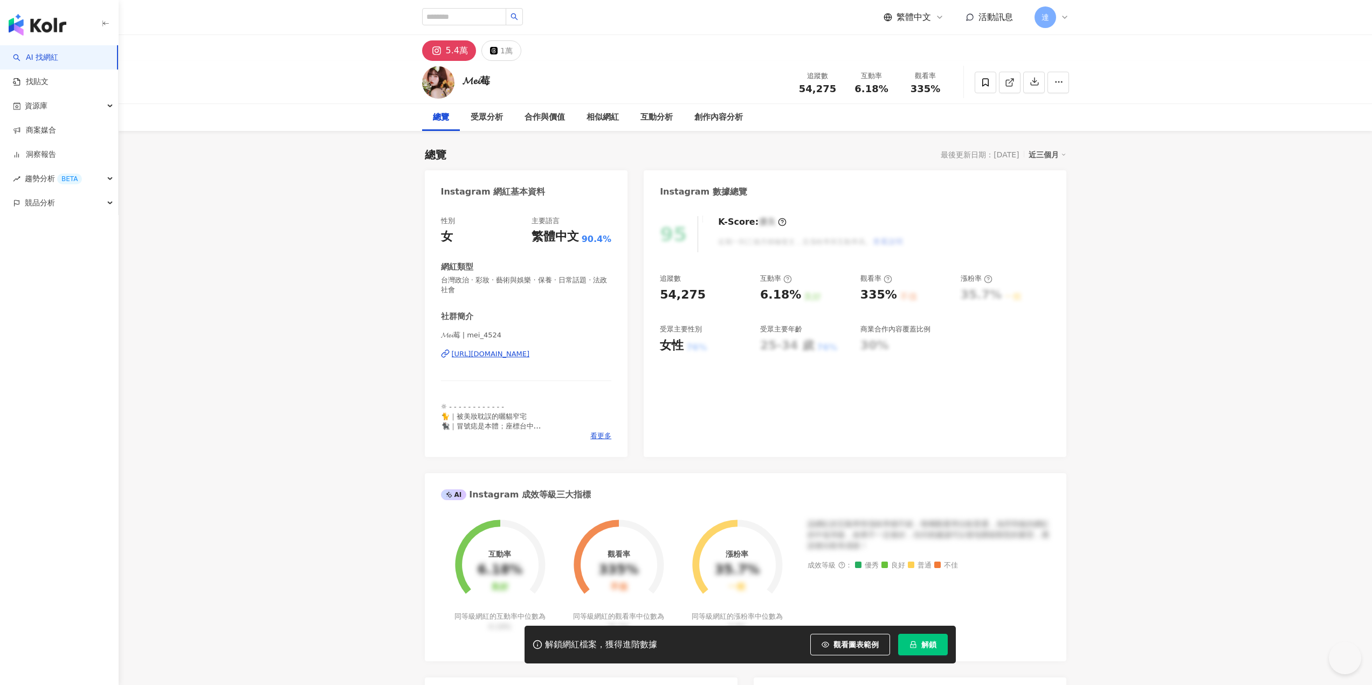
click at [530, 356] on div "[URL][DOMAIN_NAME]" at bounding box center [491, 354] width 78 height 10
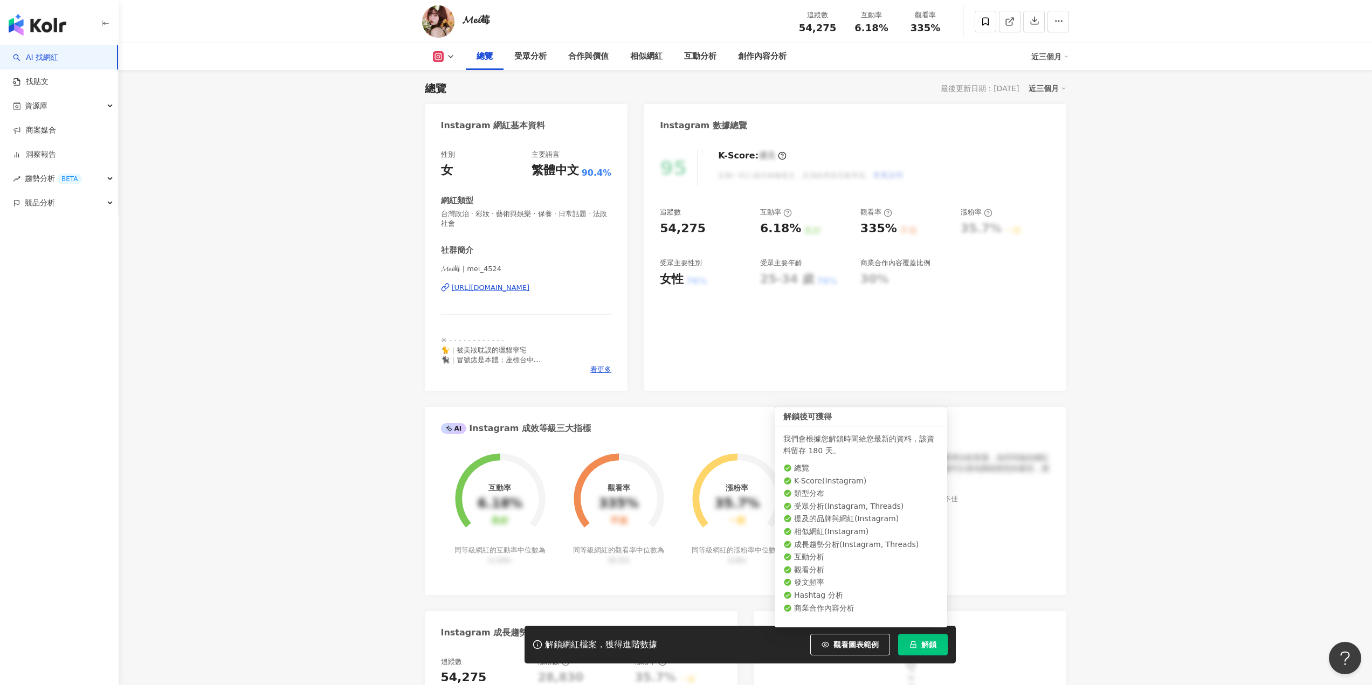
click at [931, 642] on span "解鎖" at bounding box center [929, 645] width 15 height 9
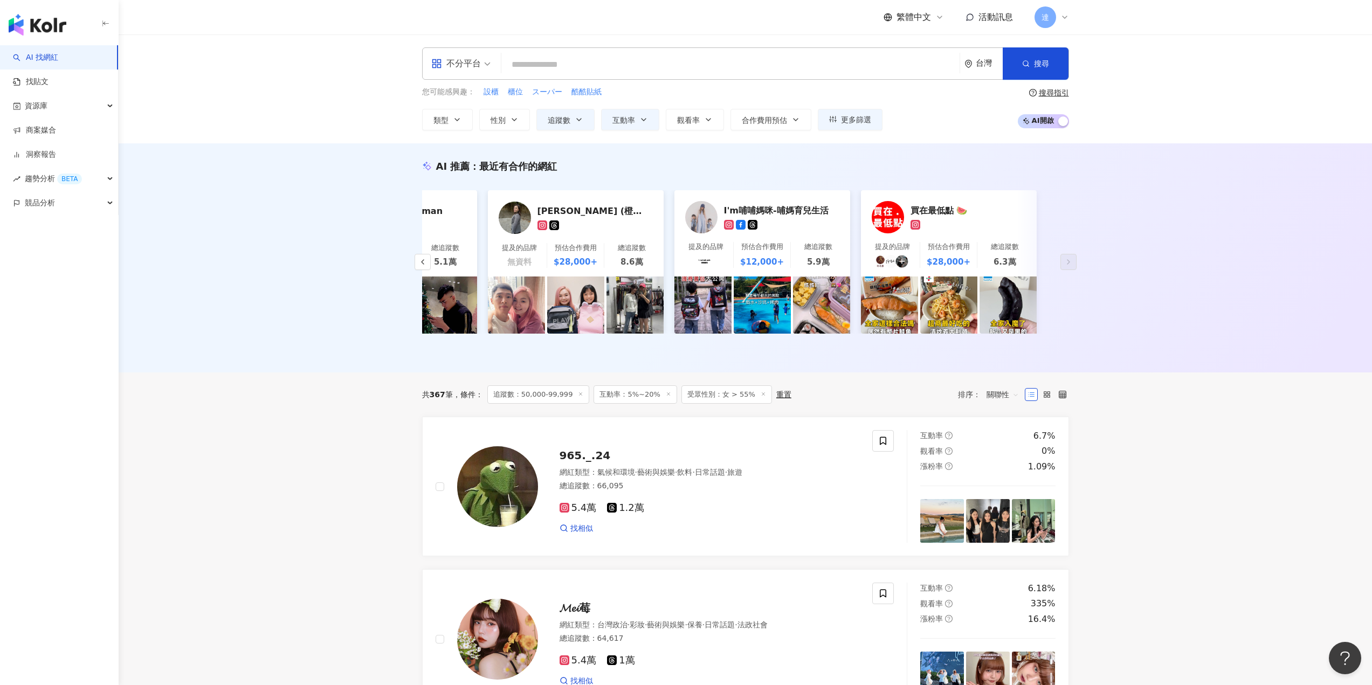
click at [725, 64] on input "search" at bounding box center [731, 64] width 450 height 20
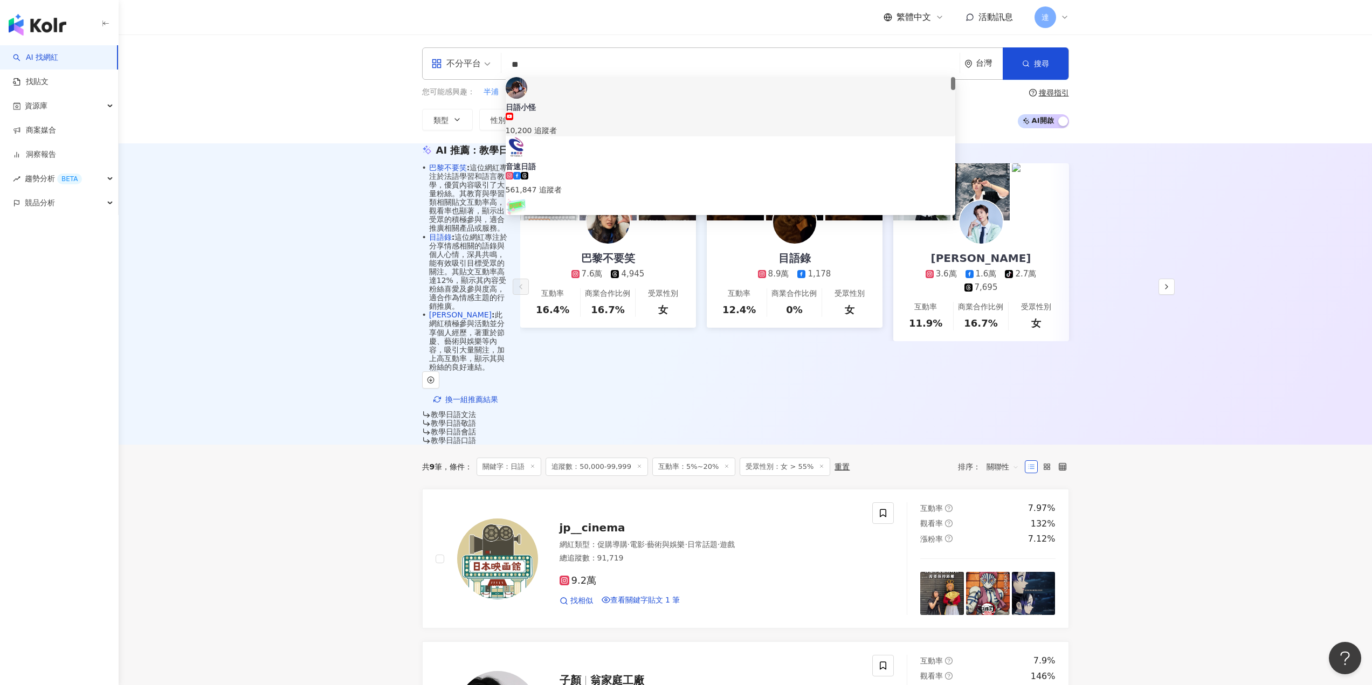
click at [662, 66] on input "**" at bounding box center [731, 64] width 450 height 20
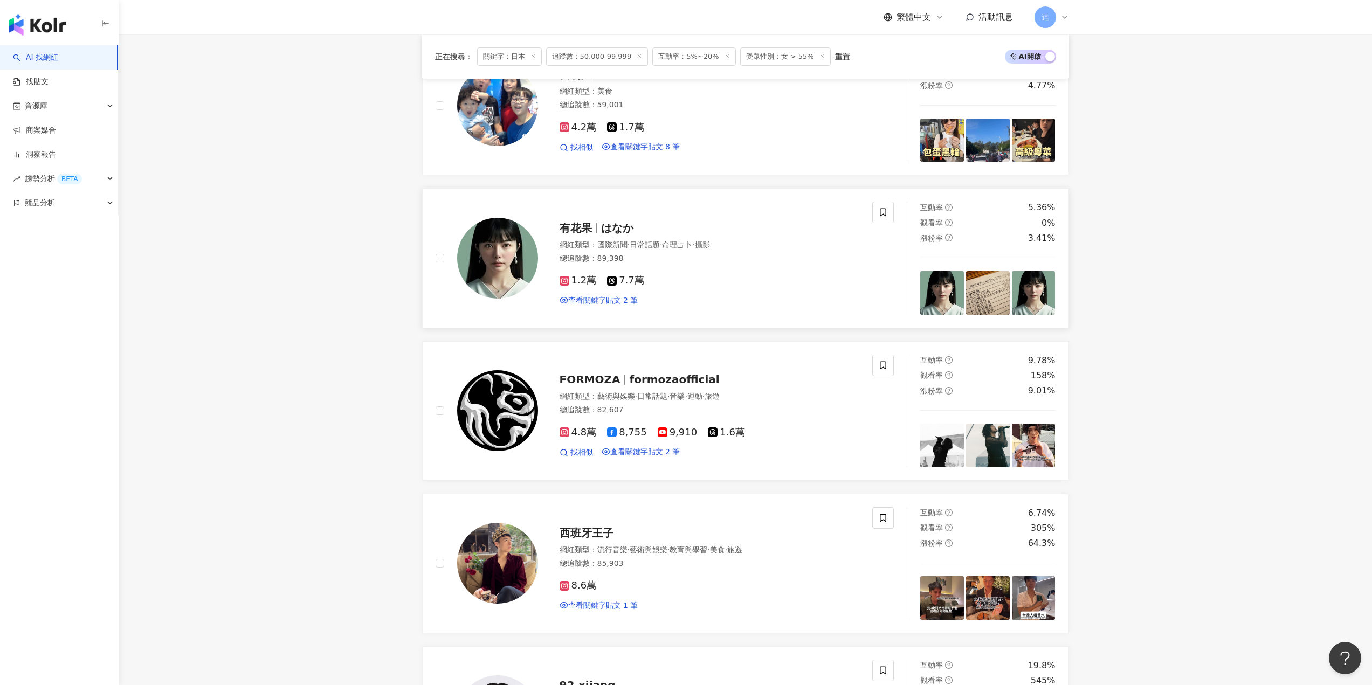
scroll to position [647, 0]
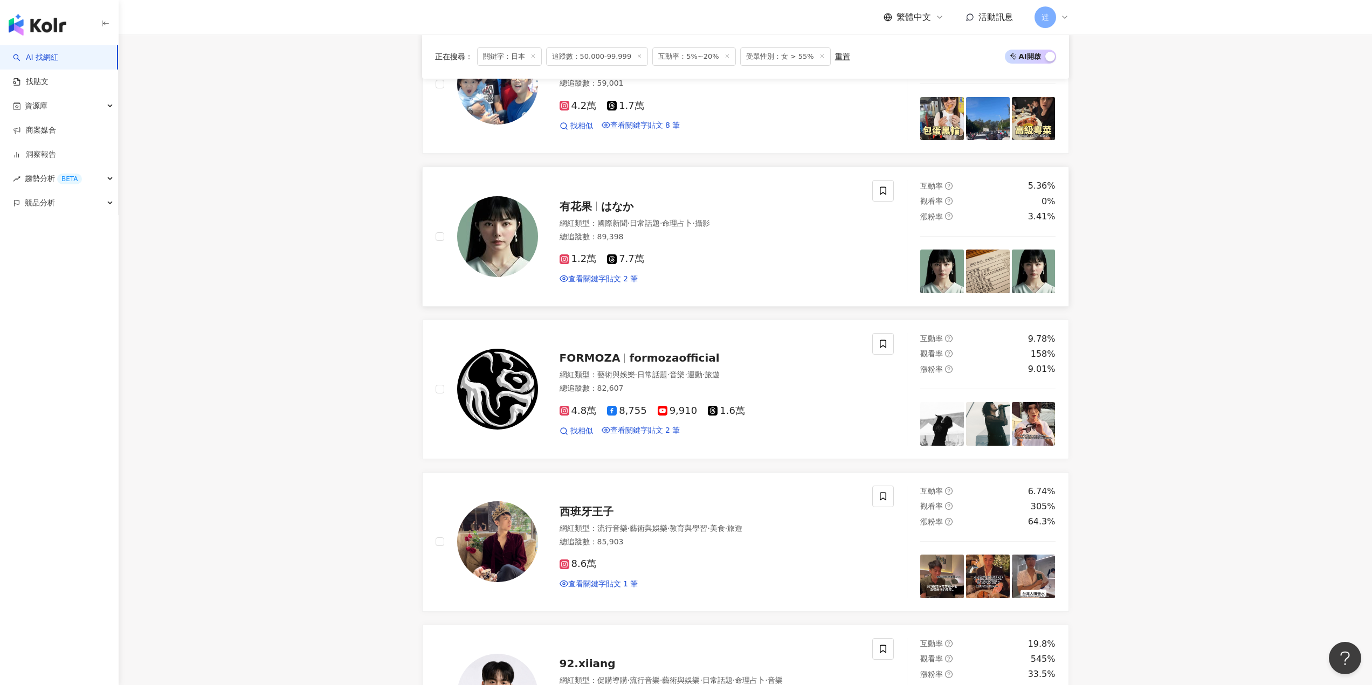
click at [601, 213] on span "はなか" at bounding box center [617, 206] width 32 height 13
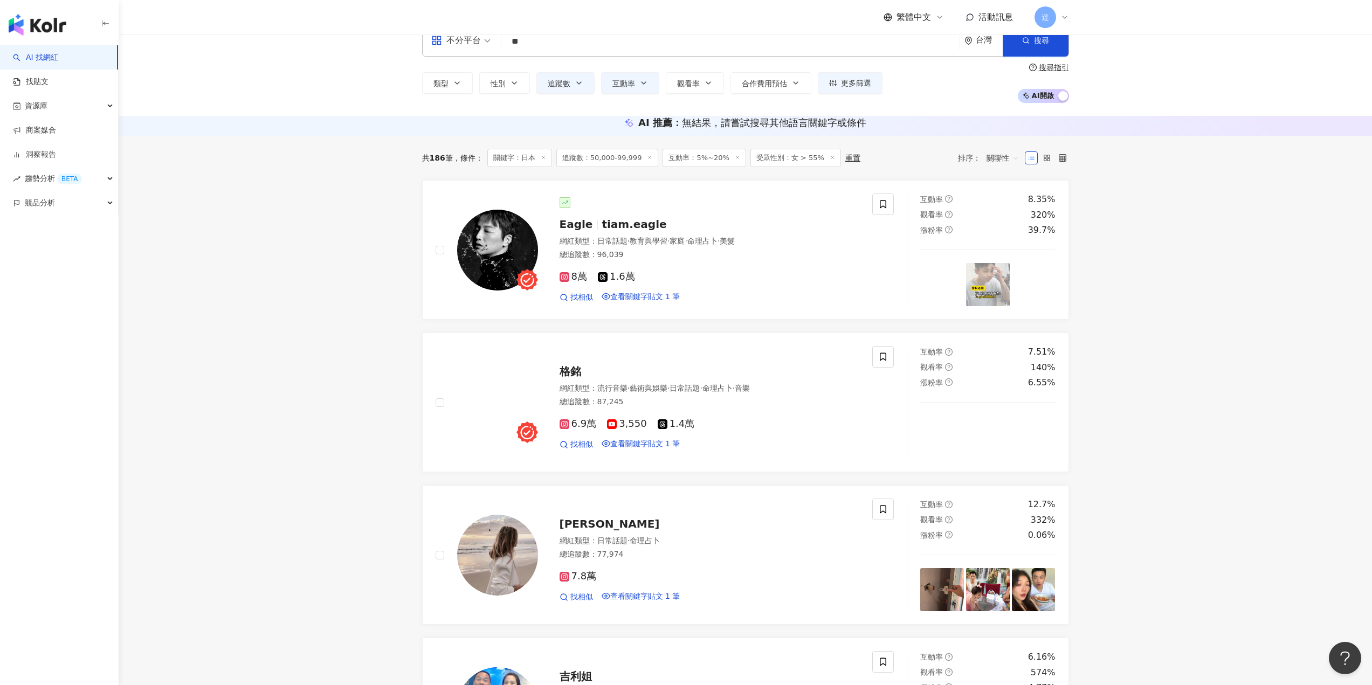
scroll to position [0, 0]
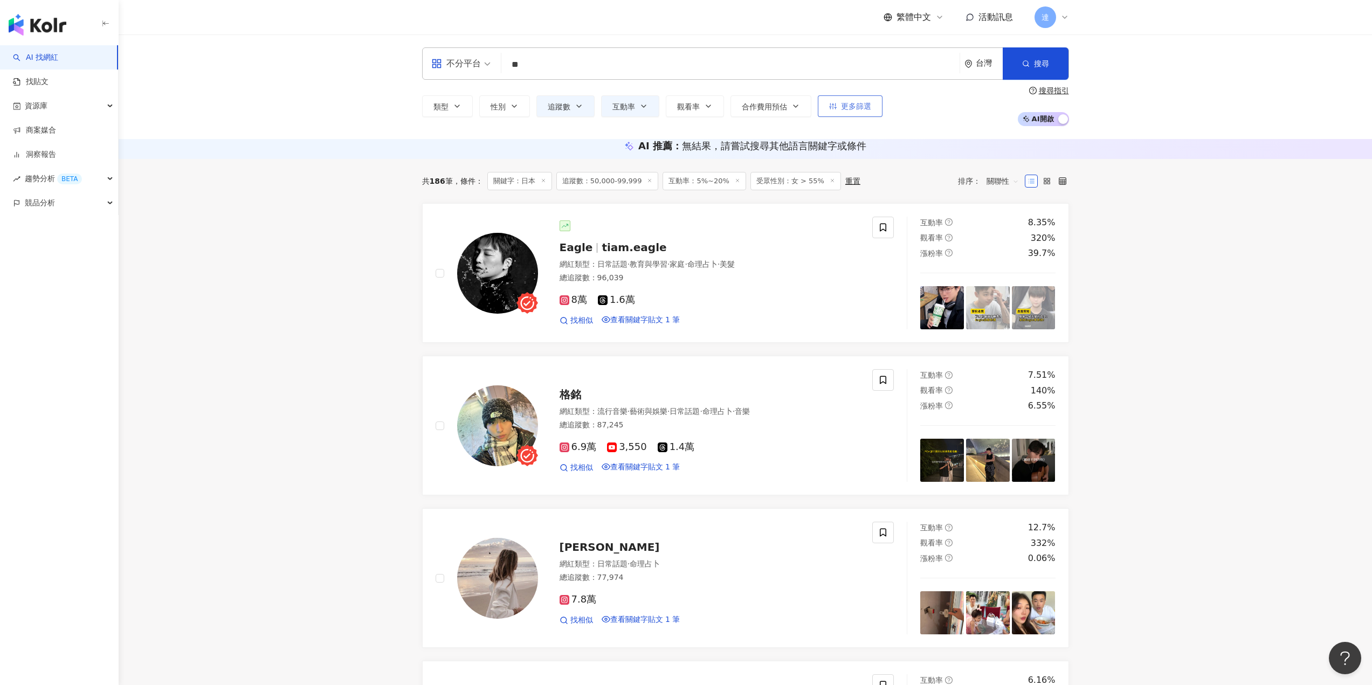
click at [870, 113] on button "更多篩選" at bounding box center [850, 106] width 65 height 22
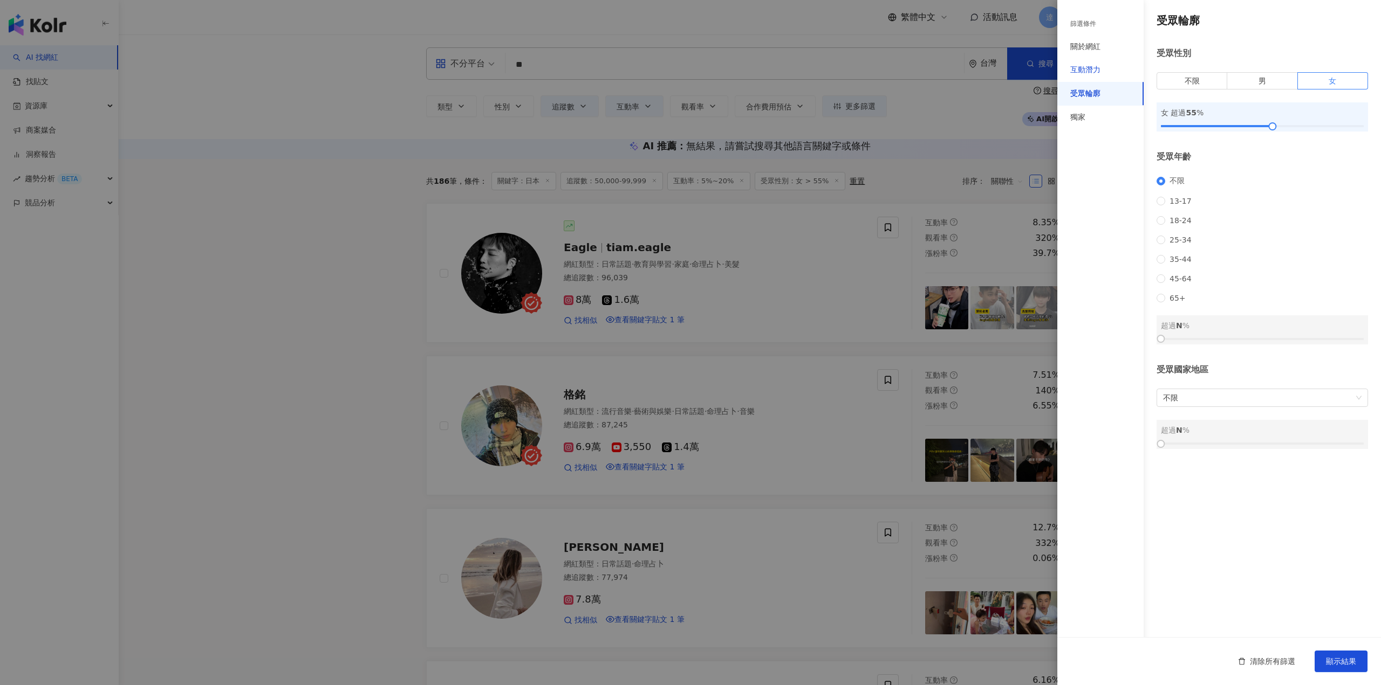
click at [1092, 67] on div "互動潛力" at bounding box center [1085, 70] width 30 height 11
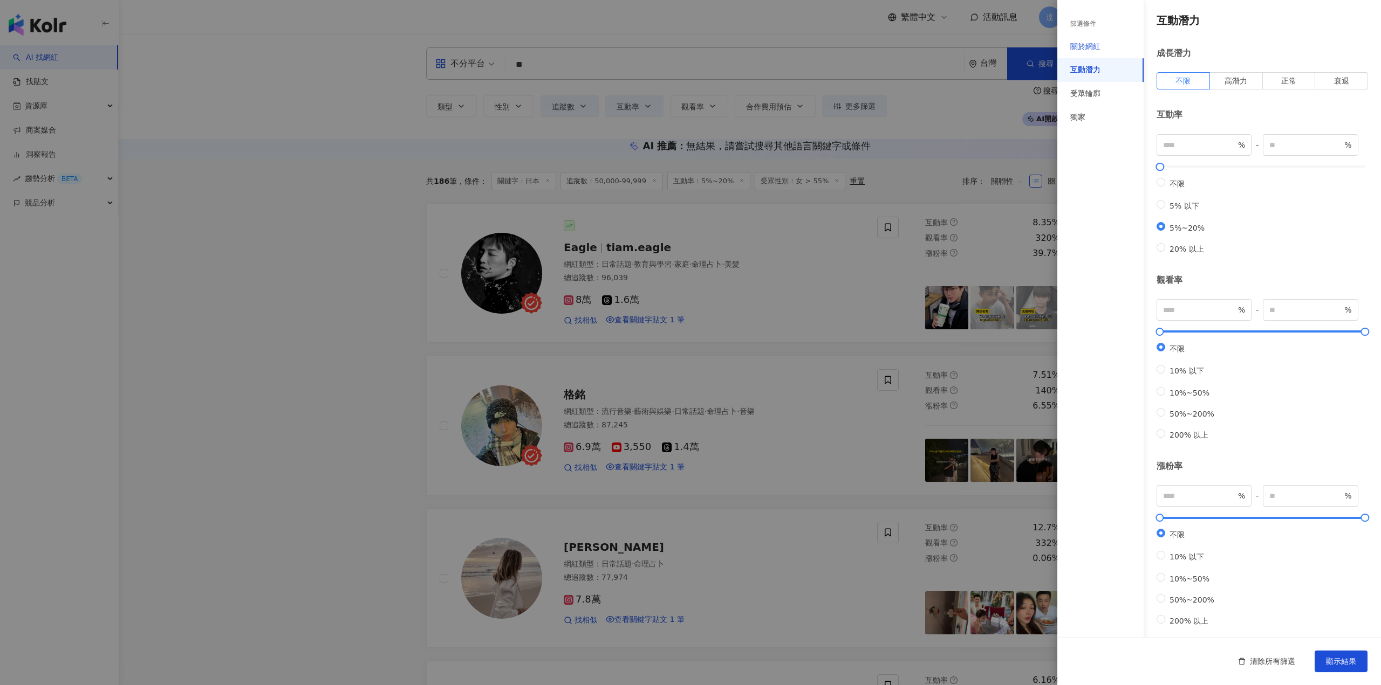
click at [1093, 46] on div "關於網紅" at bounding box center [1085, 47] width 30 height 11
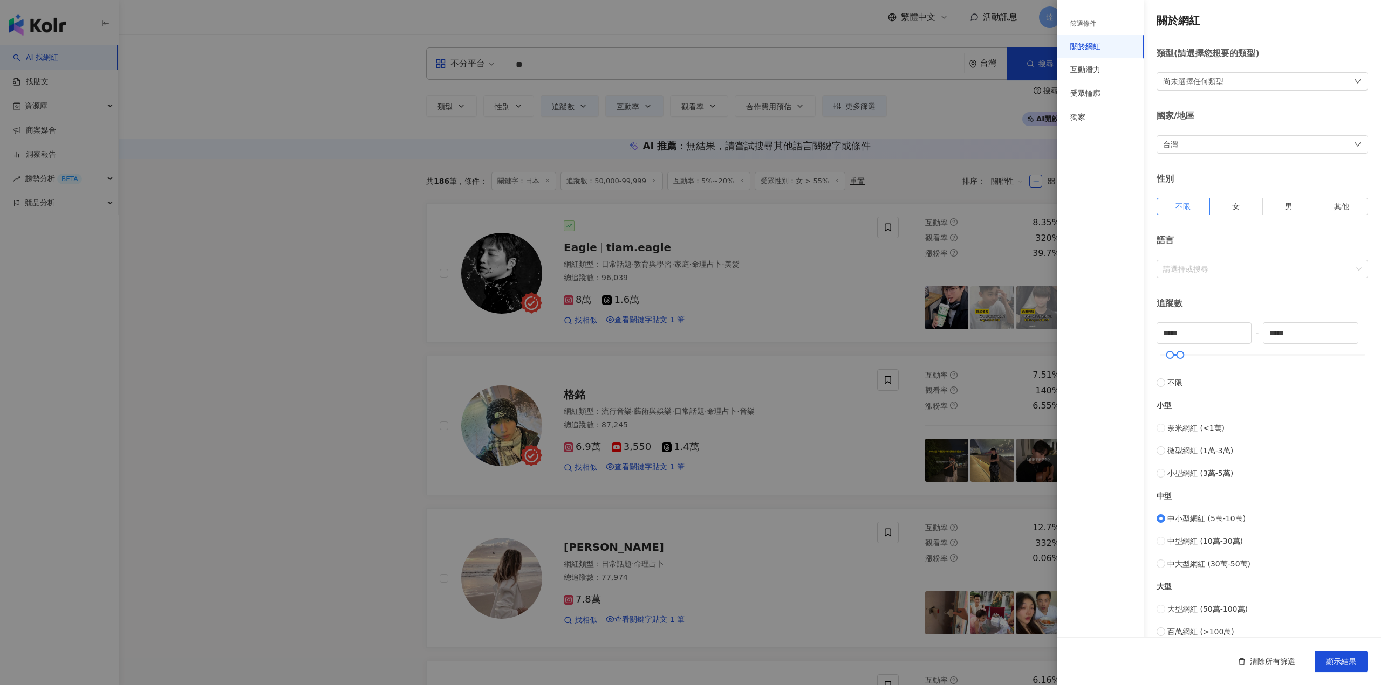
click at [1303, 141] on div "台灣" at bounding box center [1261, 144] width 211 height 18
click at [1179, 224] on div "日本" at bounding box center [1171, 218] width 15 height 12
click at [1294, 86] on div "尚未選擇任何類型" at bounding box center [1261, 81] width 211 height 18
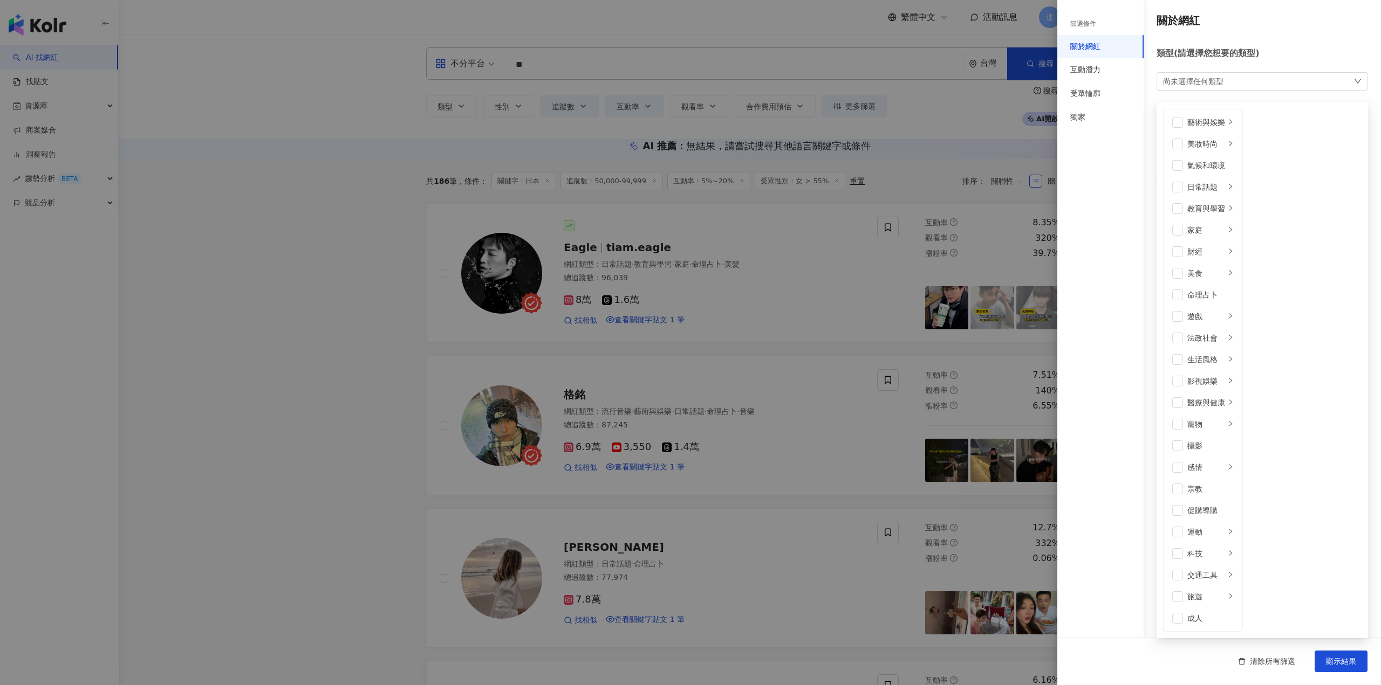
click at [1294, 86] on div "尚未選擇任何類型 藝術與娛樂 美妝時尚 氣候和環境 日常話題 教育與學習 家庭 財經 美食 命理占卜 遊戲 法政社會 生活風格 影視娛樂 醫療與健康 寵物 攝…" at bounding box center [1261, 81] width 211 height 18
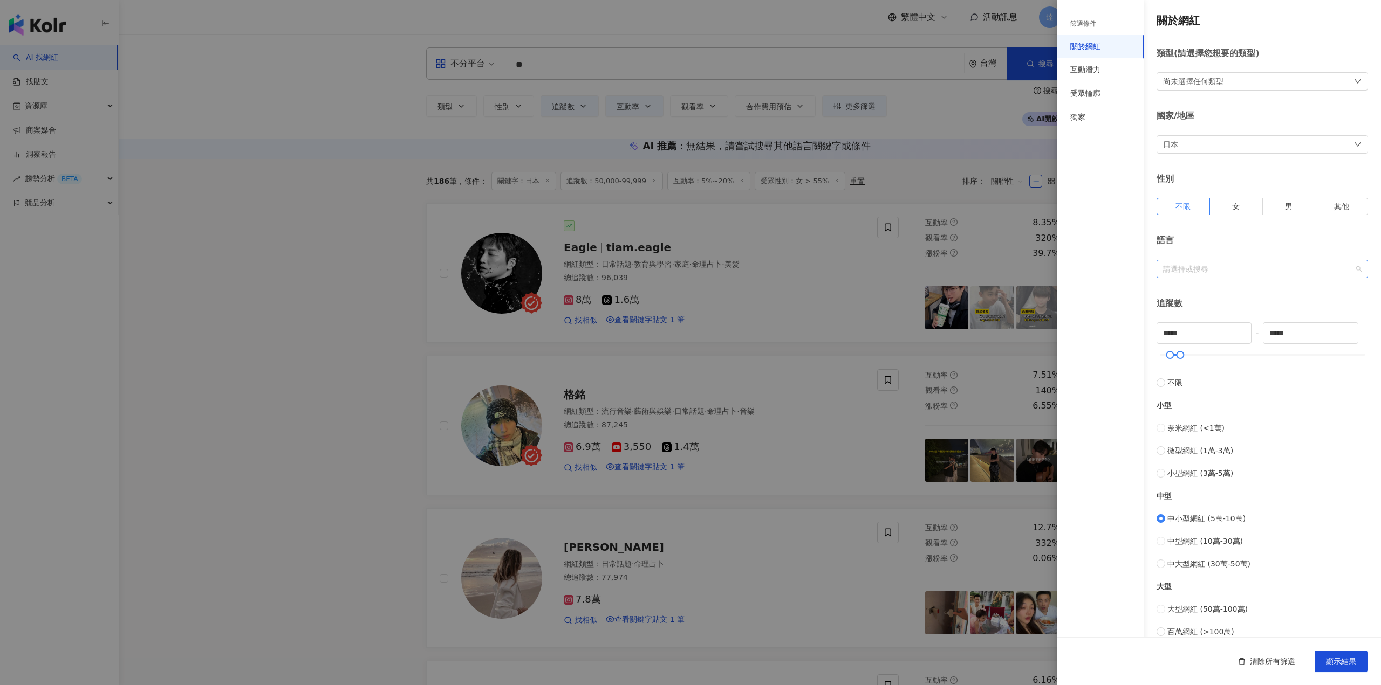
click at [1232, 271] on div at bounding box center [1256, 269] width 196 height 8
click at [1228, 328] on div "日文 ( 日本語 )" at bounding box center [1258, 328] width 186 height 12
click at [1196, 331] on div "日文 ( 日本語 )" at bounding box center [1254, 328] width 179 height 12
click at [1202, 334] on div "日文 ( 日本語 )" at bounding box center [1258, 328] width 186 height 12
click at [1263, 141] on div "日本" at bounding box center [1261, 144] width 211 height 18
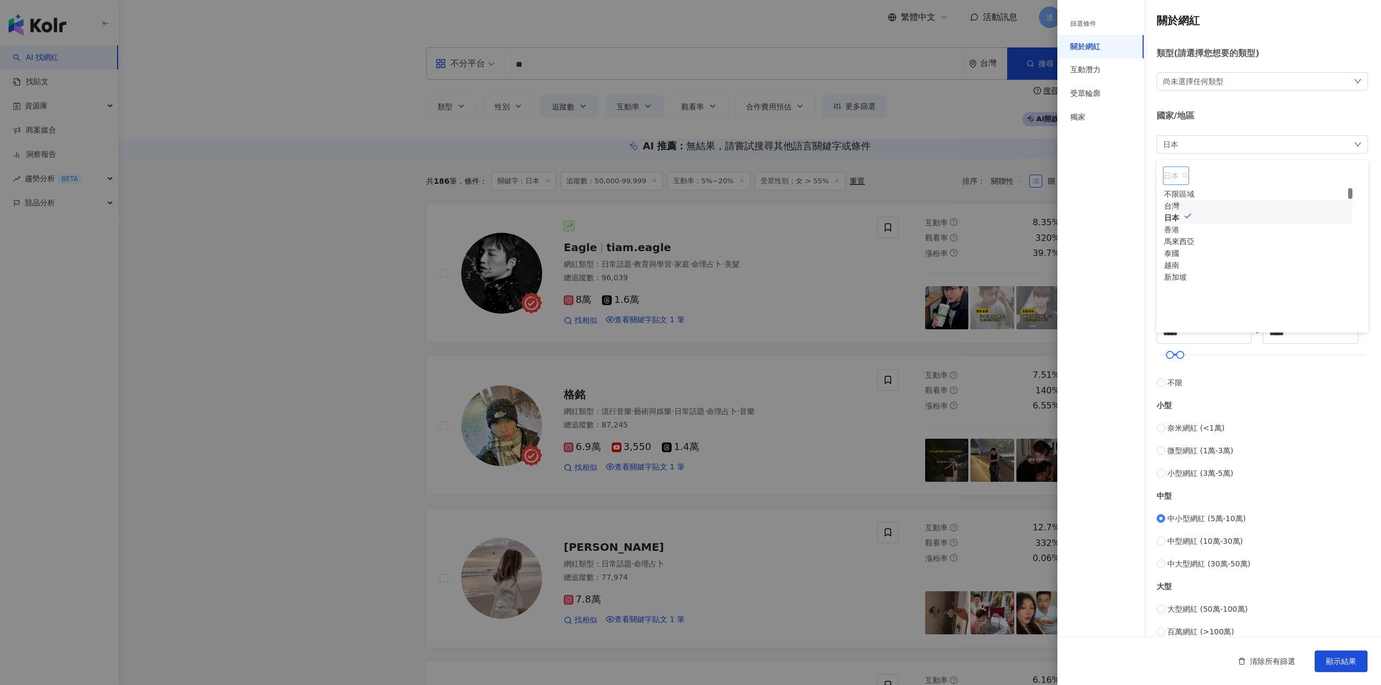
click at [1179, 212] on div "台灣" at bounding box center [1171, 206] width 15 height 12
click at [1329, 661] on span "顯示結果" at bounding box center [1341, 661] width 30 height 9
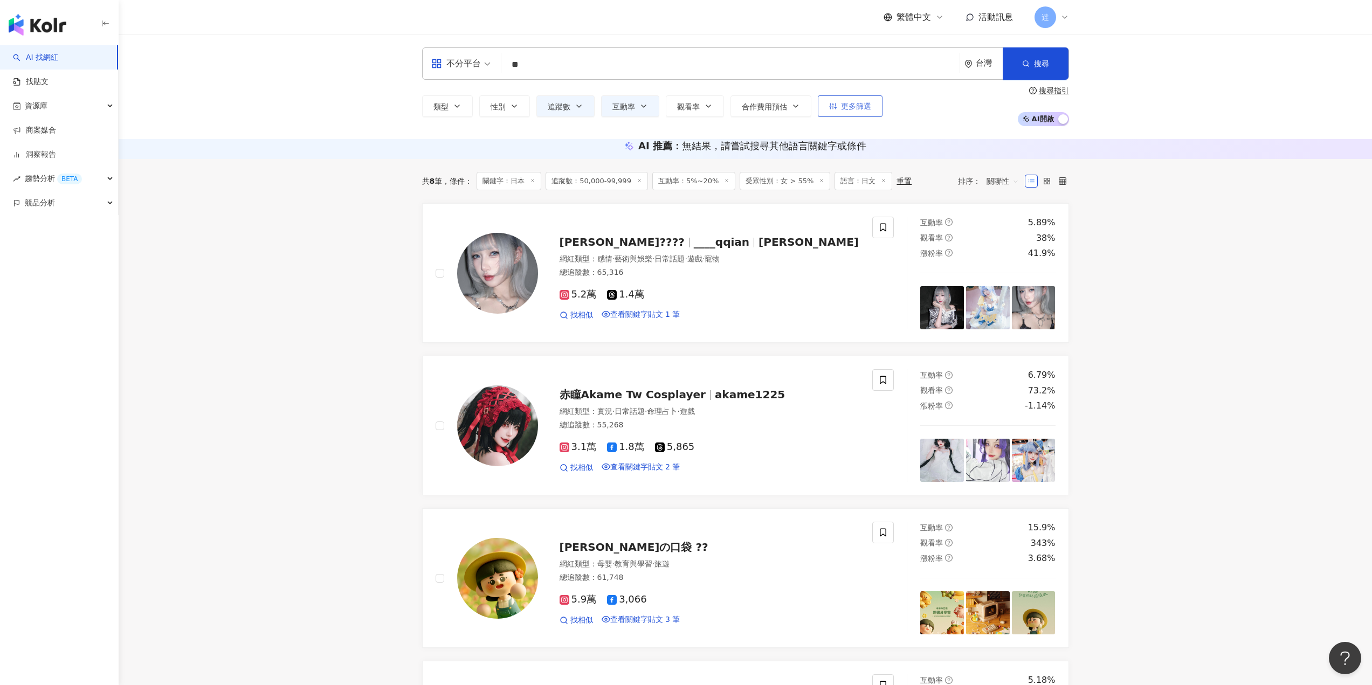
click at [843, 109] on span "更多篩選" at bounding box center [856, 106] width 30 height 9
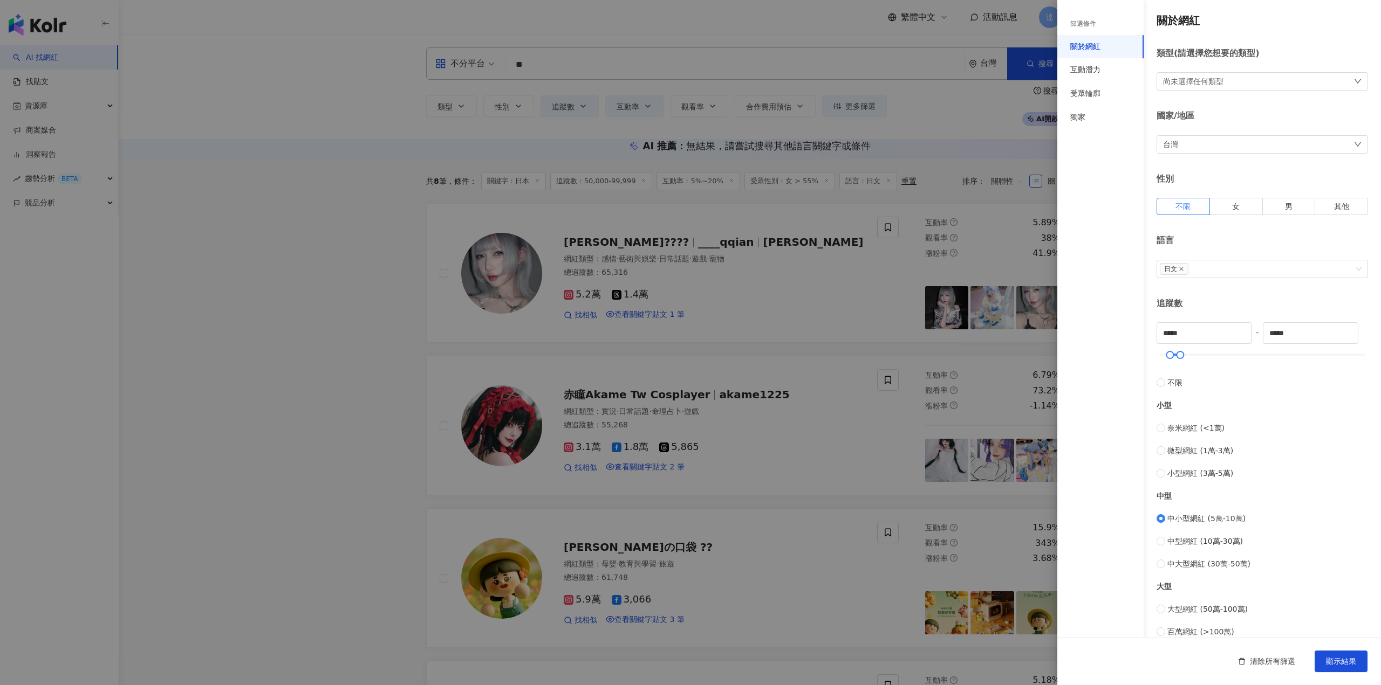
click at [1247, 146] on div "台灣" at bounding box center [1261, 144] width 211 height 18
click at [1179, 224] on div "日本" at bounding box center [1171, 218] width 15 height 12
click at [1346, 664] on span "顯示結果" at bounding box center [1341, 661] width 30 height 9
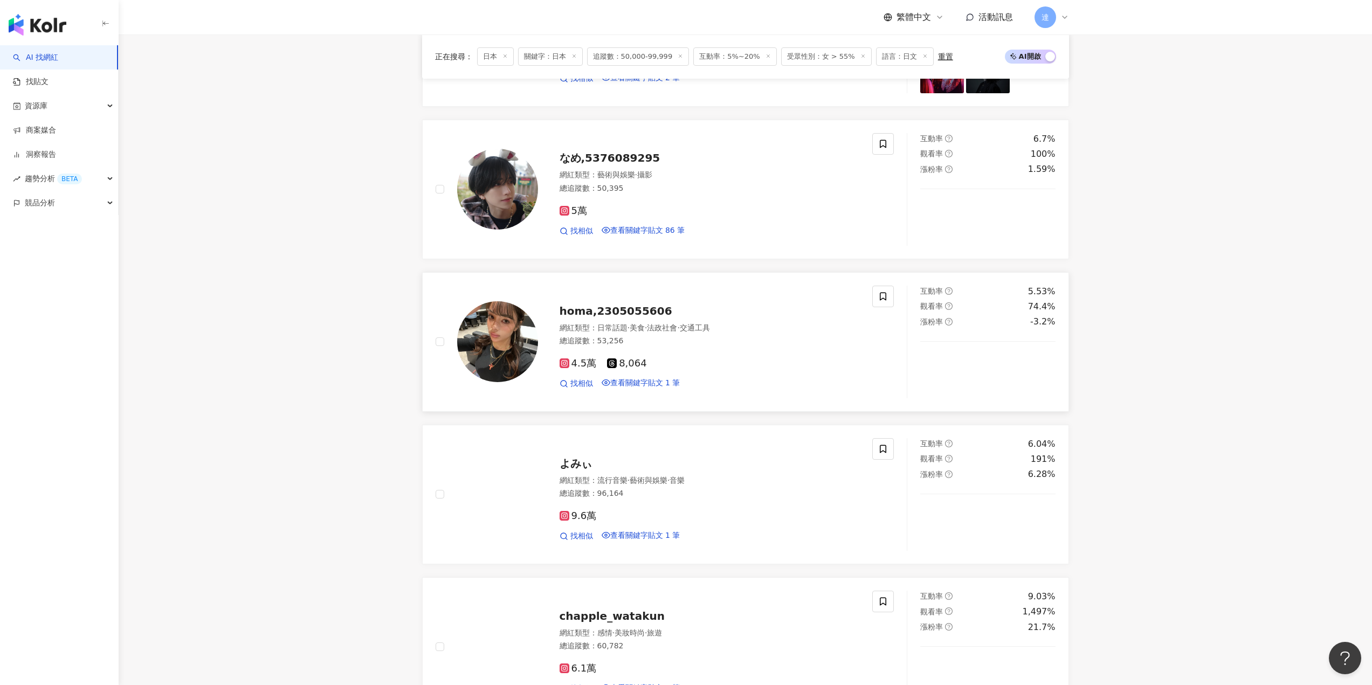
scroll to position [1132, 0]
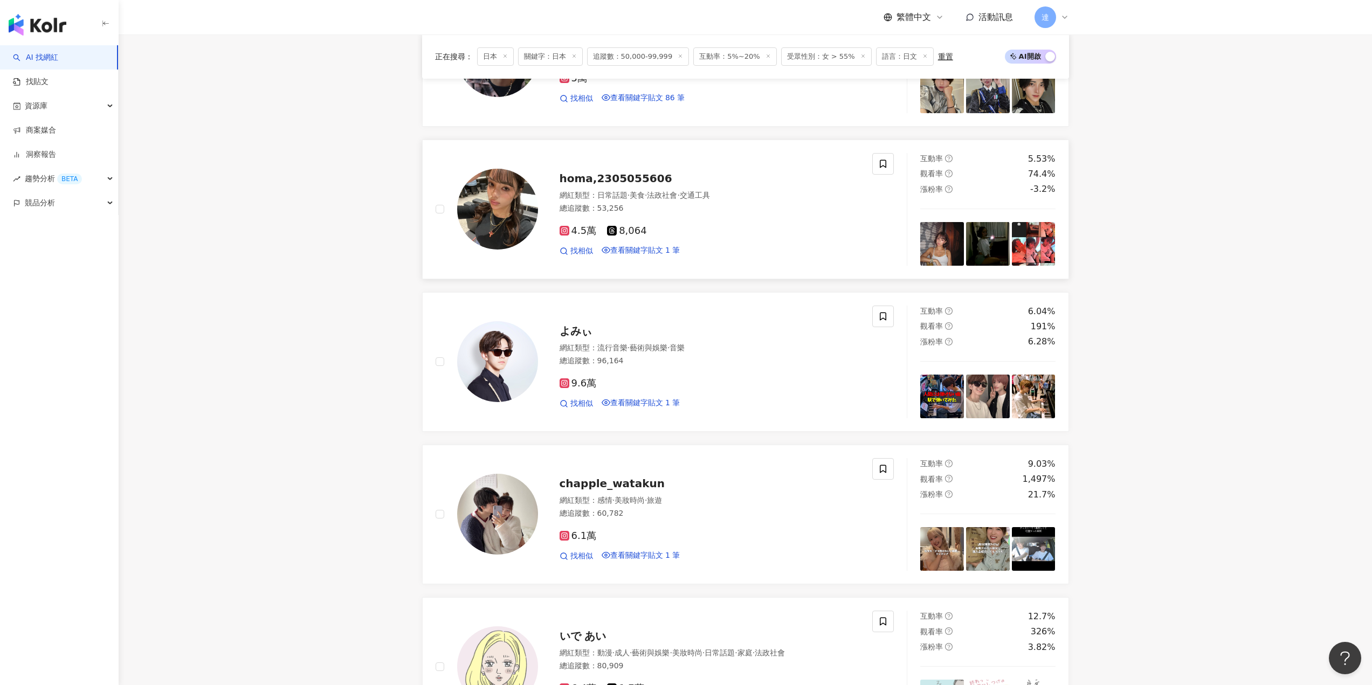
click at [654, 185] on span "homa,2305055606" at bounding box center [616, 178] width 113 height 13
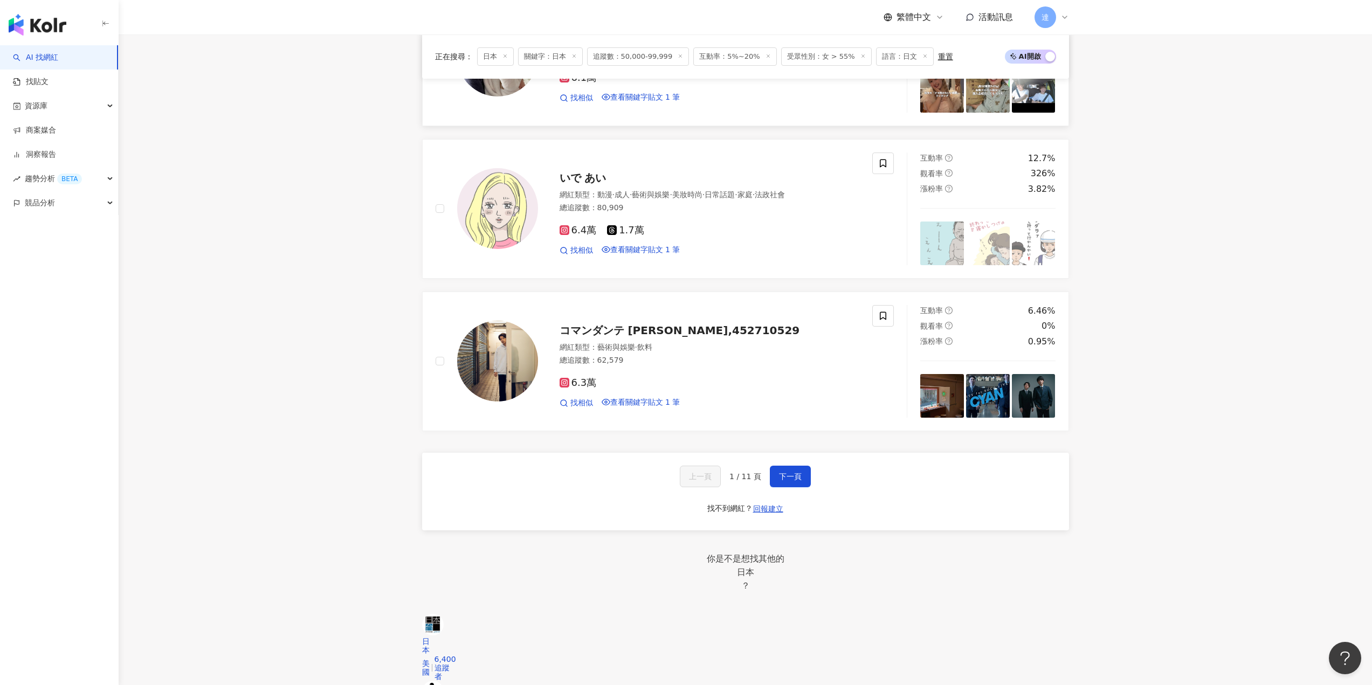
scroll to position [1618, 0]
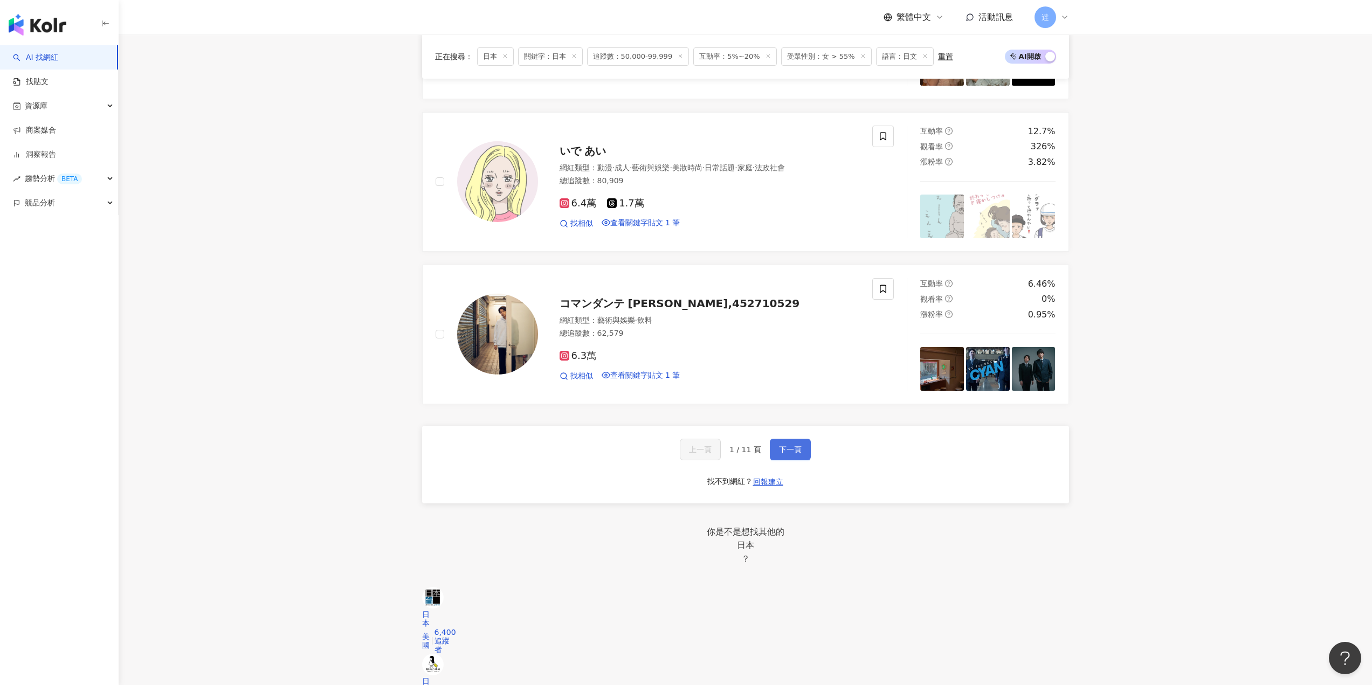
click at [803, 461] on button "下一頁" at bounding box center [790, 450] width 41 height 22
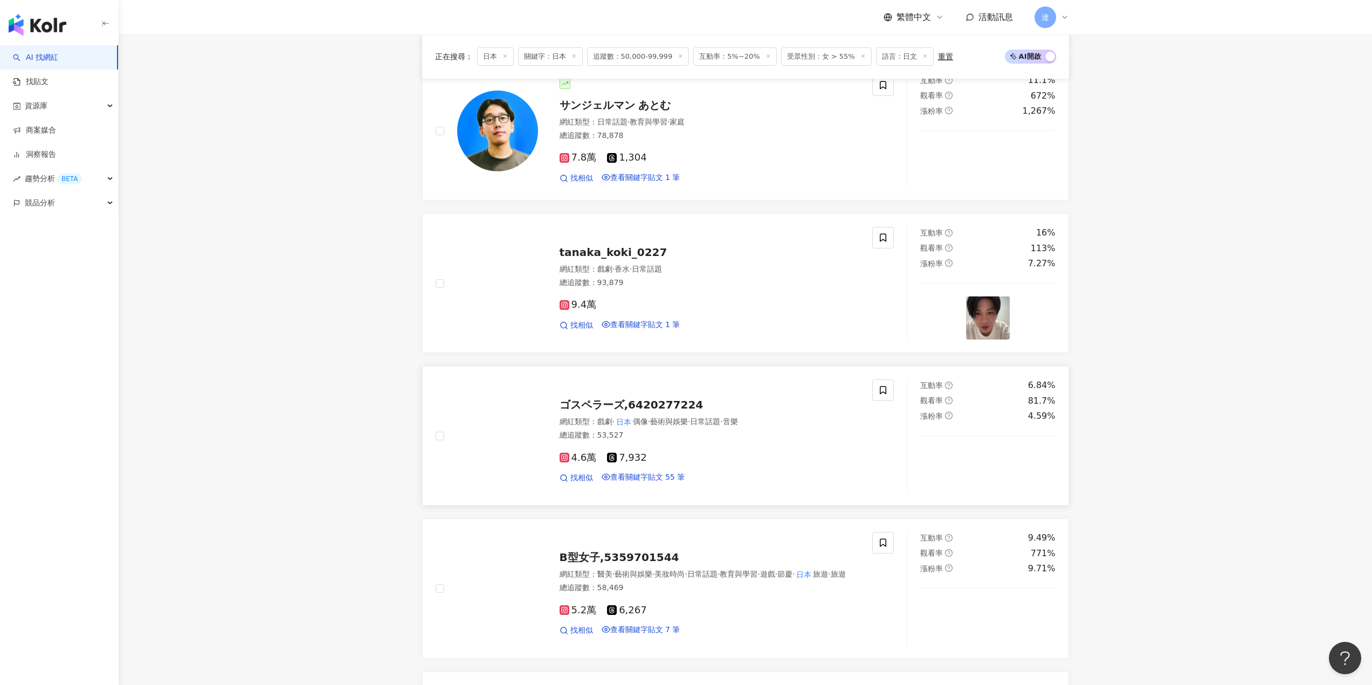
scroll to position [0, 0]
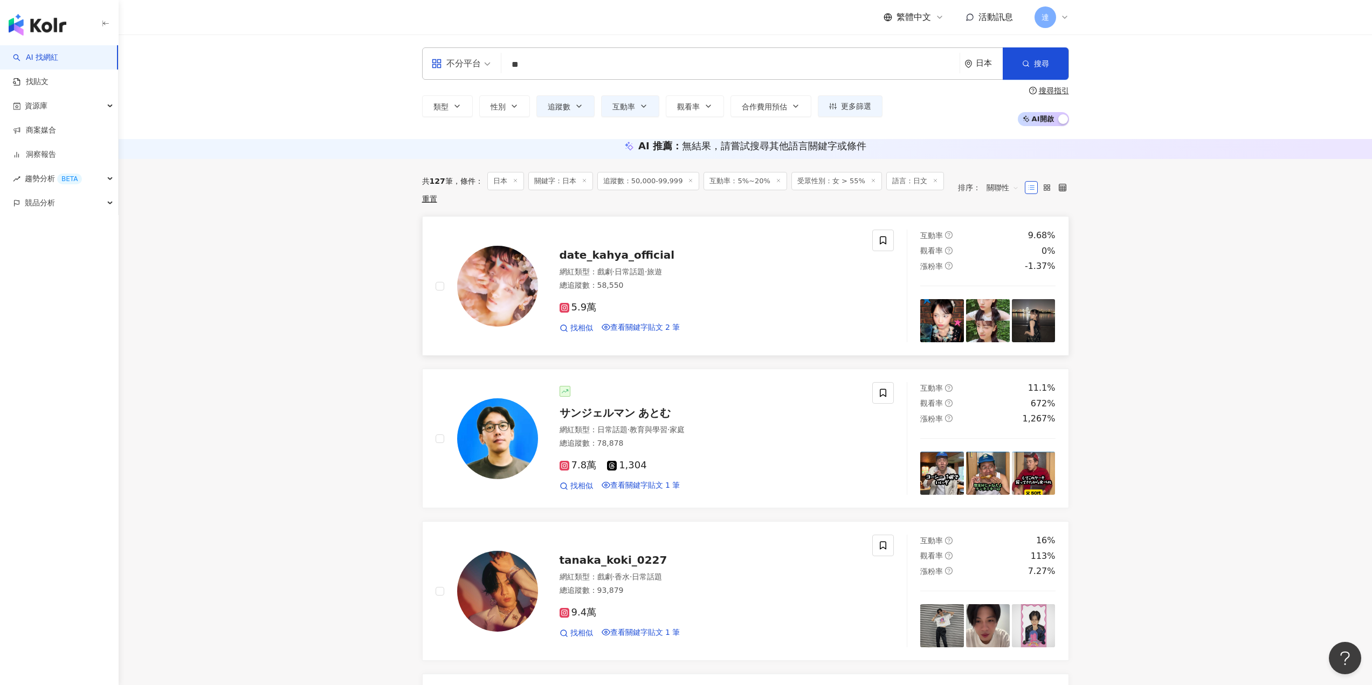
click at [710, 263] on div "date_kahya_official" at bounding box center [710, 255] width 300 height 15
click at [836, 98] on button "更多篩選" at bounding box center [850, 106] width 65 height 22
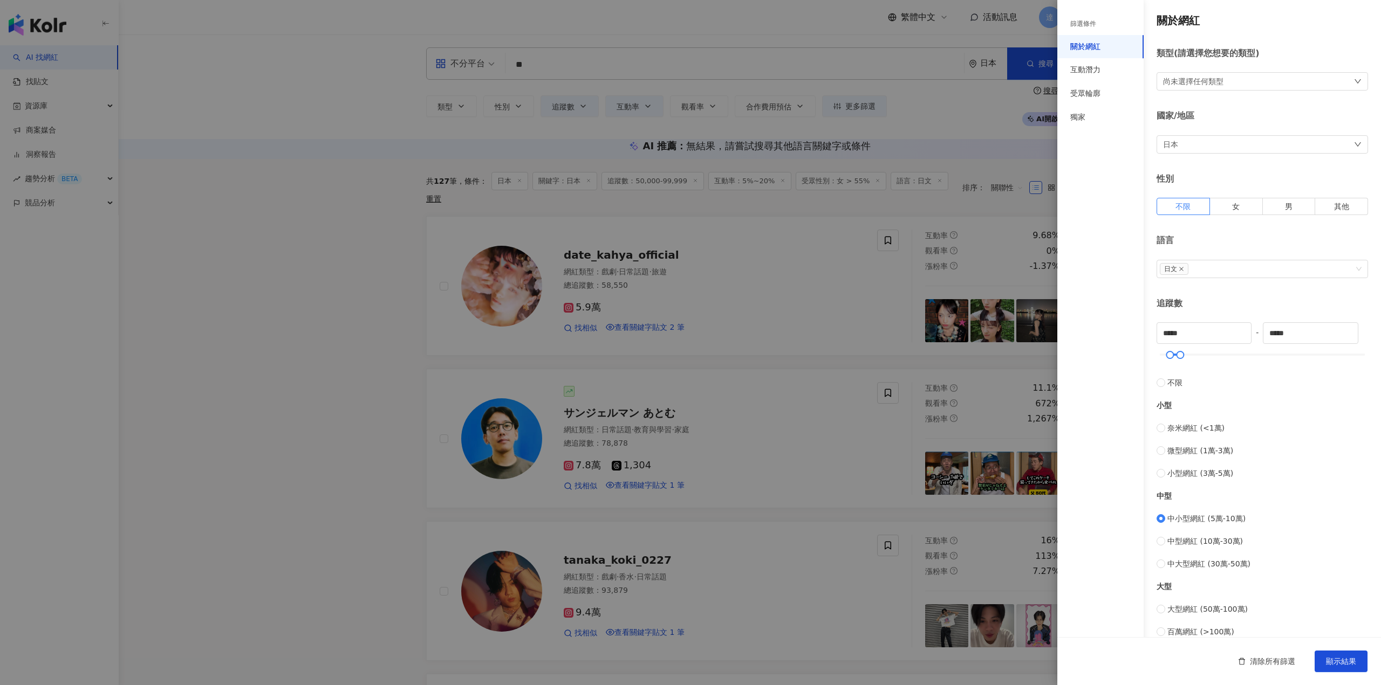
click at [1317, 141] on div "日本" at bounding box center [1261, 144] width 211 height 18
click at [1194, 193] on div "不限區域" at bounding box center [1179, 194] width 30 height 12
click at [1316, 145] on div "不限區域" at bounding box center [1261, 144] width 211 height 18
click at [1179, 212] on div "台灣" at bounding box center [1171, 206] width 15 height 12
click at [1180, 270] on icon "close" at bounding box center [1181, 269] width 4 height 4
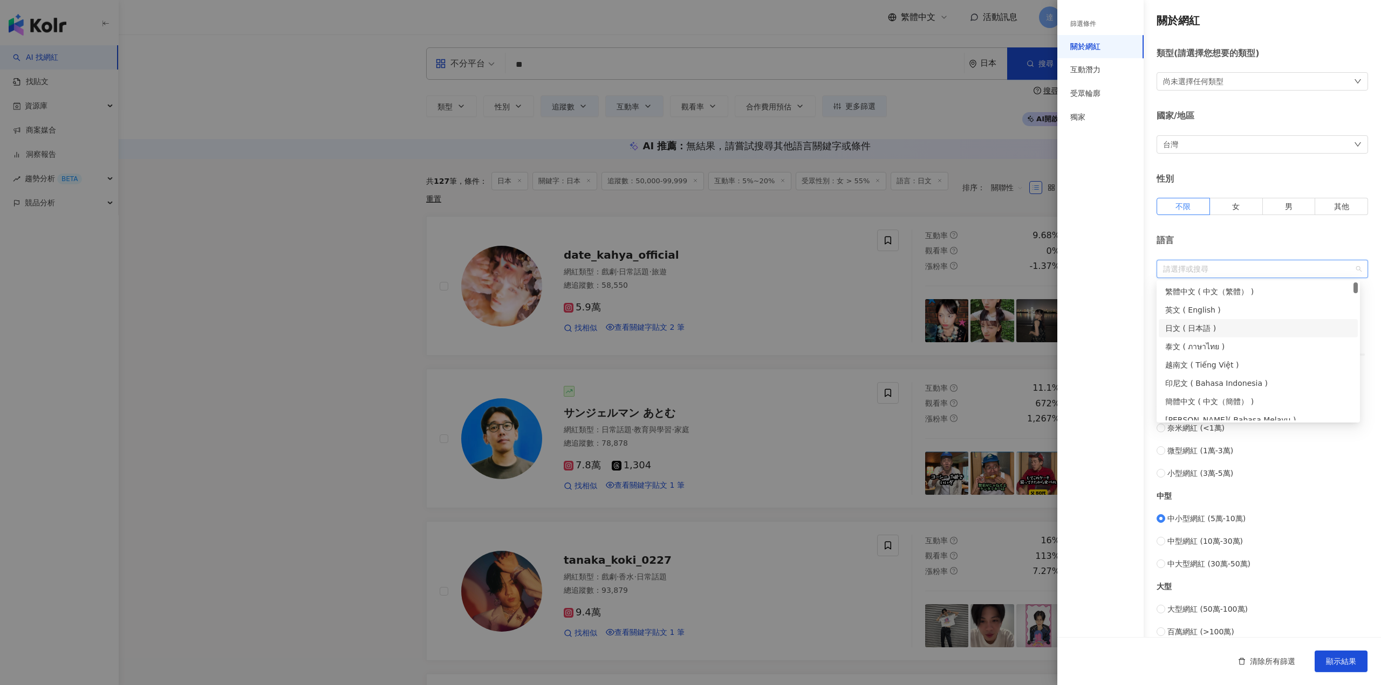
click at [1221, 333] on div "日文 ( 日本語 )" at bounding box center [1258, 328] width 186 height 12
click at [1237, 296] on div "繁體中文 ( 中文（繁體） )" at bounding box center [1258, 292] width 186 height 12
click at [1334, 663] on span "顯示結果" at bounding box center [1341, 661] width 30 height 9
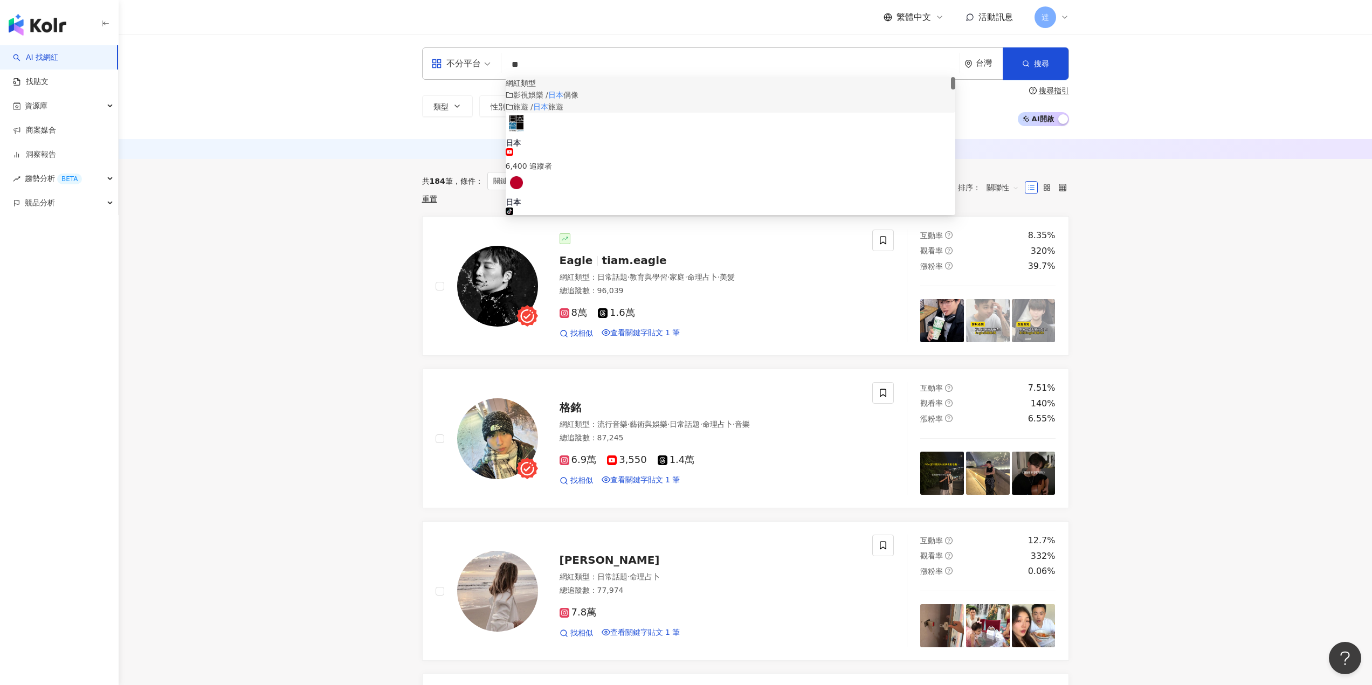
click at [901, 71] on input "**" at bounding box center [731, 64] width 450 height 20
type input "*"
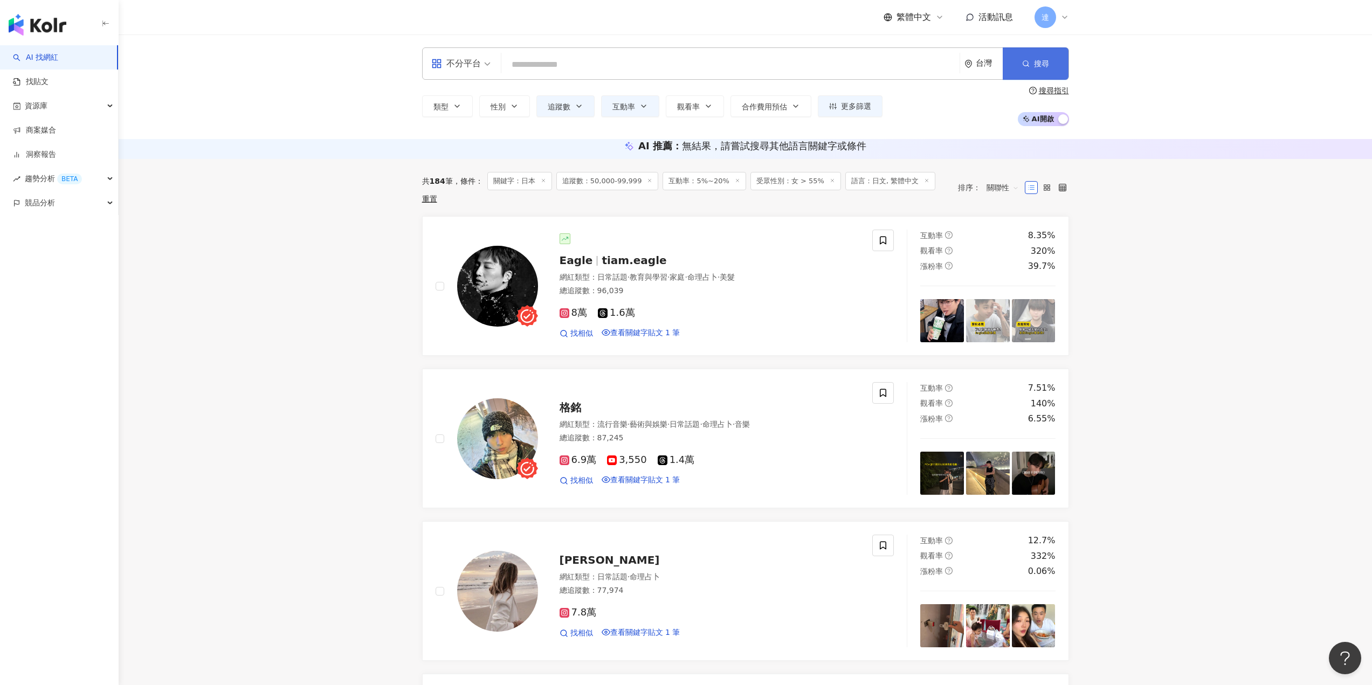
click at [1029, 56] on button "搜尋" at bounding box center [1036, 63] width 66 height 32
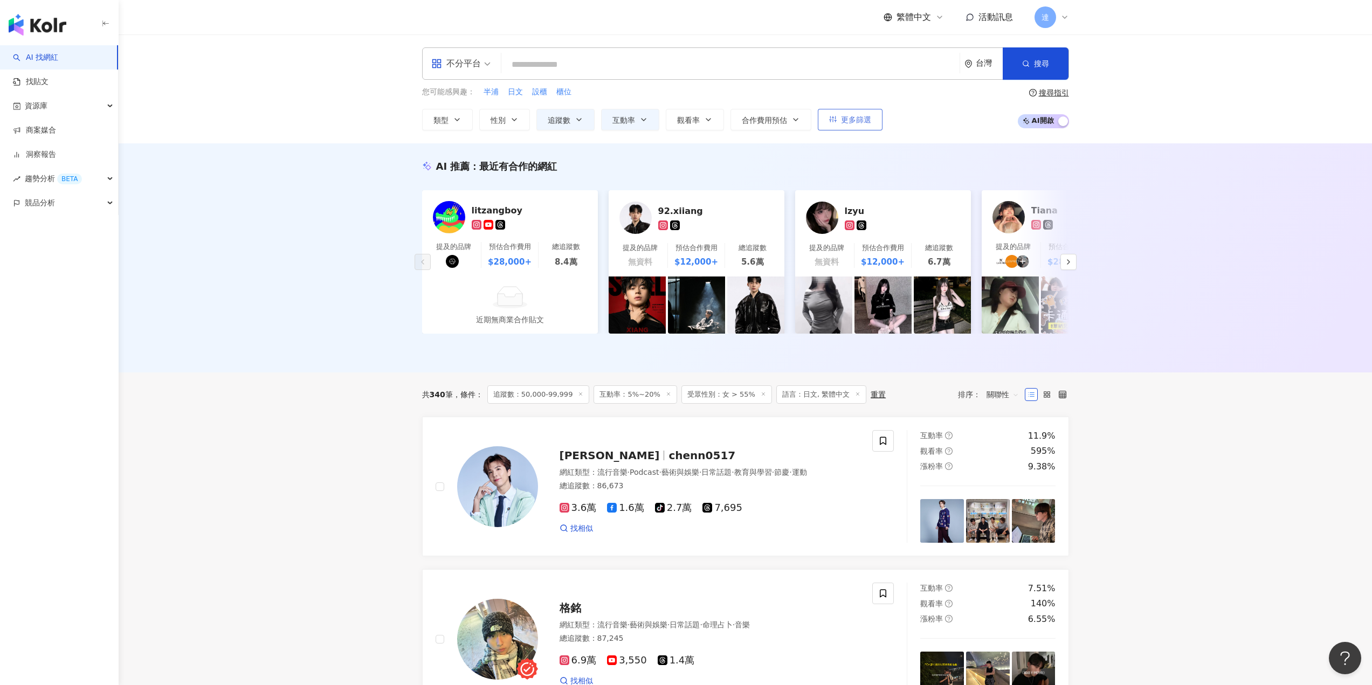
click at [859, 120] on span "更多篩選" at bounding box center [856, 119] width 30 height 9
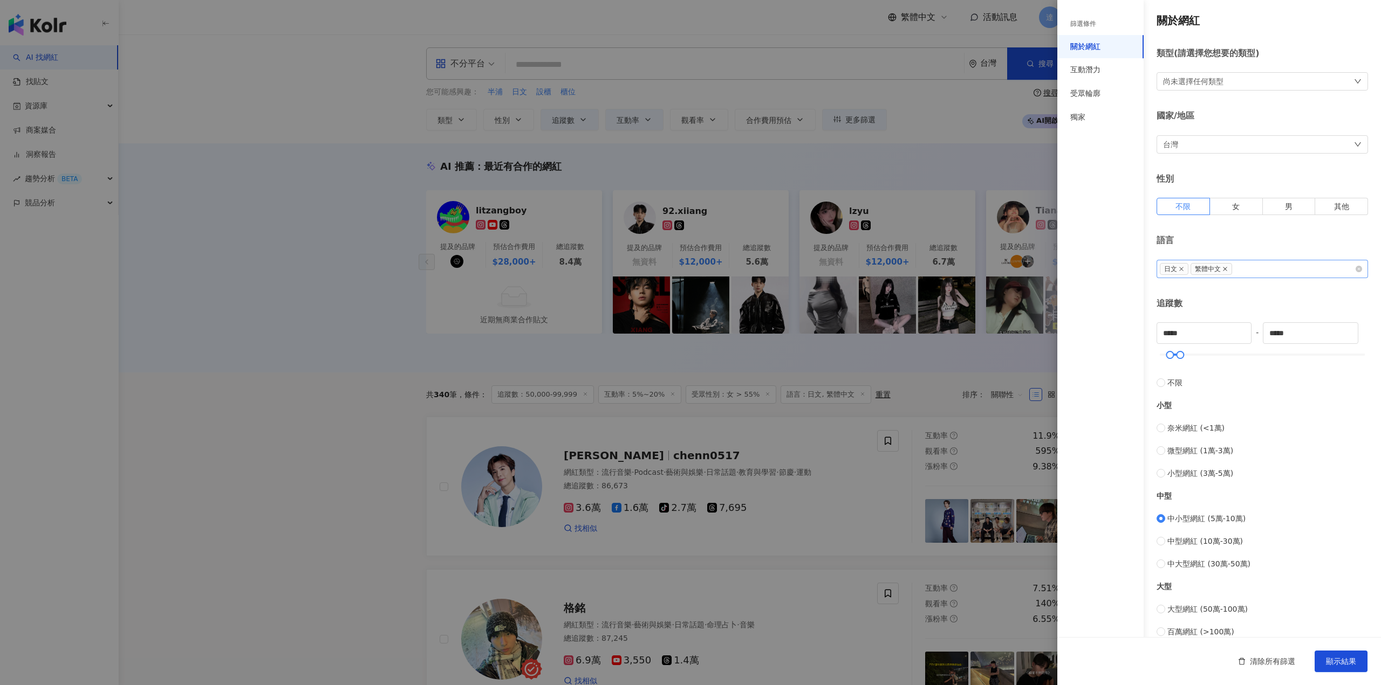
click at [1226, 268] on icon "close" at bounding box center [1224, 268] width 5 height 5
click at [1349, 654] on button "顯示結果" at bounding box center [1340, 662] width 53 height 22
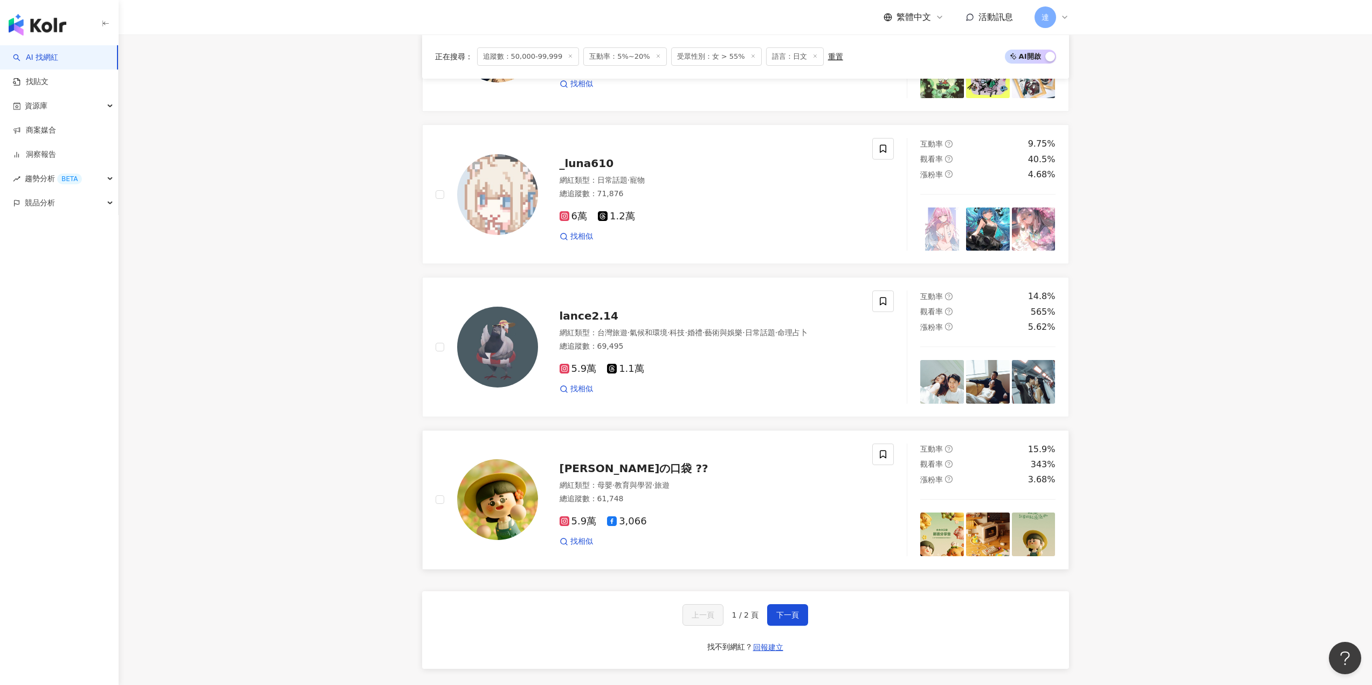
scroll to position [1672, 0]
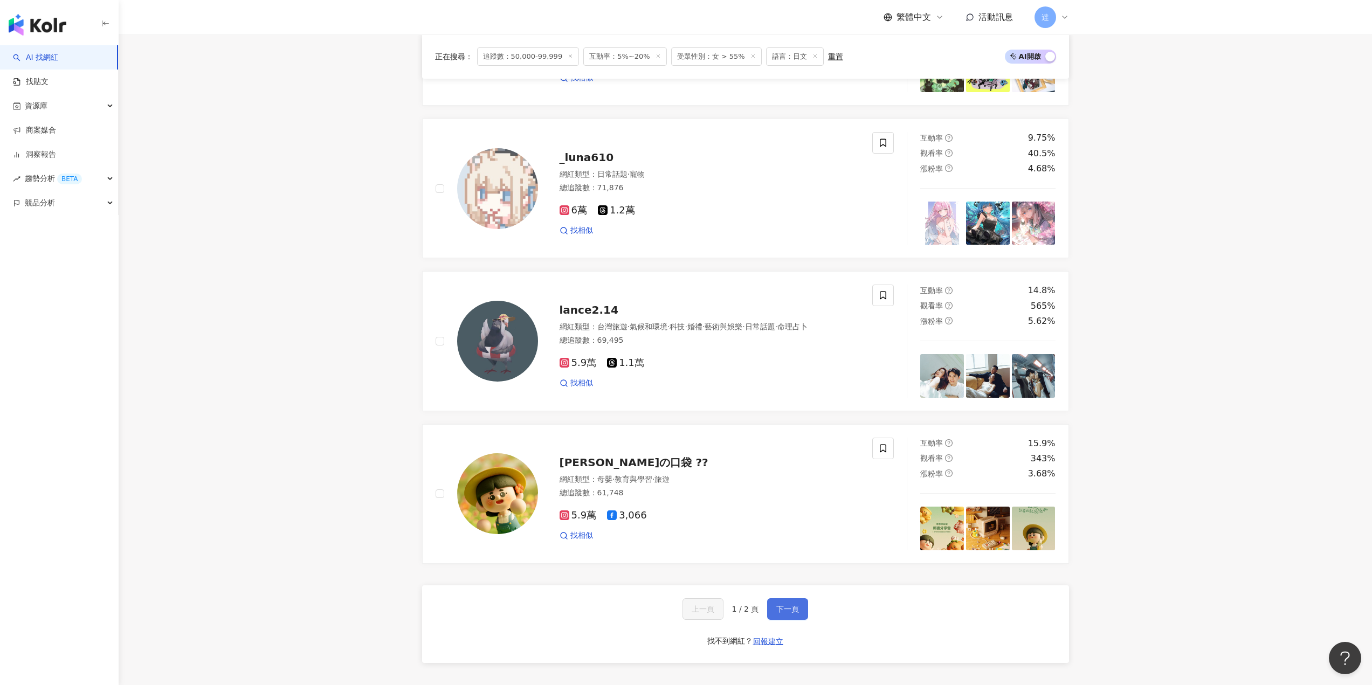
click at [787, 614] on span "下一頁" at bounding box center [788, 609] width 23 height 9
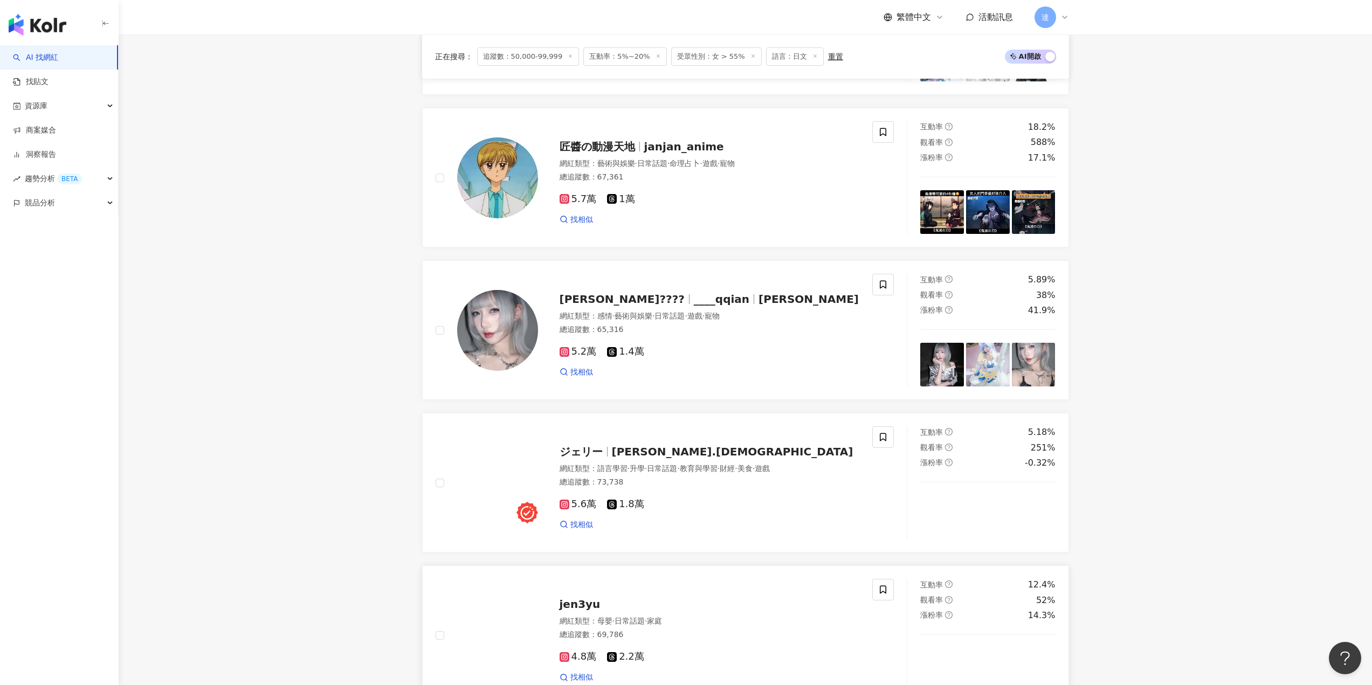
scroll to position [333, 0]
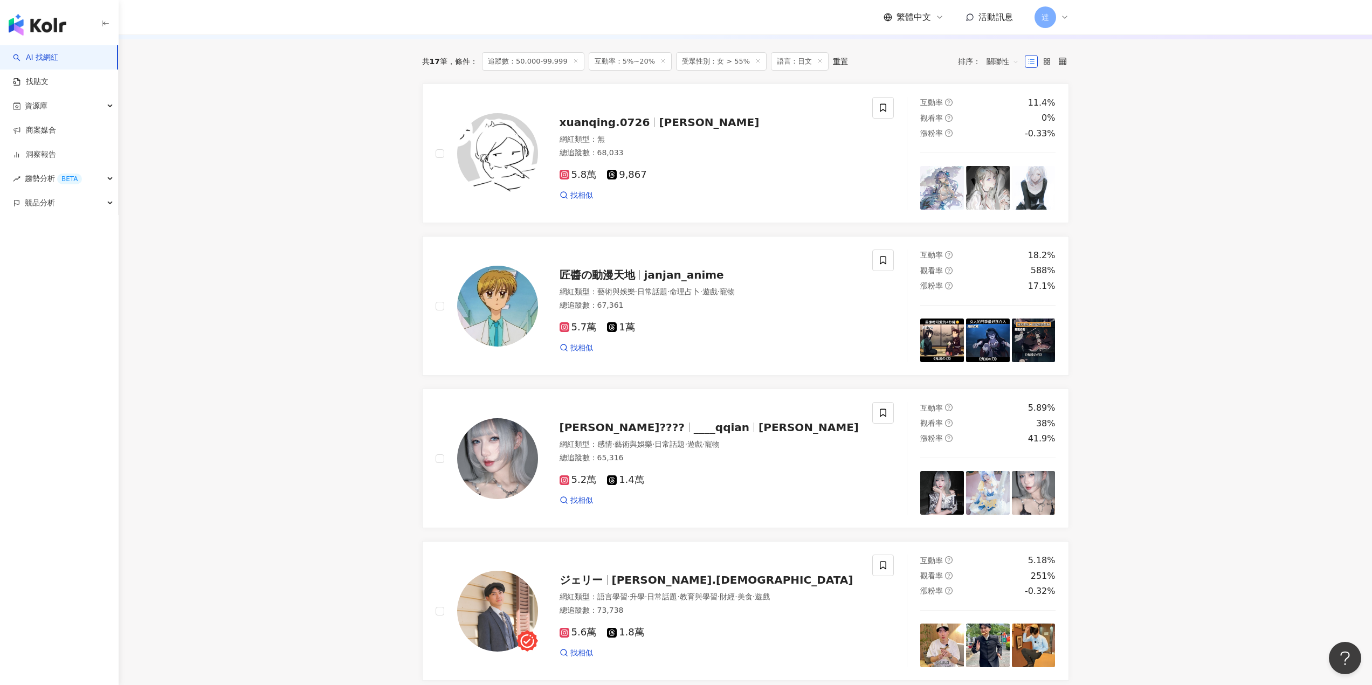
drag, startPoint x: 257, startPoint y: 267, endPoint x: 244, endPoint y: 265, distance: 13.1
click at [257, 267] on main "不分平台 台灣 搜尋 customizedTag 網紅類型 影視娛樂 / 日 本偶像 旅遊 / 日 本旅遊 日 常話題 日本 6,400 追蹤者 日本 tik…" at bounding box center [746, 481] width 1254 height 1560
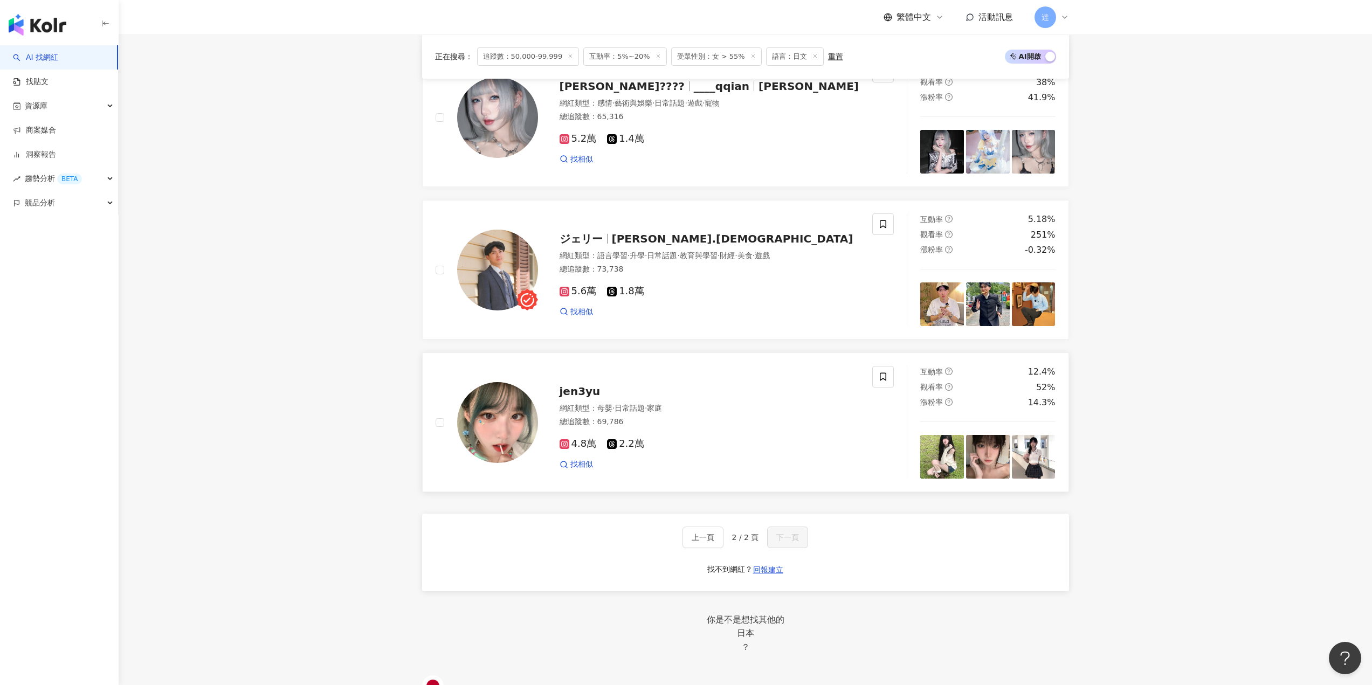
scroll to position [819, 0]
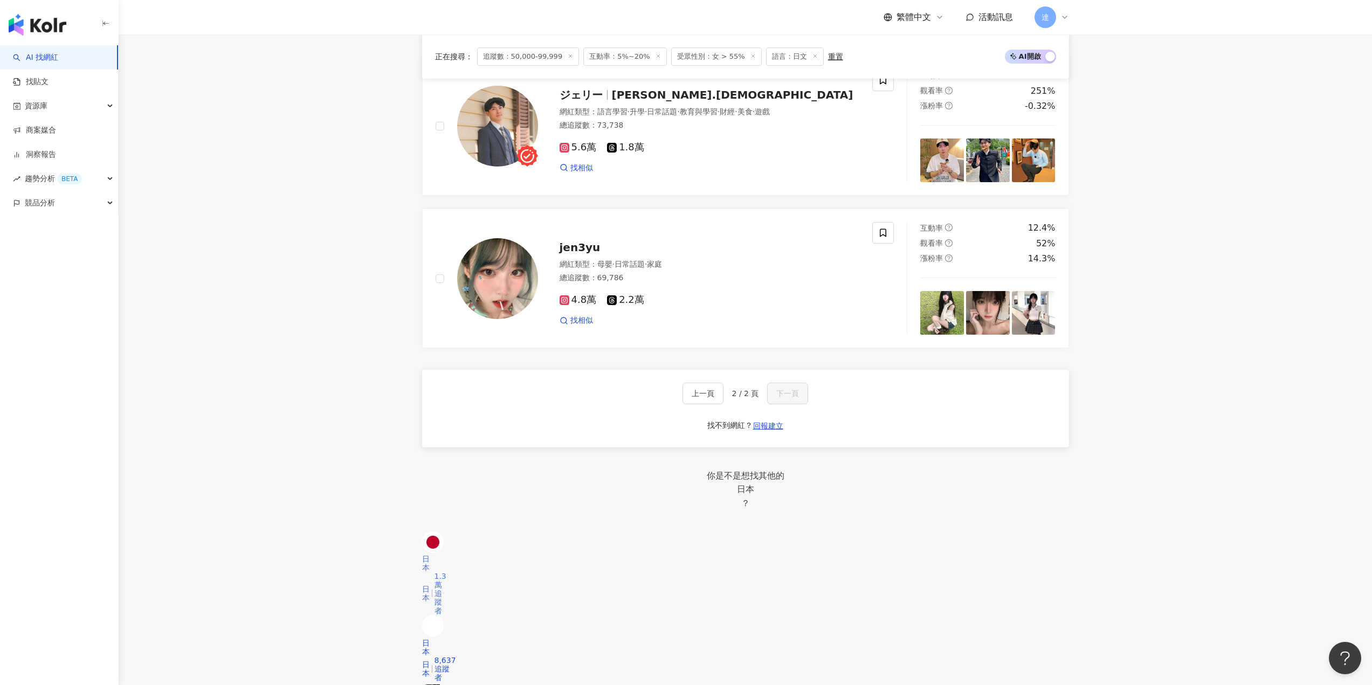
click at [444, 555] on link "日本 日本 1.3萬追蹤者" at bounding box center [433, 550] width 22 height 9
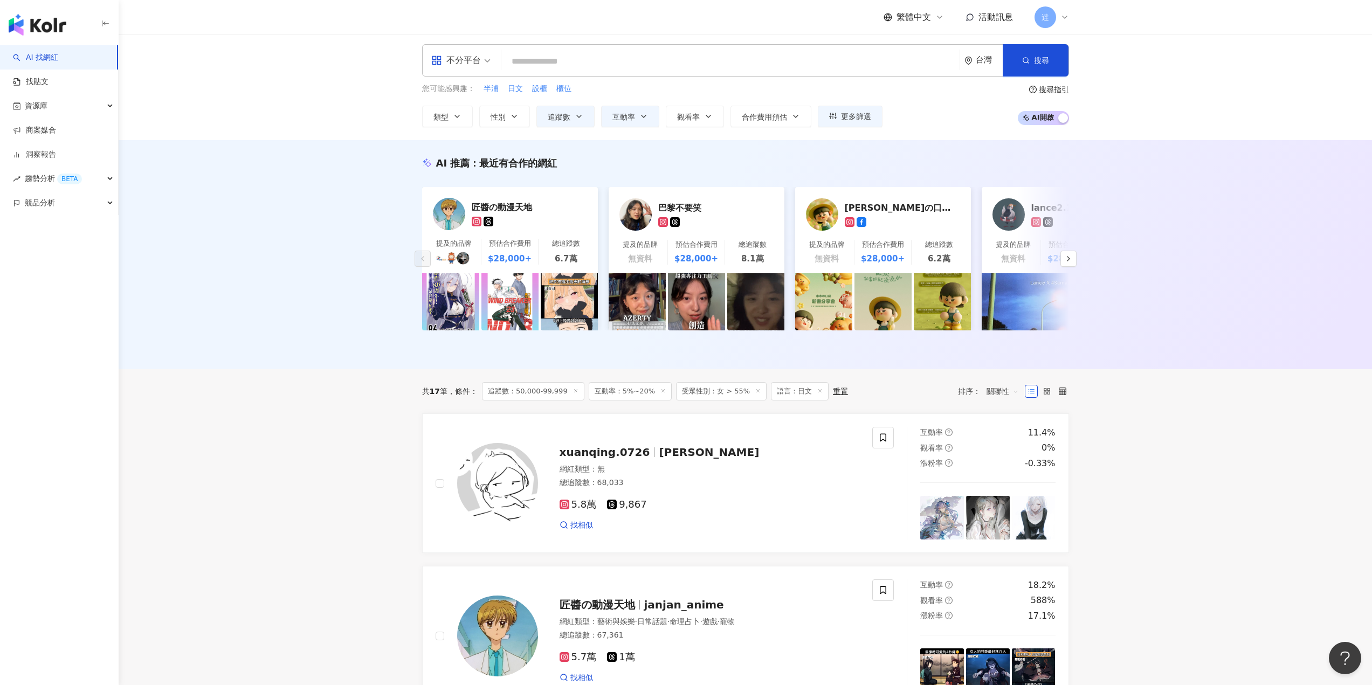
scroll to position [0, 0]
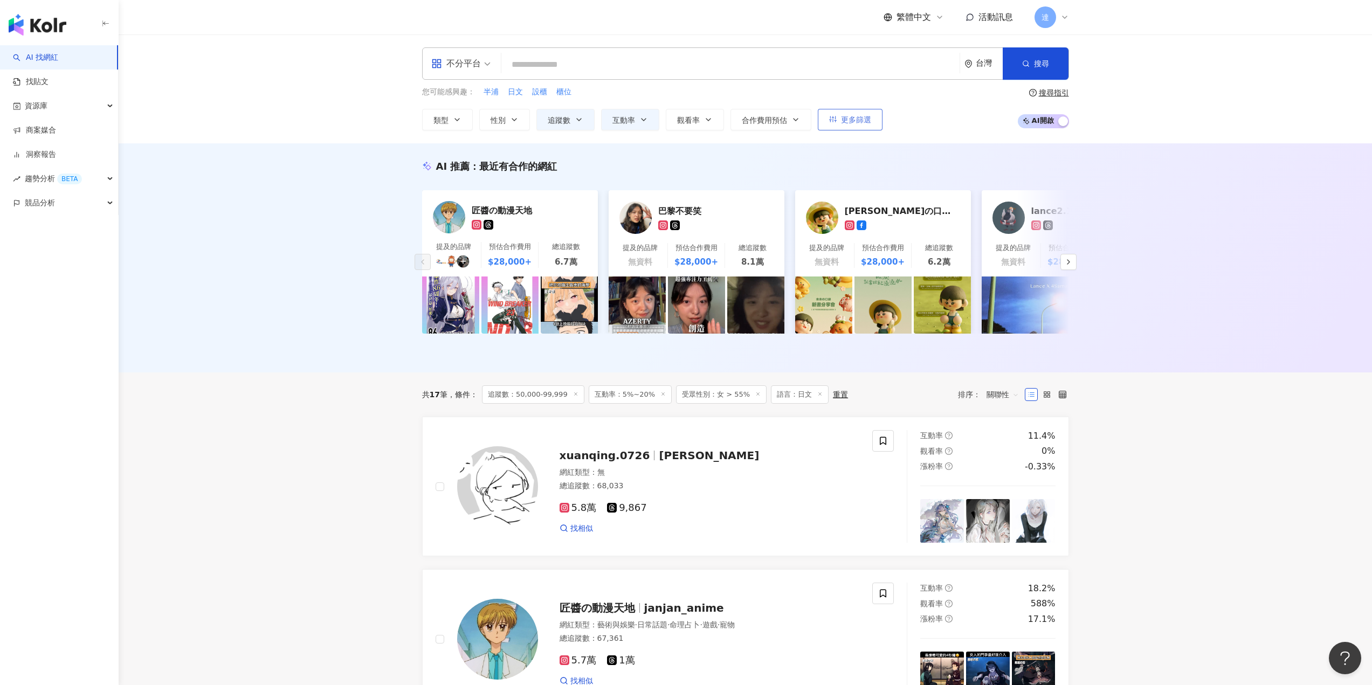
click at [867, 115] on span "更多篩選" at bounding box center [856, 119] width 30 height 9
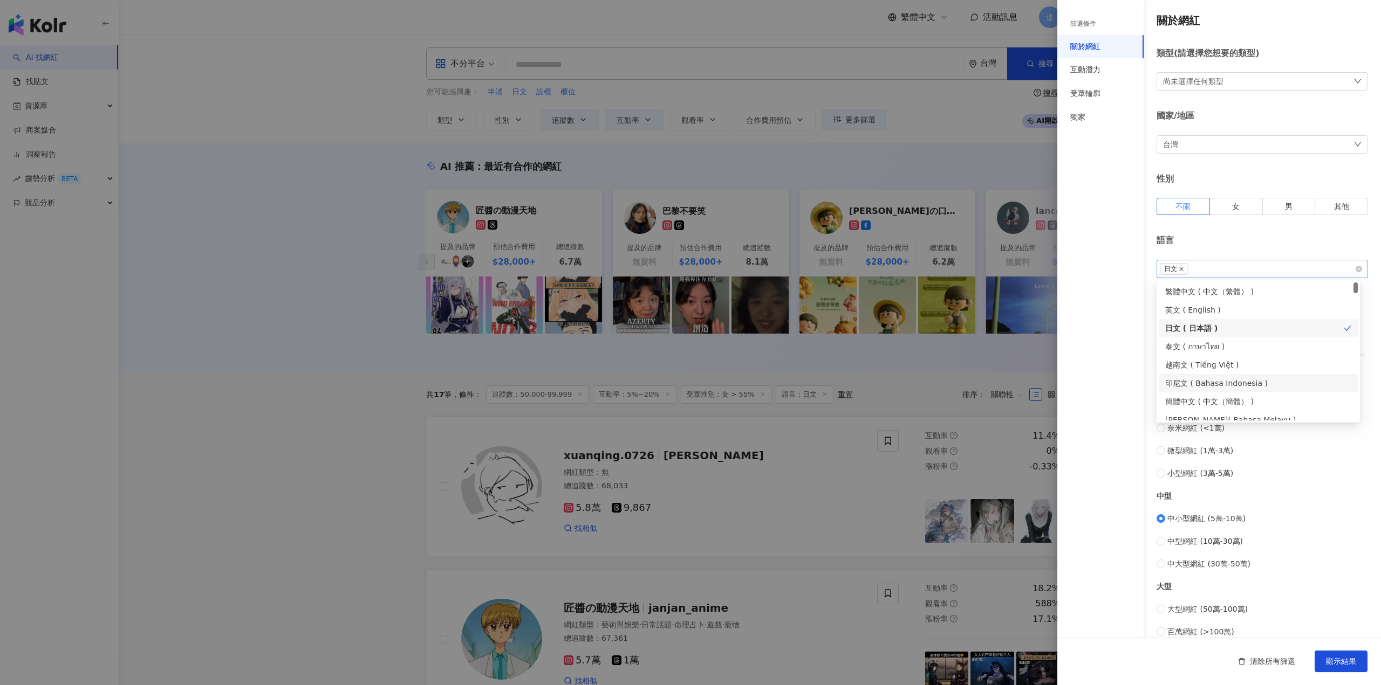
click at [1181, 268] on icon "close" at bounding box center [1180, 268] width 5 height 5
click at [1245, 296] on div "繁體中文 ( 中文（繁體） )" at bounding box center [1258, 292] width 186 height 12
click at [1195, 269] on icon "close" at bounding box center [1193, 268] width 5 height 5
click at [1333, 658] on span "顯示結果" at bounding box center [1341, 661] width 30 height 9
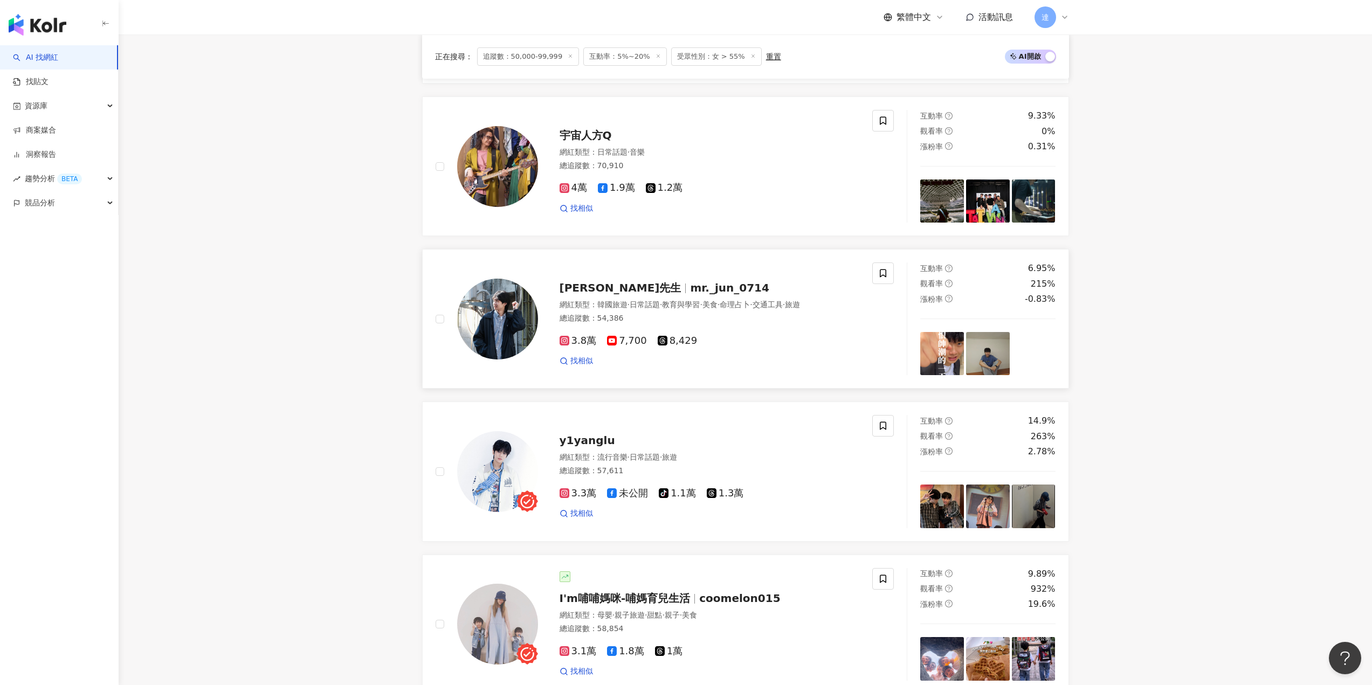
scroll to position [1726, 0]
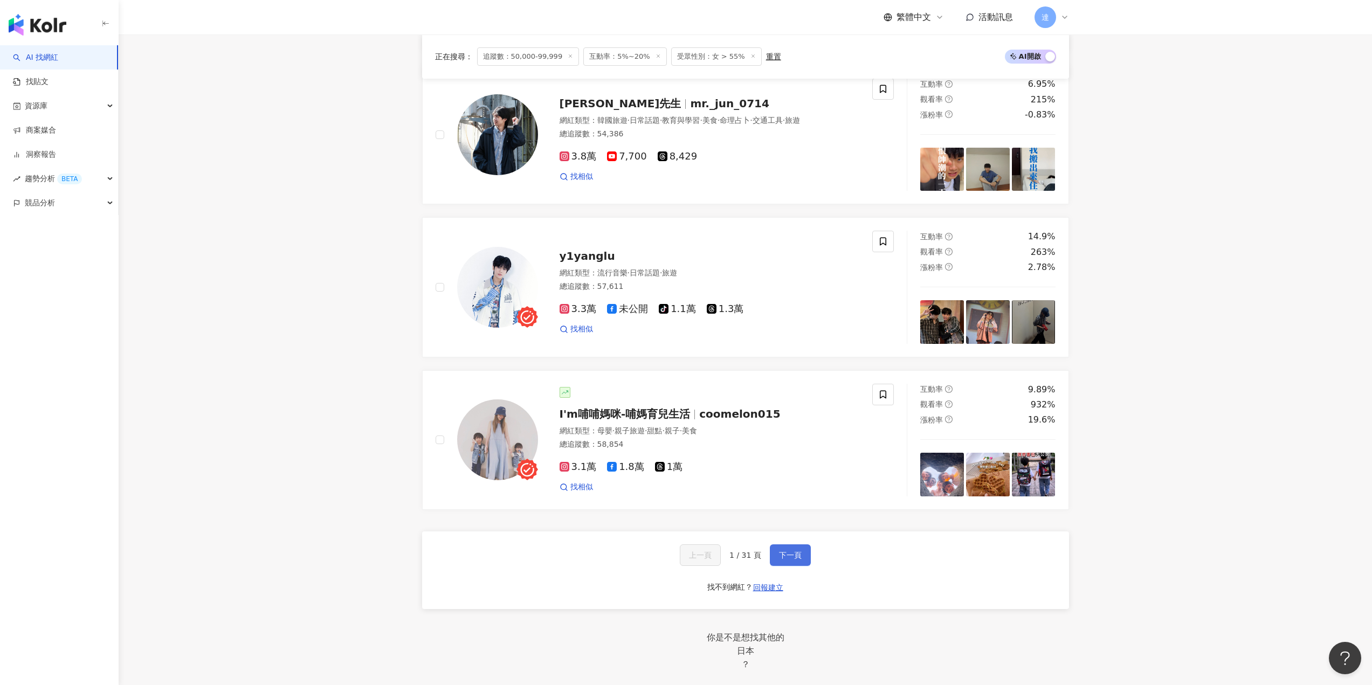
click at [795, 560] on span "下一頁" at bounding box center [790, 555] width 23 height 9
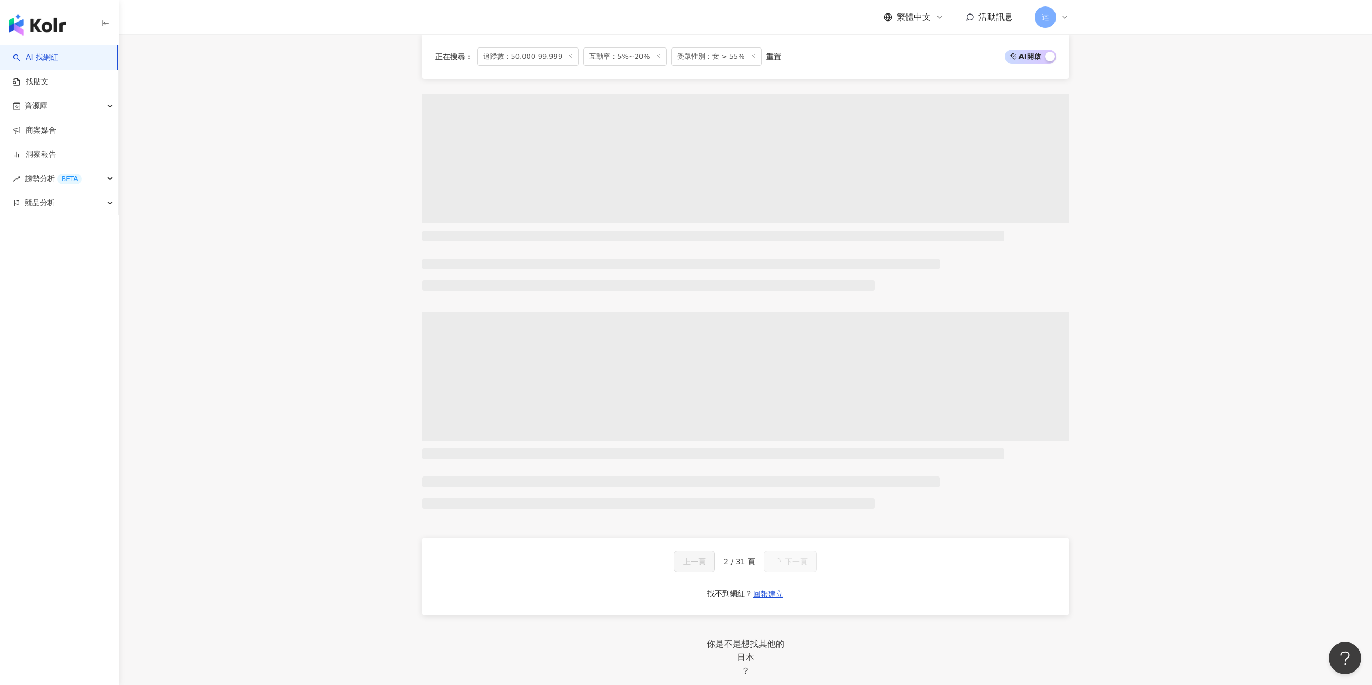
scroll to position [1719, 0]
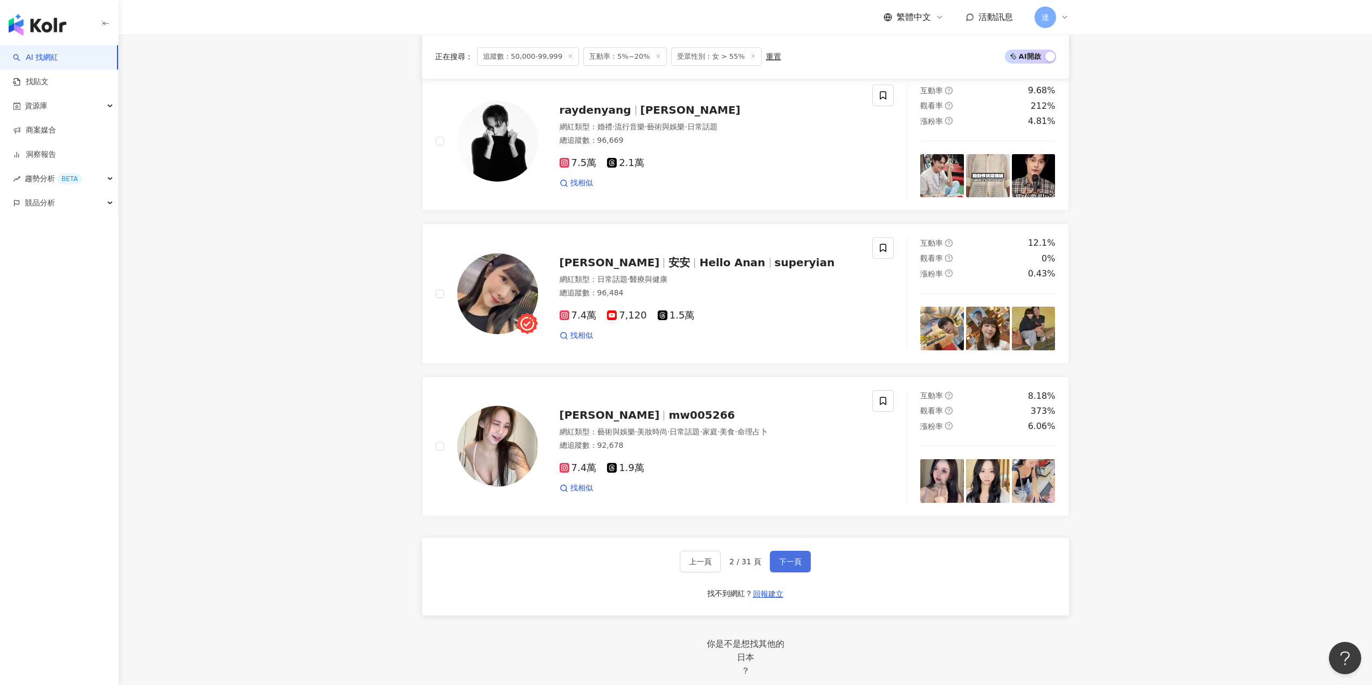
click at [788, 566] on span "下一頁" at bounding box center [790, 562] width 23 height 9
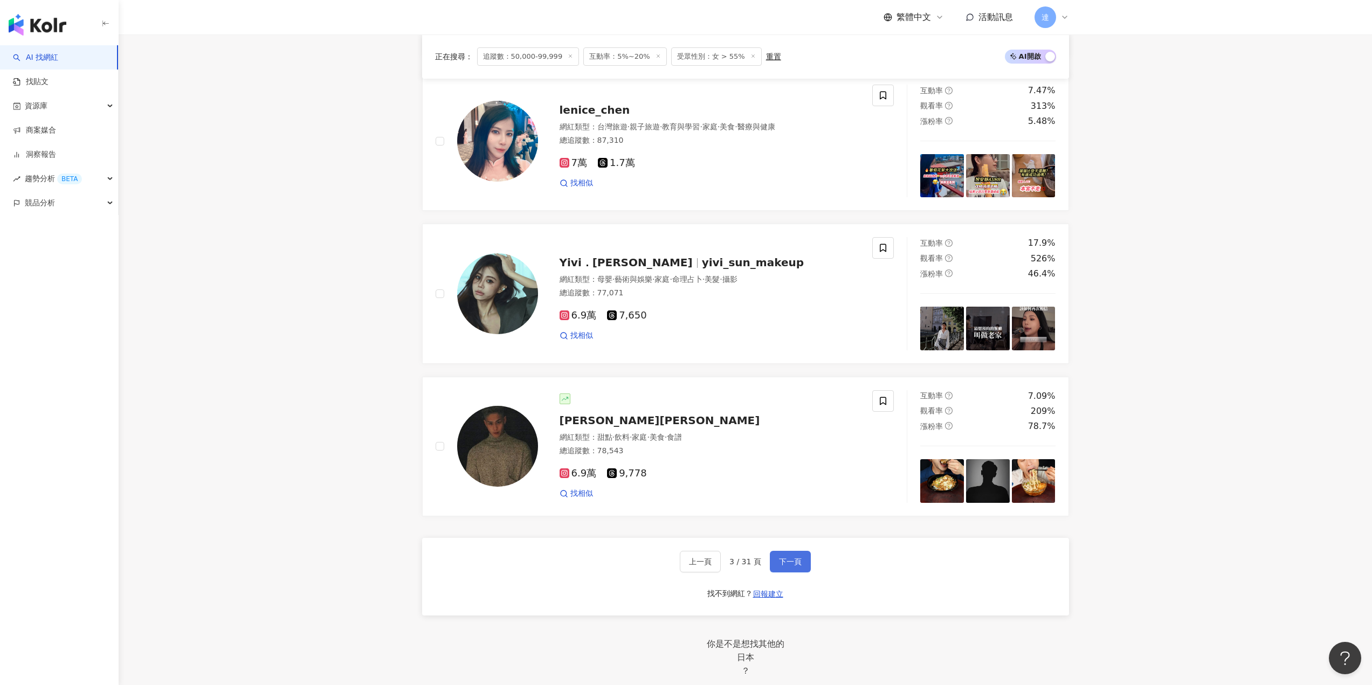
click at [783, 566] on span "下一頁" at bounding box center [790, 562] width 23 height 9
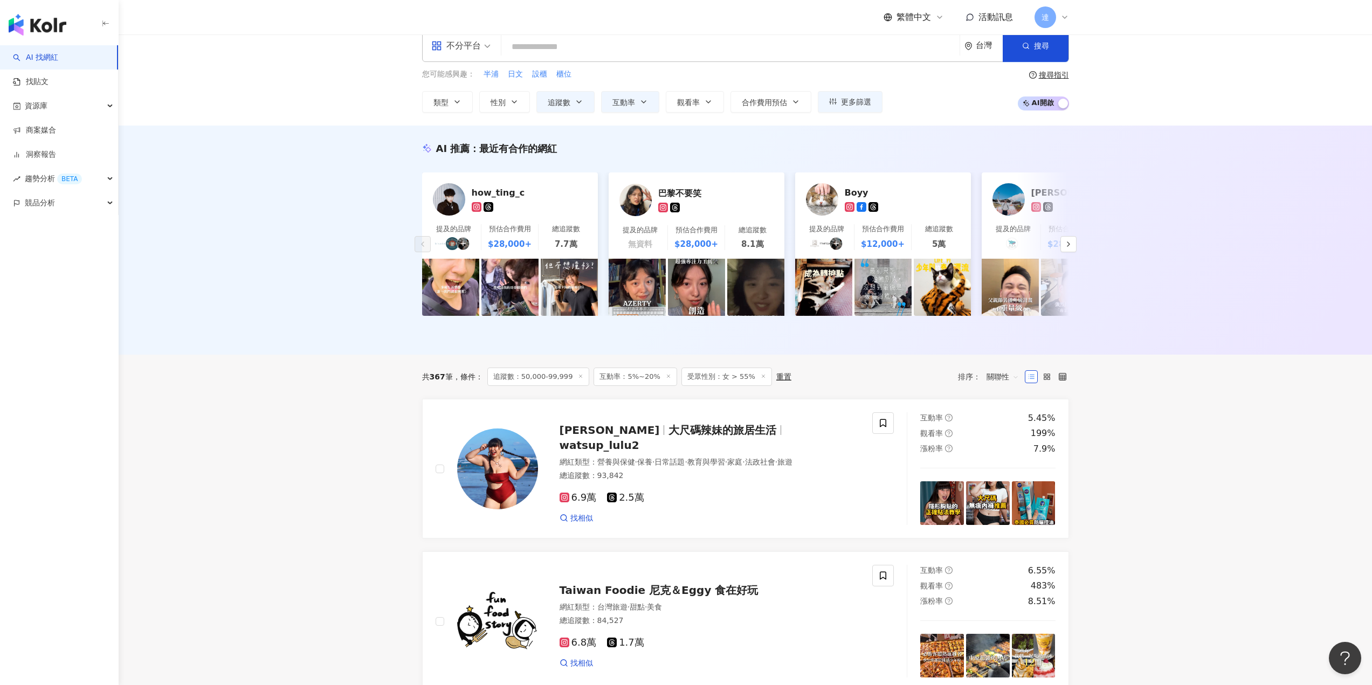
scroll to position [0, 0]
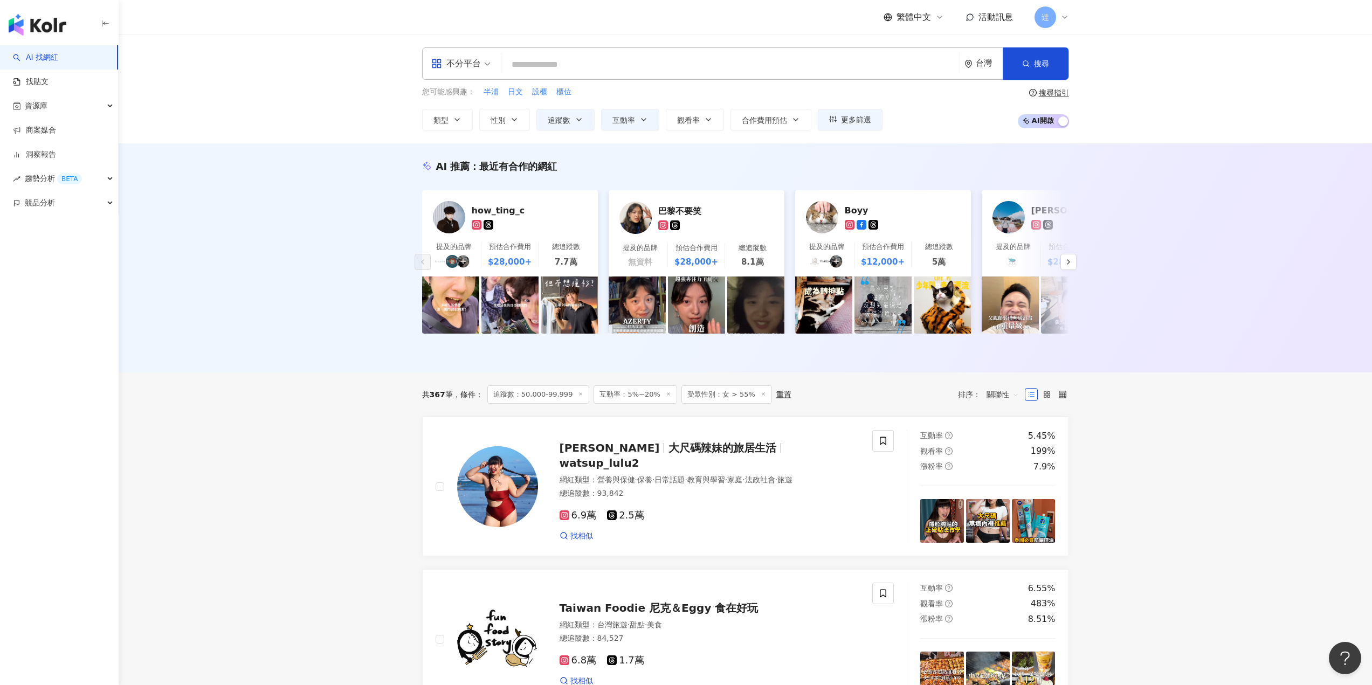
click at [560, 63] on input "search" at bounding box center [731, 64] width 450 height 20
click at [480, 59] on div "不分平台" at bounding box center [456, 63] width 50 height 17
click at [482, 118] on div "Instagram" at bounding box center [464, 113] width 61 height 13
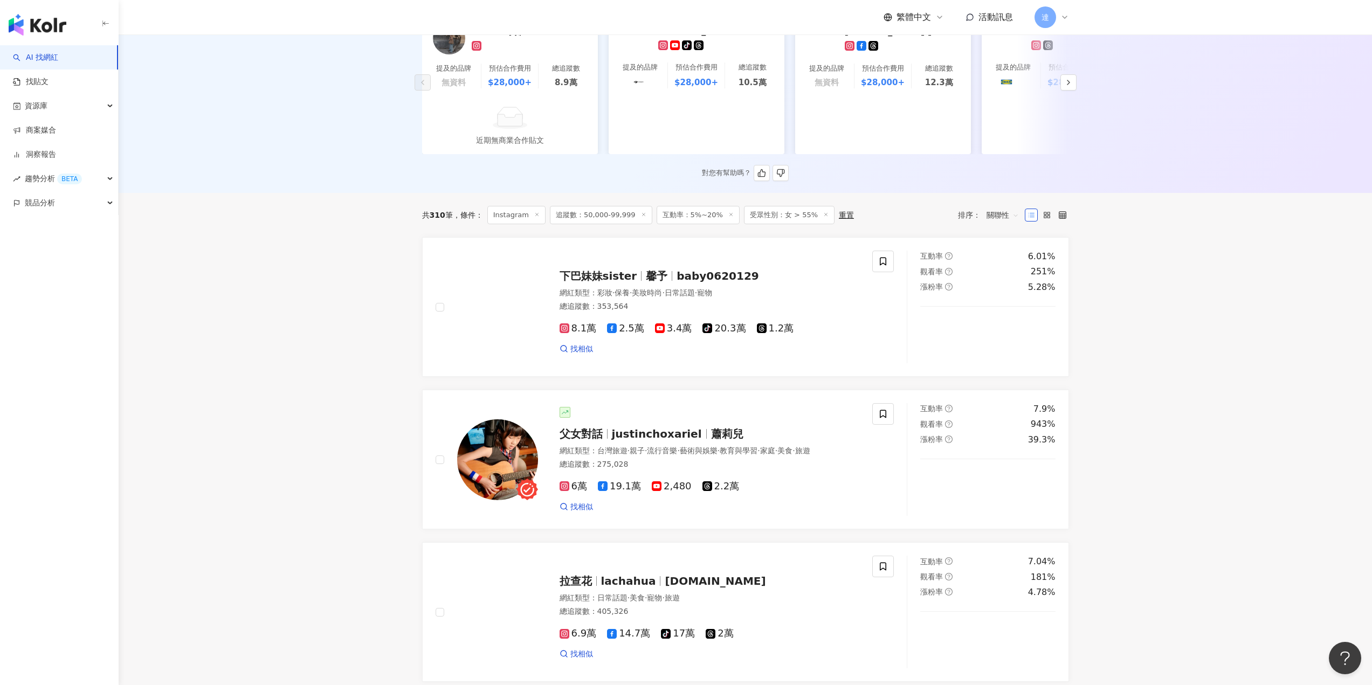
scroll to position [216, 0]
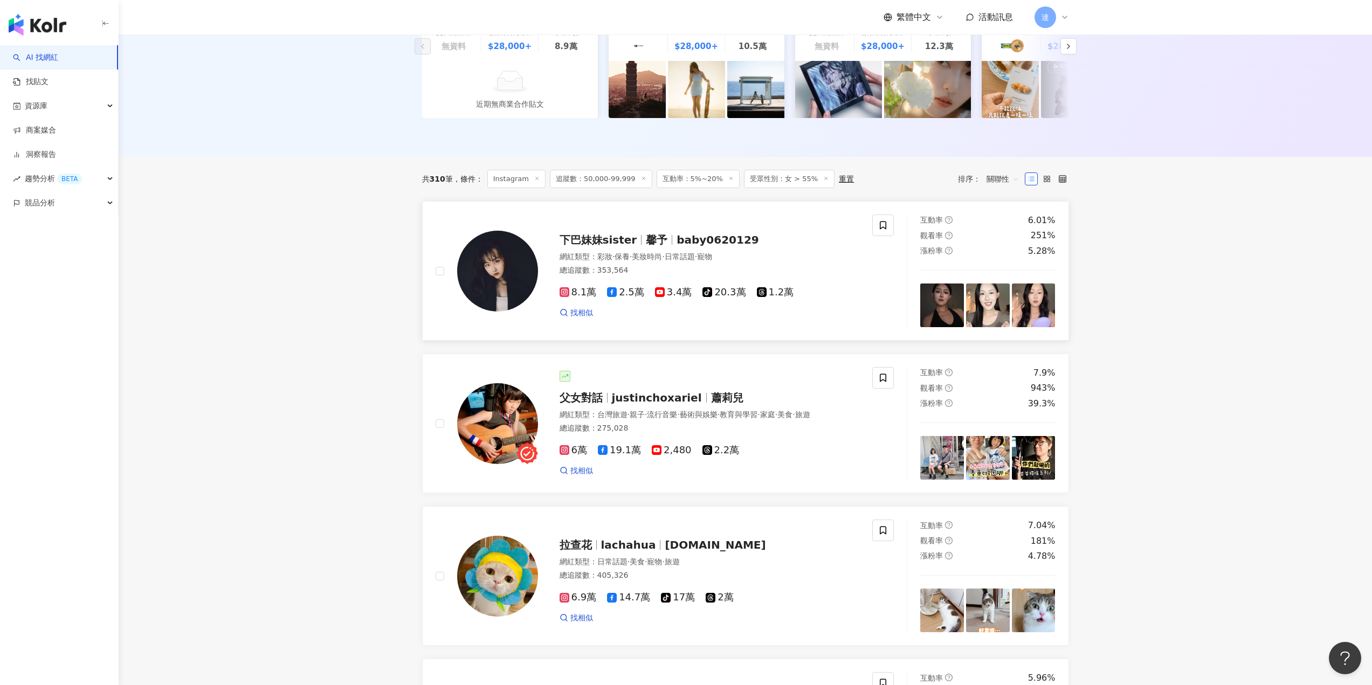
click at [716, 246] on span "baby0620129" at bounding box center [718, 240] width 83 height 13
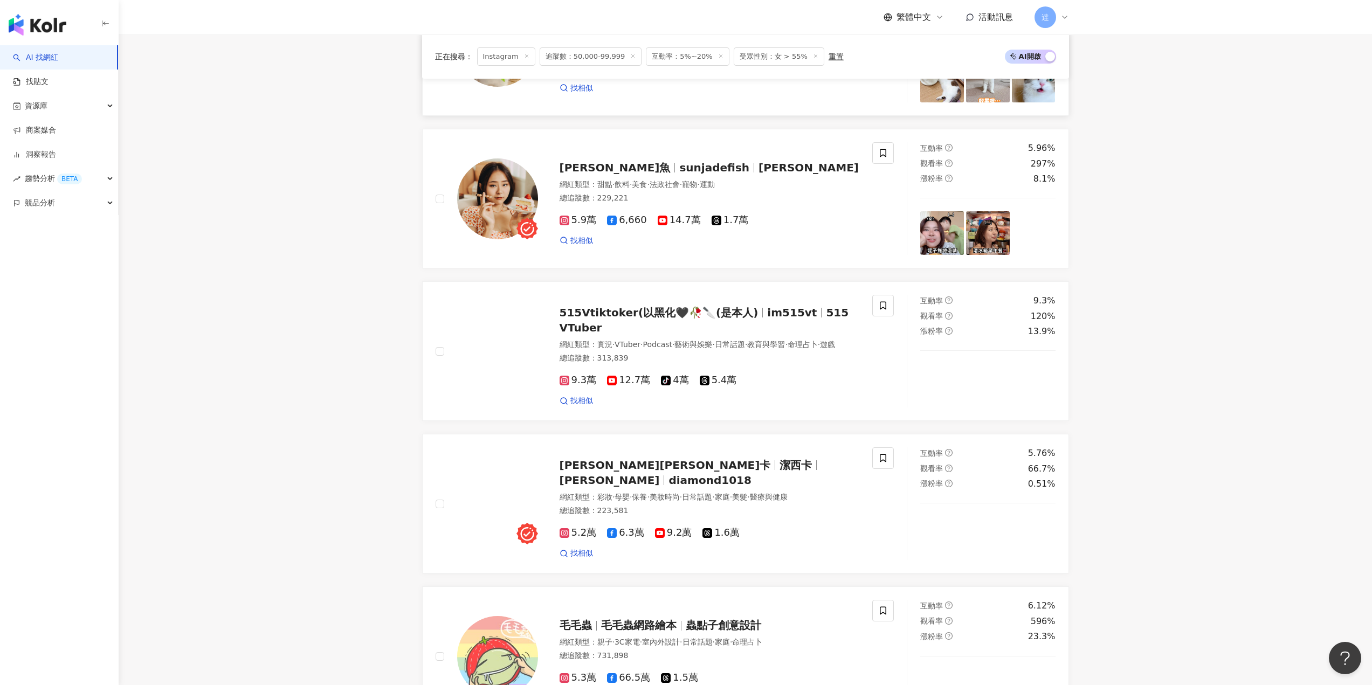
scroll to position [755, 0]
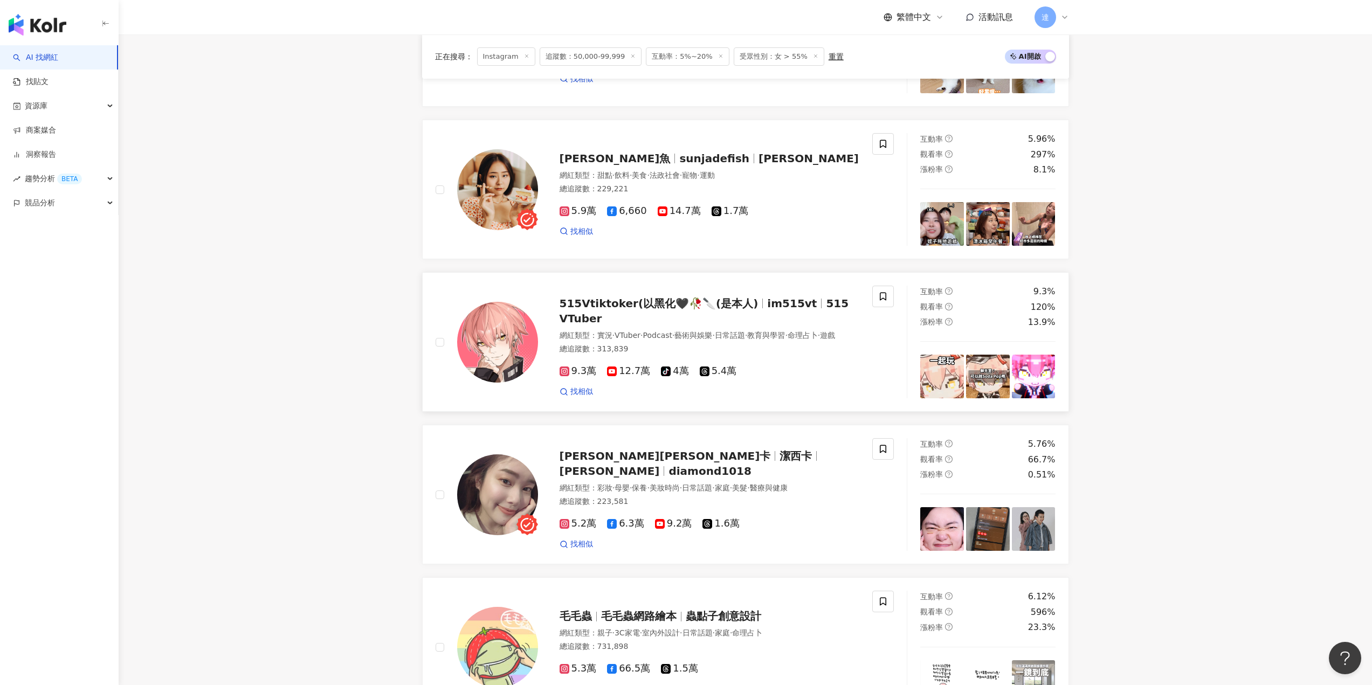
click at [745, 310] on span "515Vtiktoker(以黑化🖤🥀🔪(是本人)" at bounding box center [659, 303] width 199 height 13
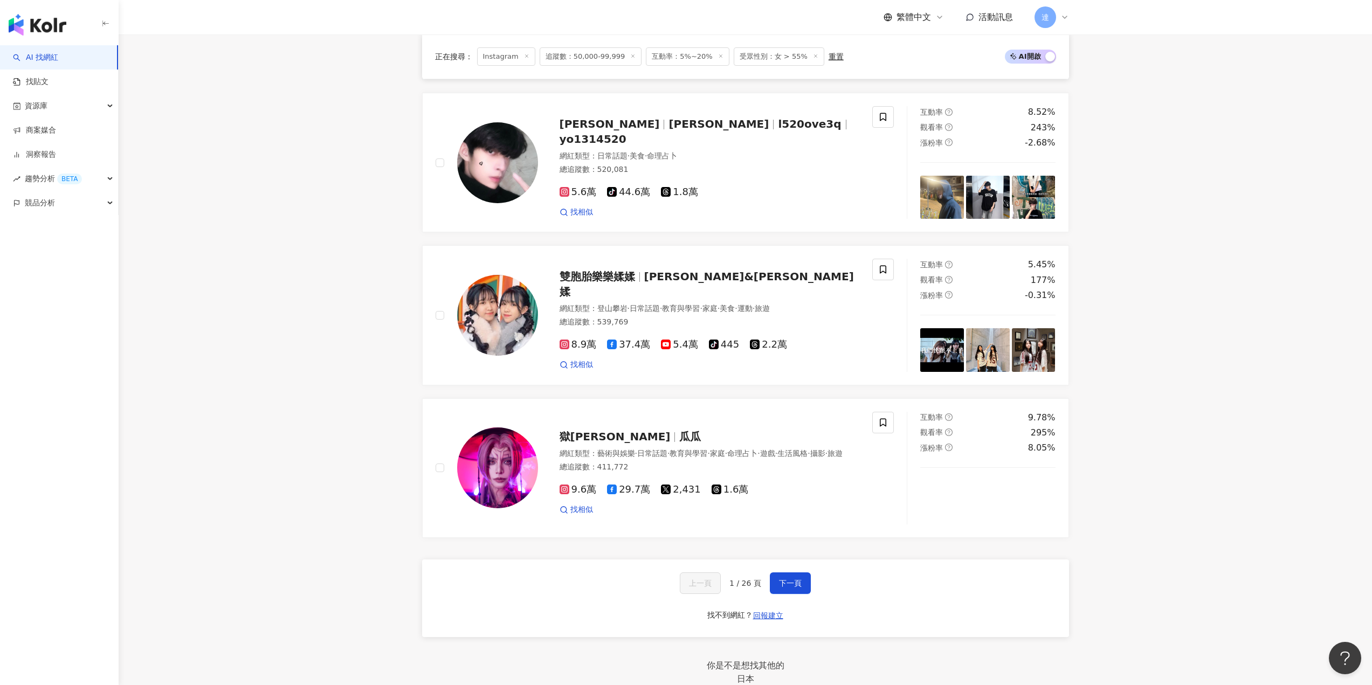
scroll to position [1726, 0]
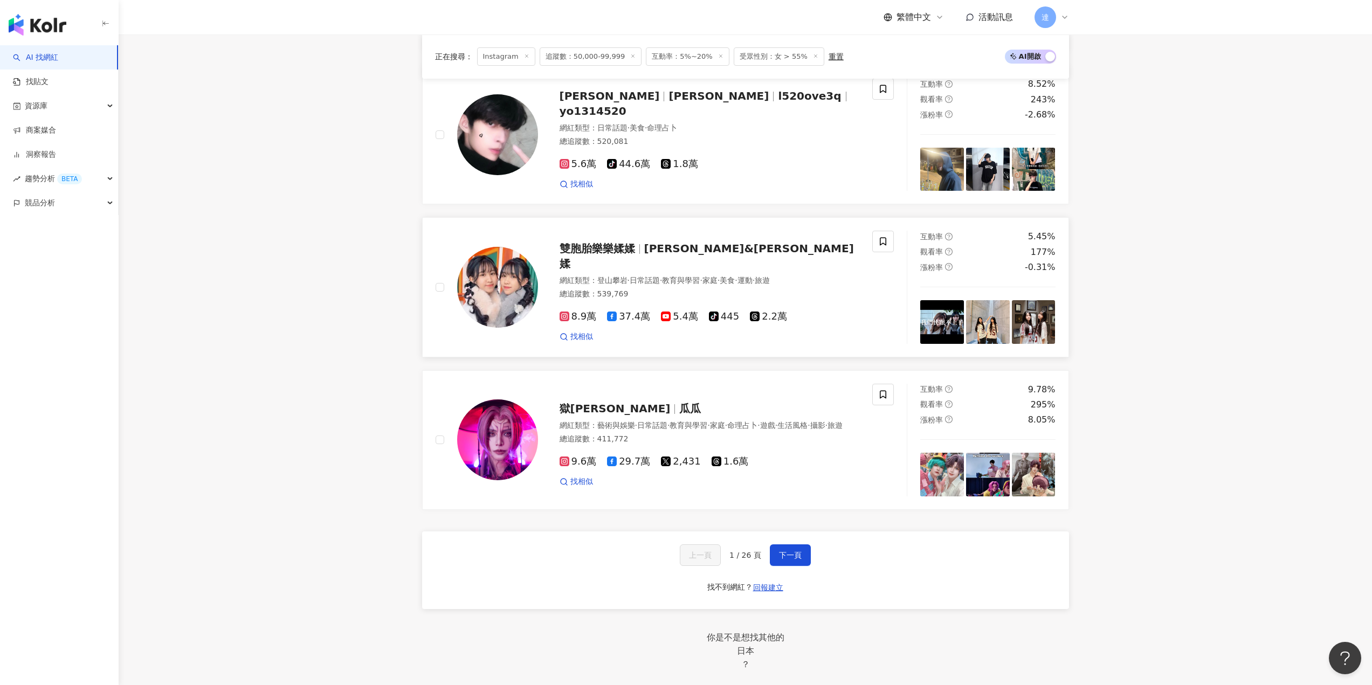
click at [671, 270] on span "[PERSON_NAME]&[PERSON_NAME]媃" at bounding box center [707, 256] width 294 height 28
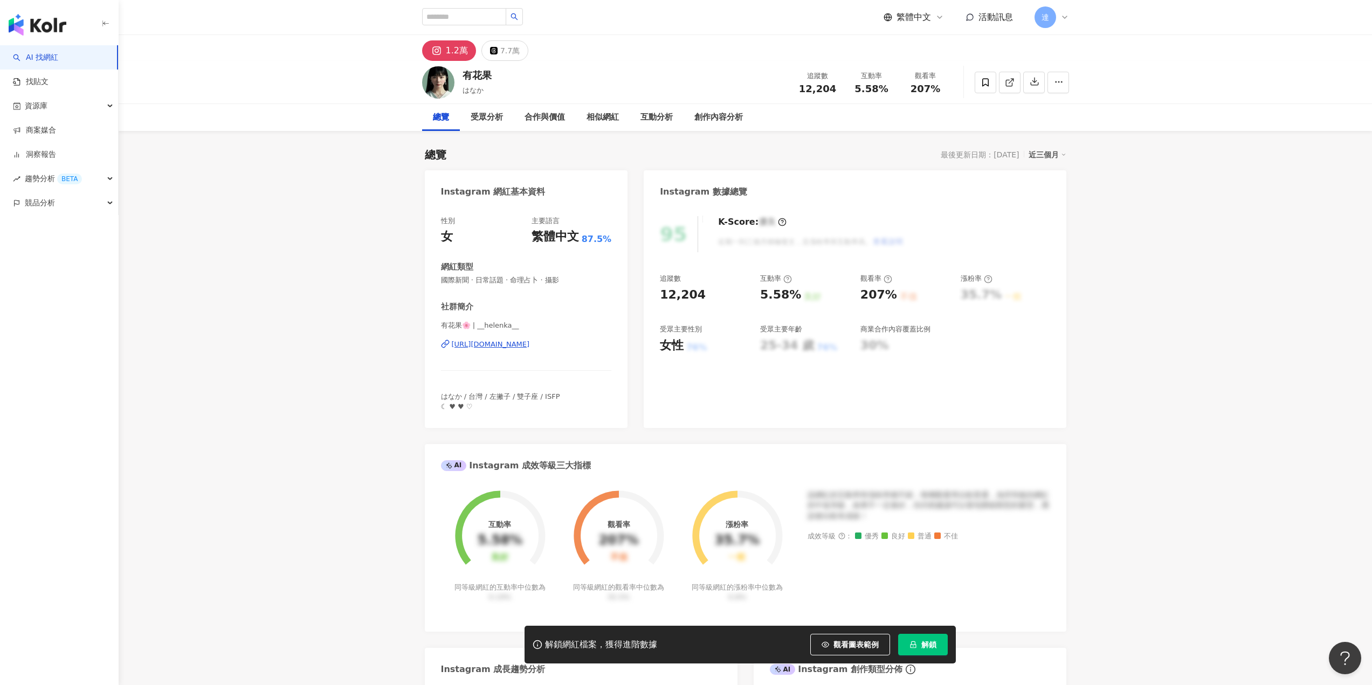
click at [530, 346] on div "https://www.instagram.com/__helenka__/" at bounding box center [491, 345] width 78 height 10
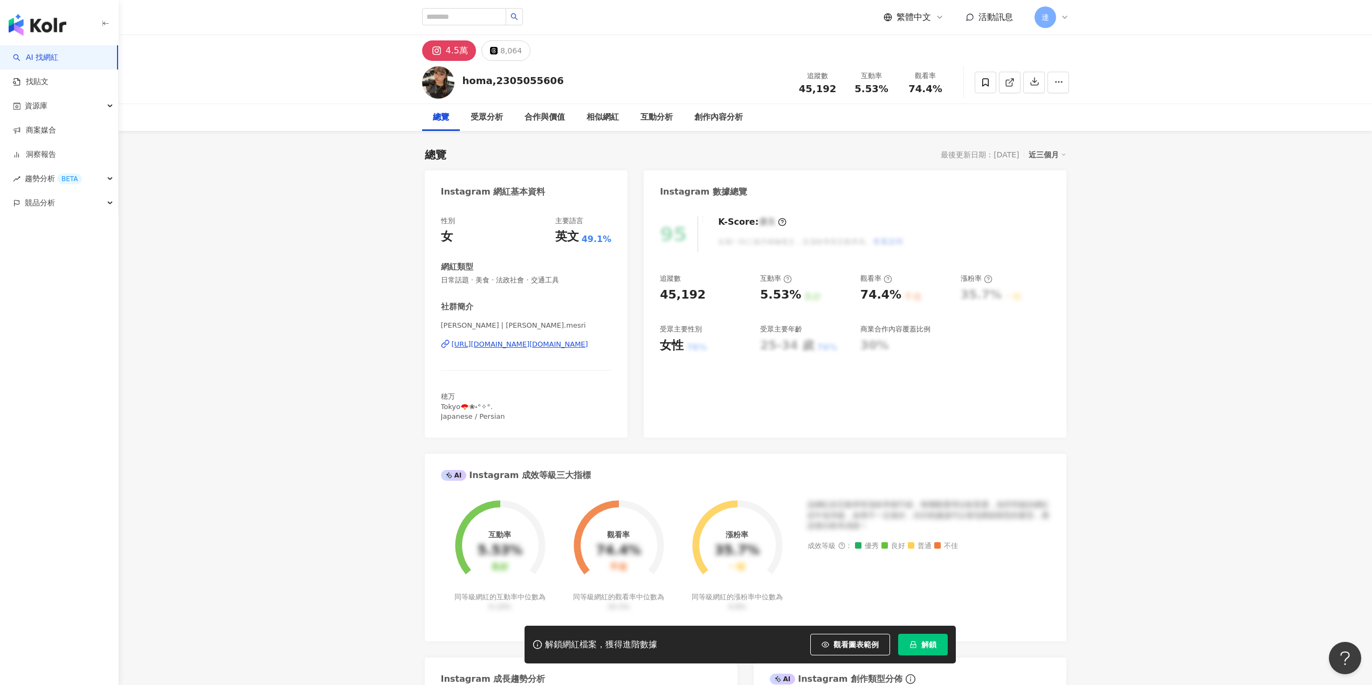
click at [549, 347] on div "[URL][DOMAIN_NAME][DOMAIN_NAME]" at bounding box center [520, 345] width 136 height 10
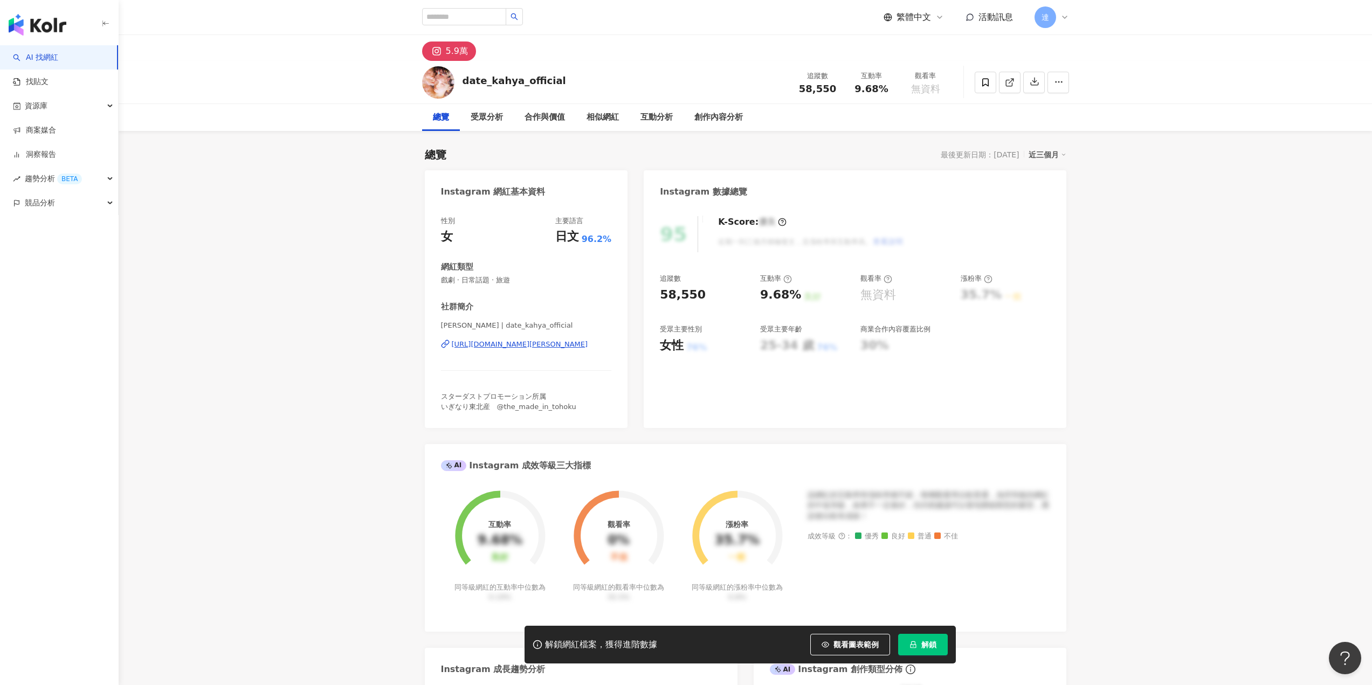
click at [543, 347] on div "https://www.instagram.com/date_kahya_official/" at bounding box center [520, 345] width 136 height 10
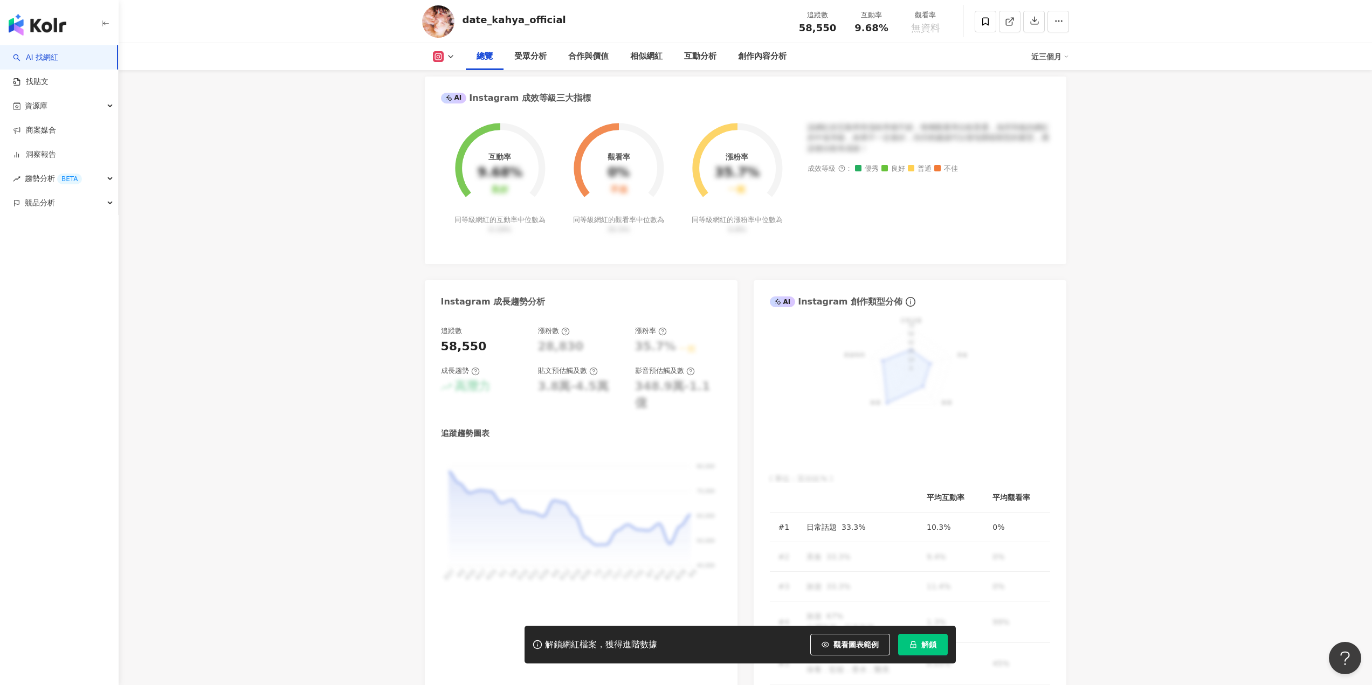
scroll to position [377, 0]
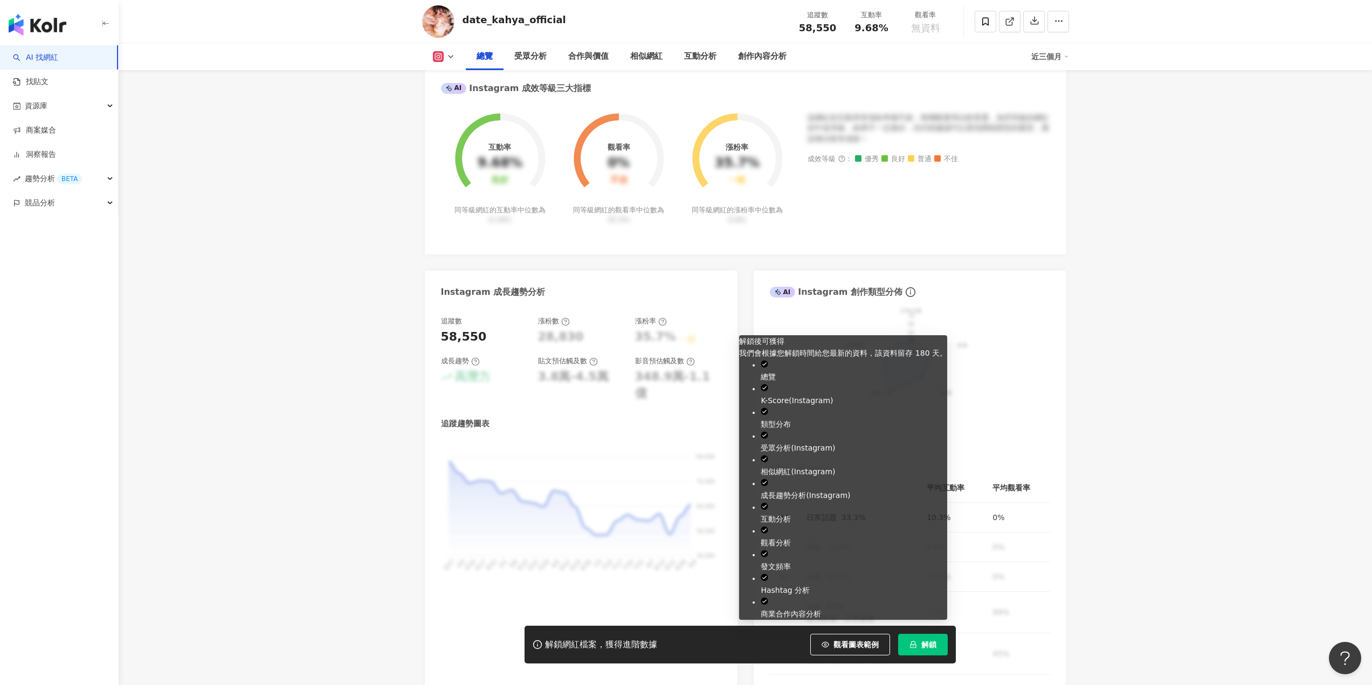
click at [916, 643] on icon "lock" at bounding box center [914, 645] width 8 height 8
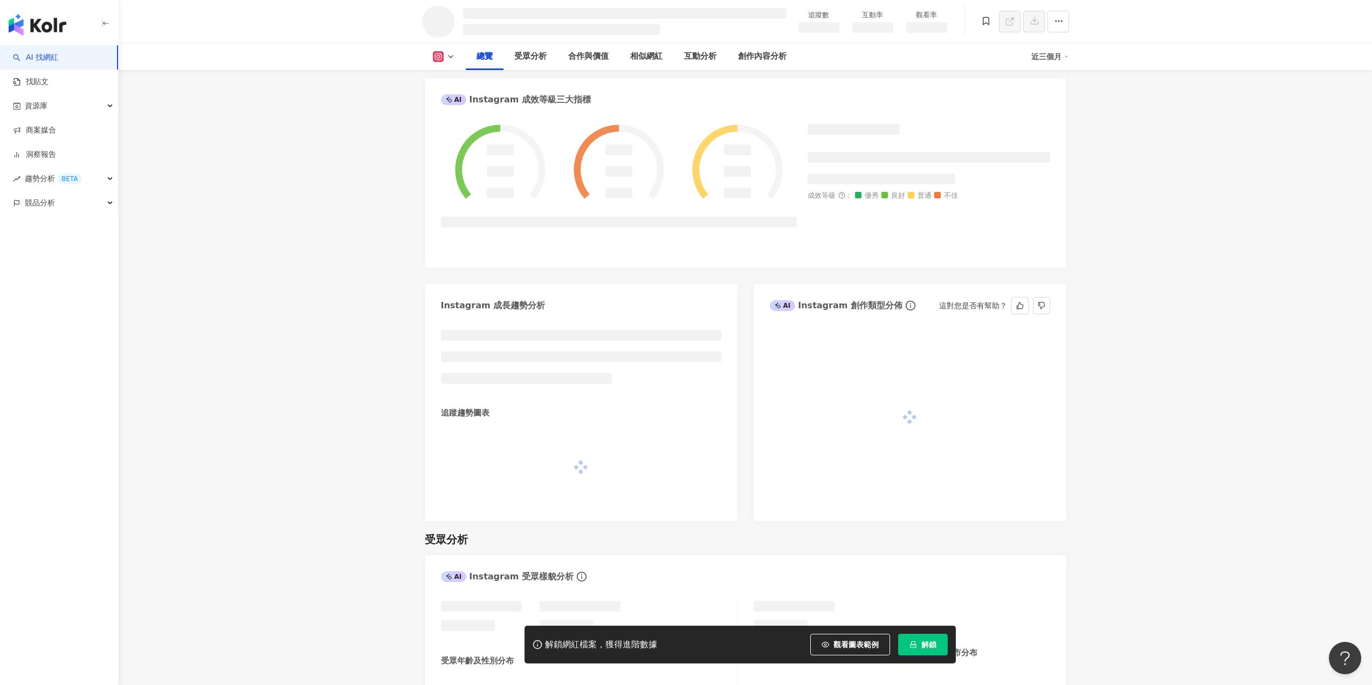
scroll to position [416, 0]
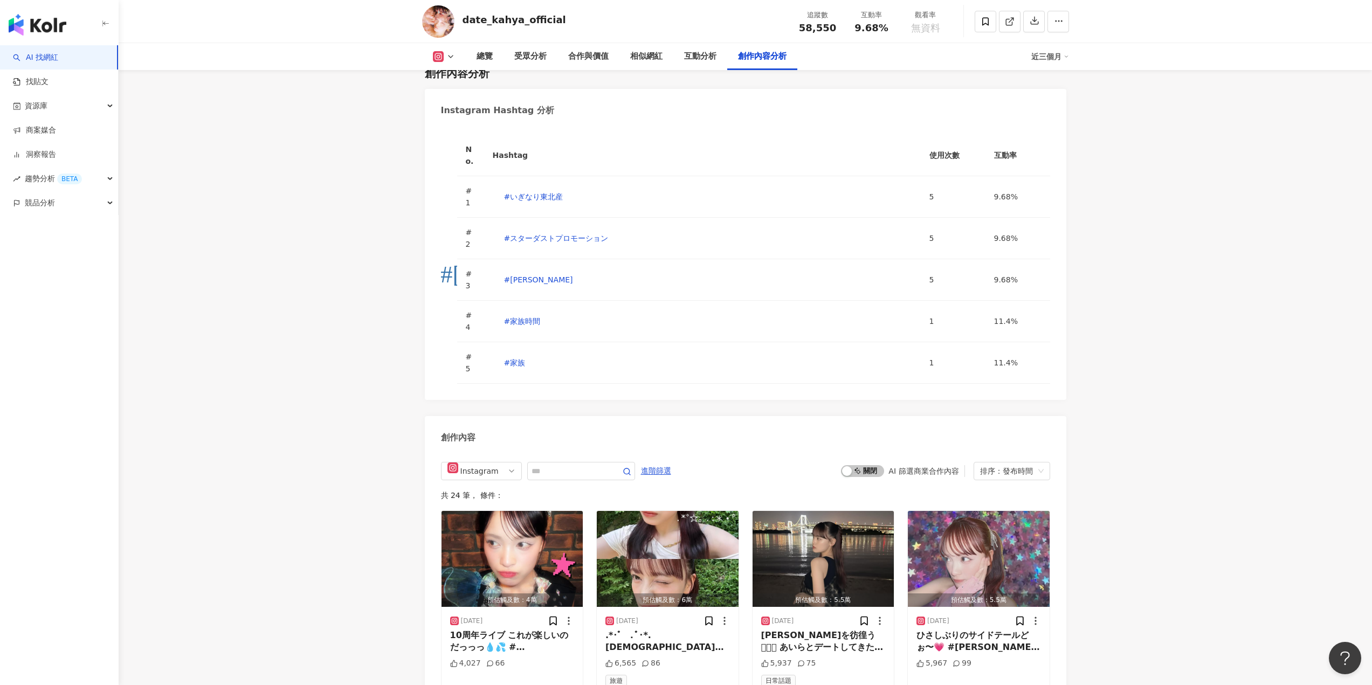
scroll to position [3290, 0]
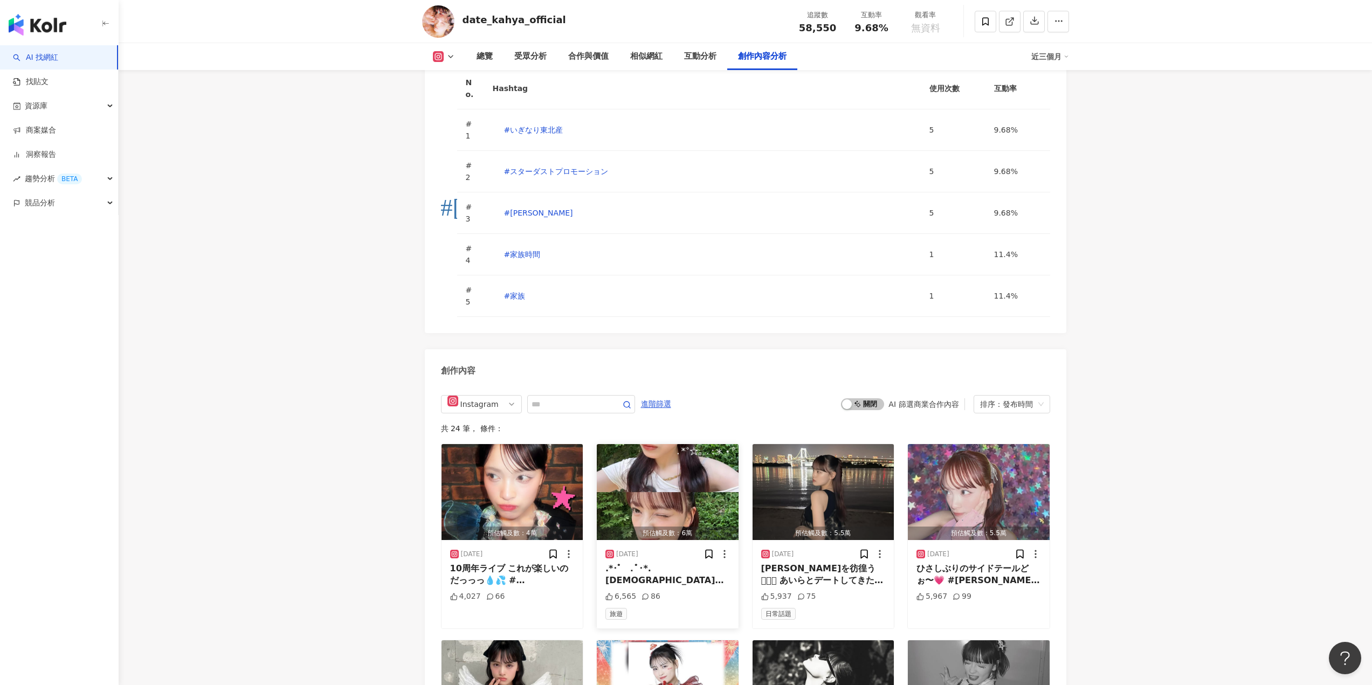
click at [678, 563] on div ".*･ﾟ　.ﾟ･*. 日本武道館前に幸せ家族時間〜〜😸🫶 #伊達花彩#家族#家族旅行#家族時間#いぎなり東北産#日本武道館#スターダストプロモーション" at bounding box center [668, 575] width 125 height 24
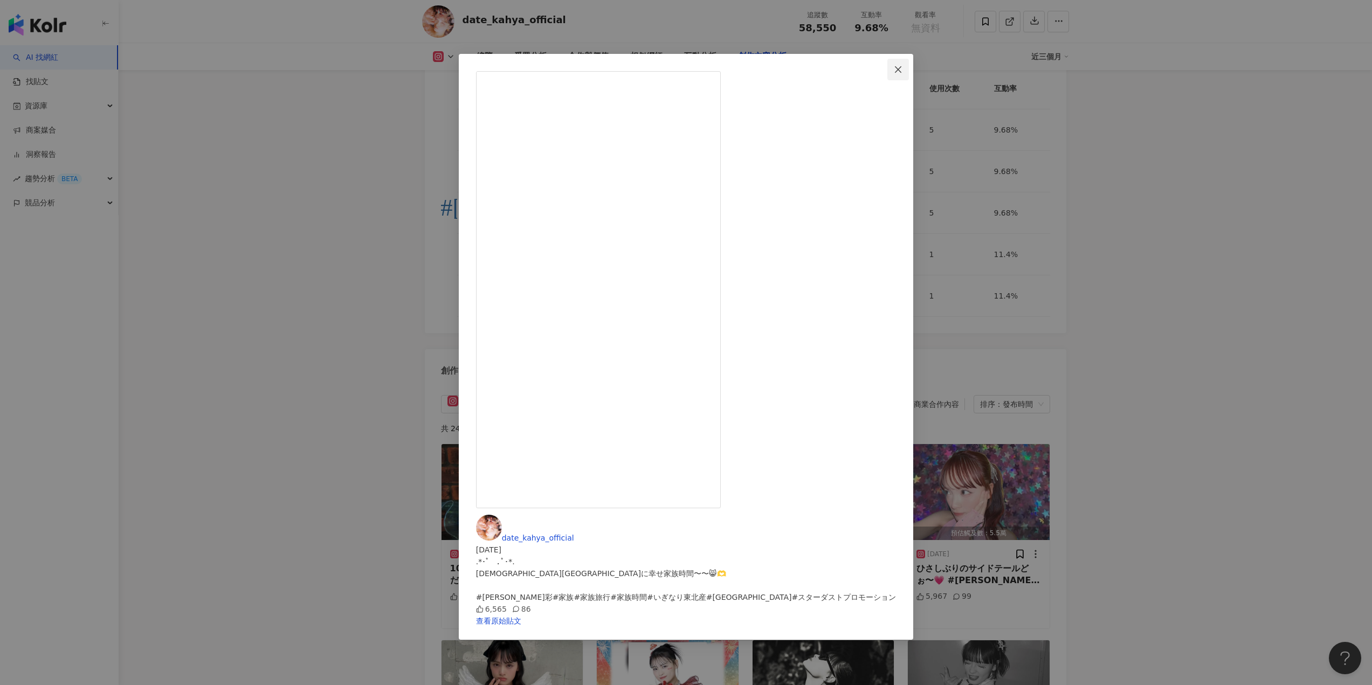
click at [902, 67] on icon "close" at bounding box center [898, 69] width 6 height 6
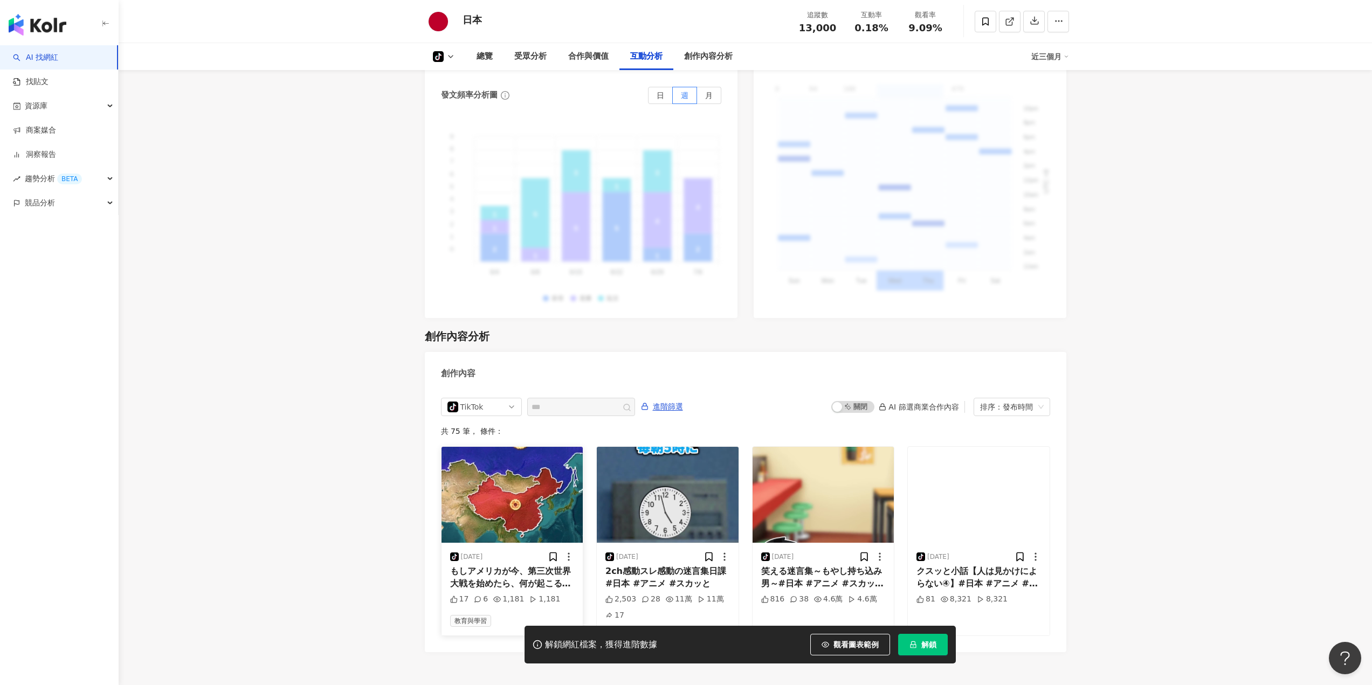
scroll to position [1854, 0]
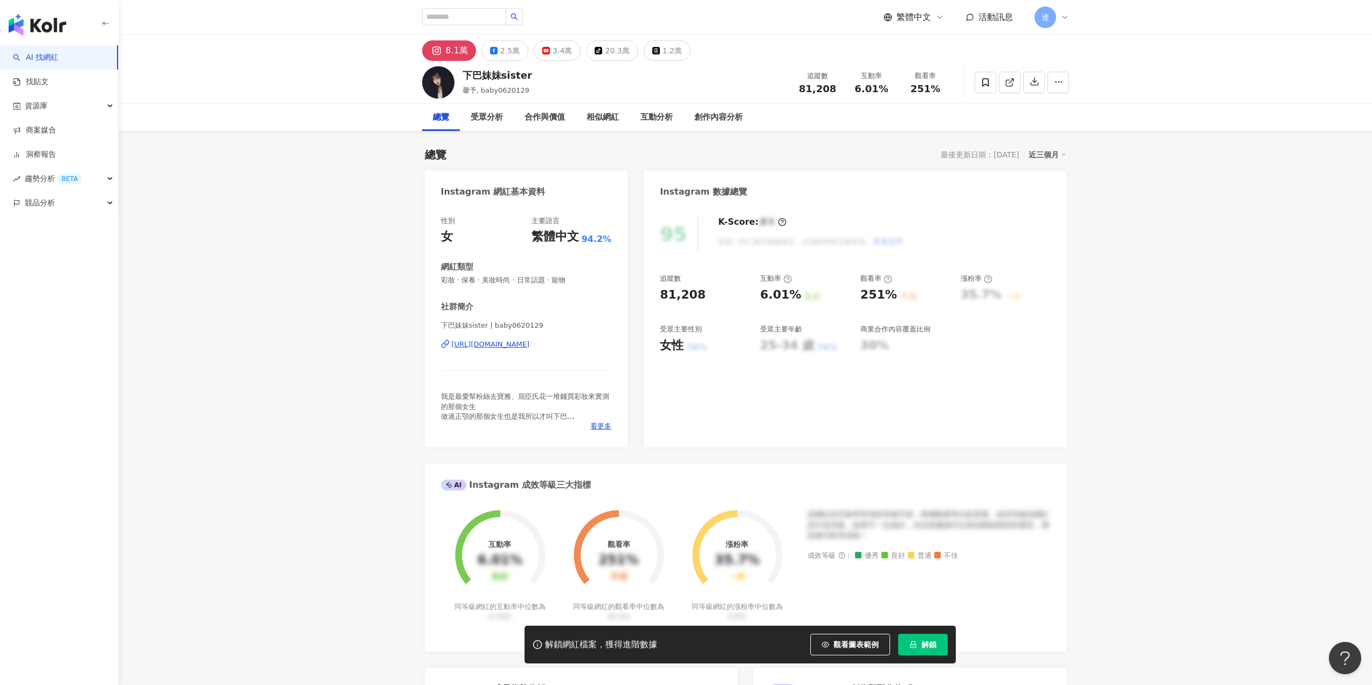
click at [530, 344] on div "[URL][DOMAIN_NAME]" at bounding box center [491, 345] width 78 height 10
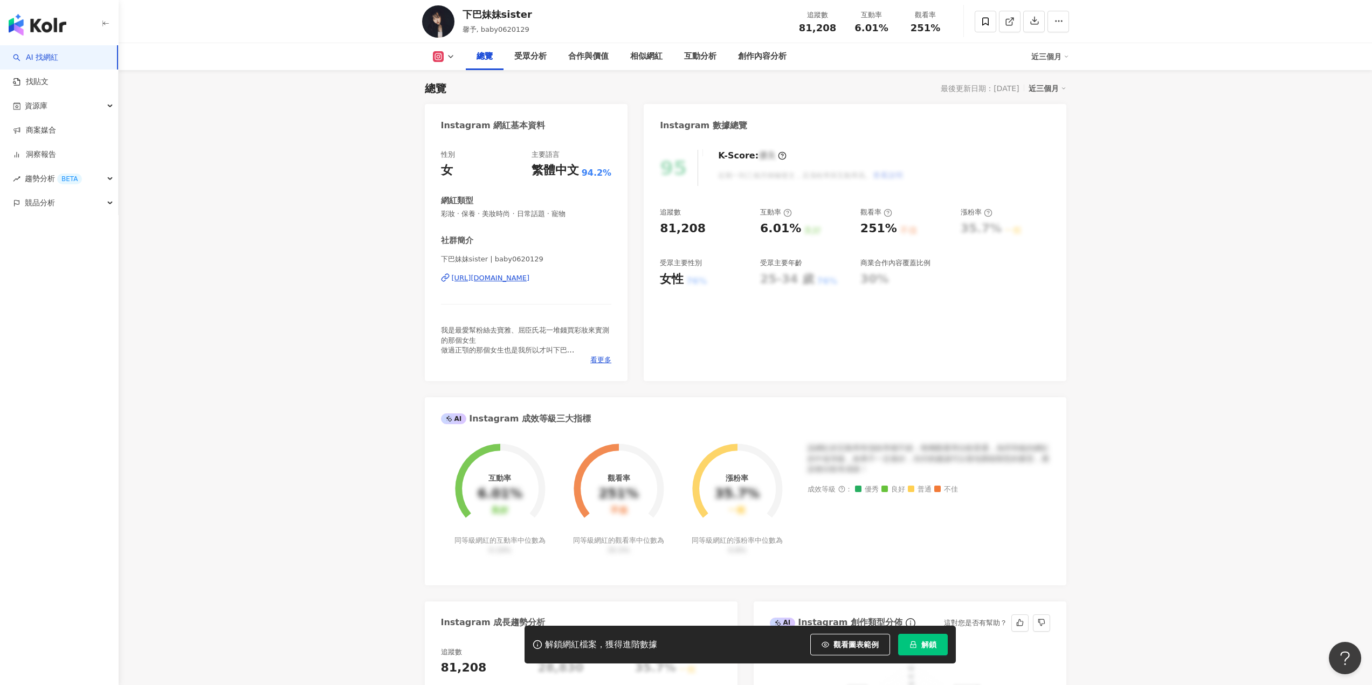
click at [925, 646] on span "解鎖" at bounding box center [929, 645] width 15 height 9
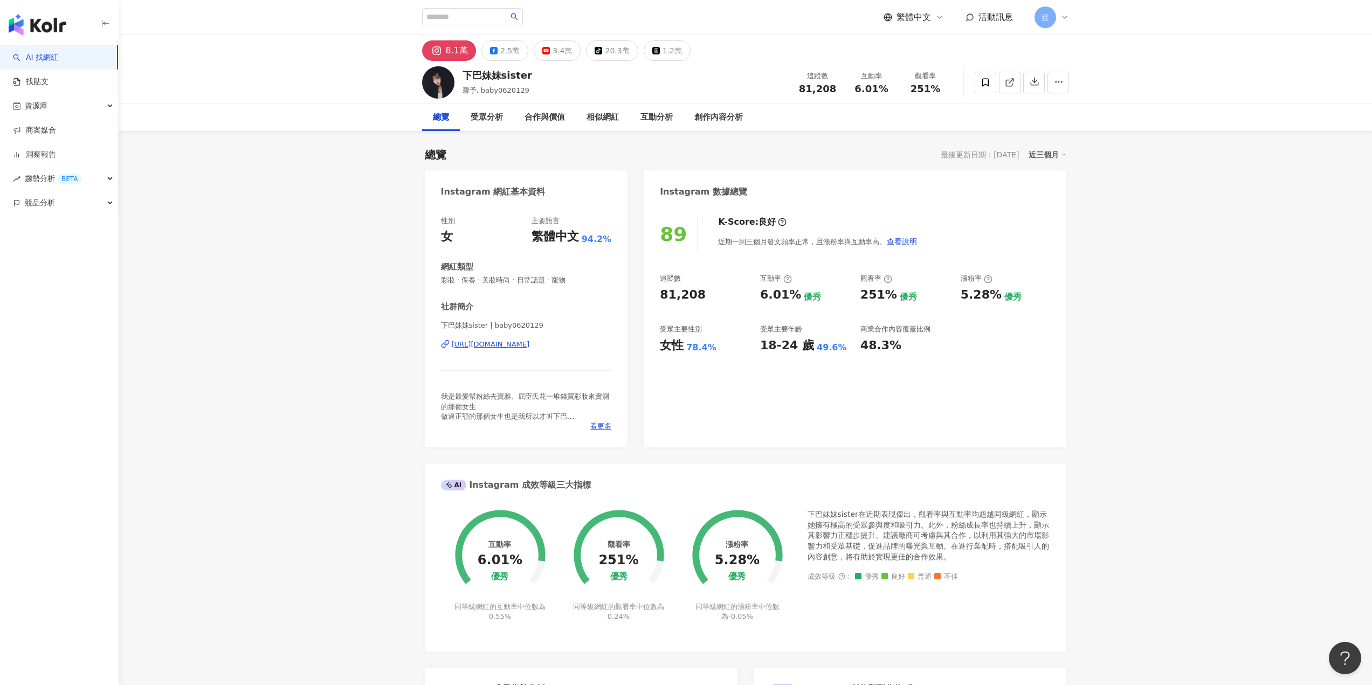
click at [530, 345] on div "[URL][DOMAIN_NAME]" at bounding box center [491, 345] width 78 height 10
click at [530, 342] on div "https://www.instagram.com/baby0620129/" at bounding box center [491, 345] width 78 height 10
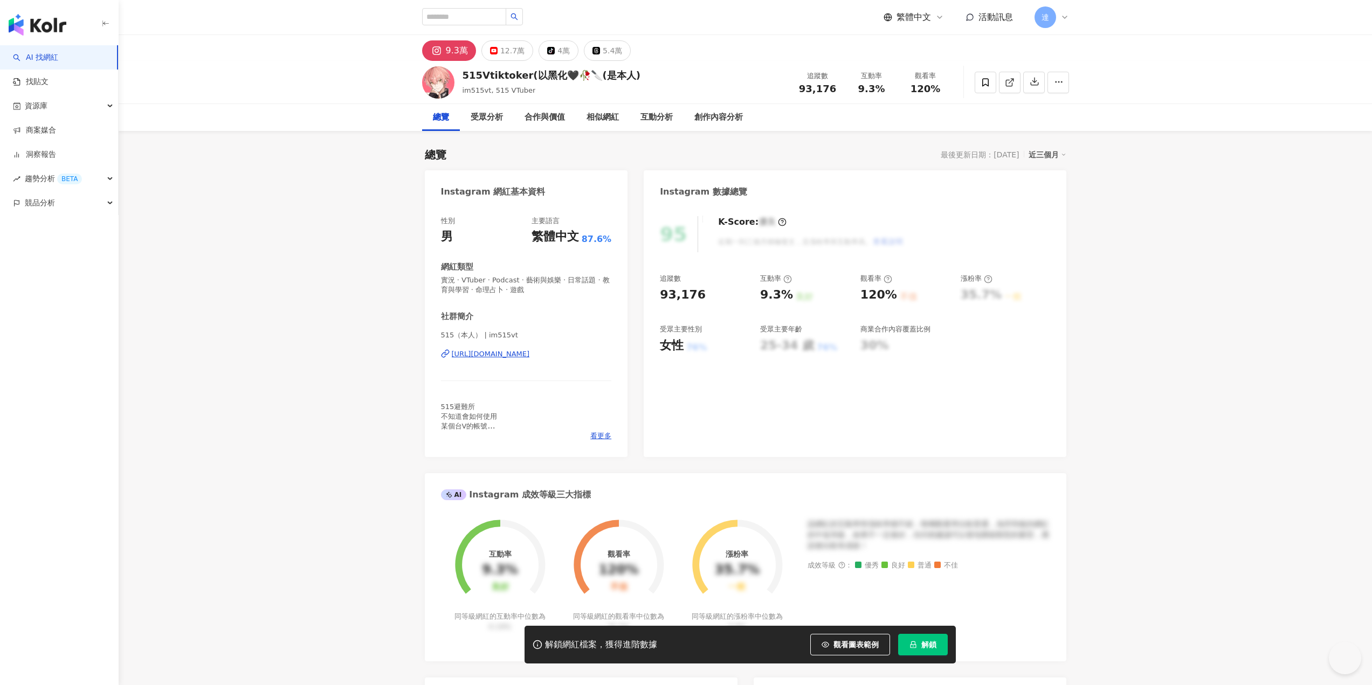
click at [530, 352] on div "[URL][DOMAIN_NAME]" at bounding box center [491, 354] width 78 height 10
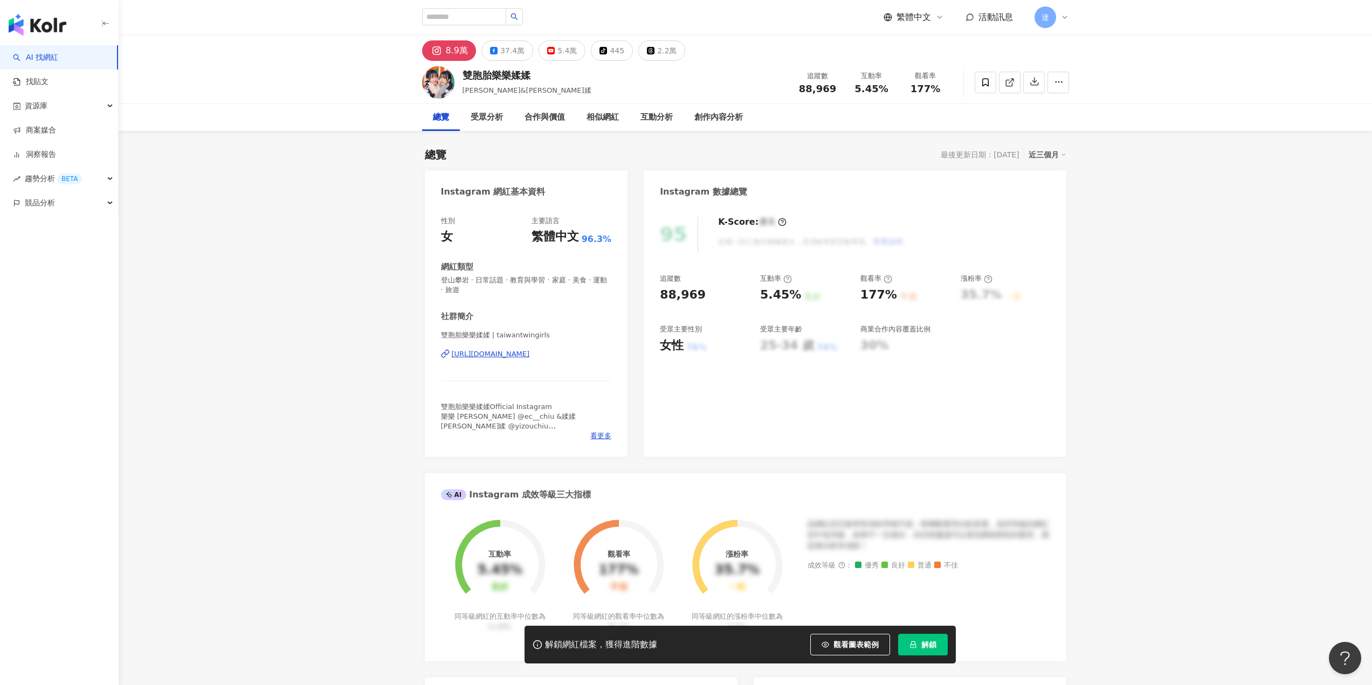
click at [530, 355] on div "[URL][DOMAIN_NAME]" at bounding box center [491, 354] width 78 height 10
